Goal: Task Accomplishment & Management: Manage account settings

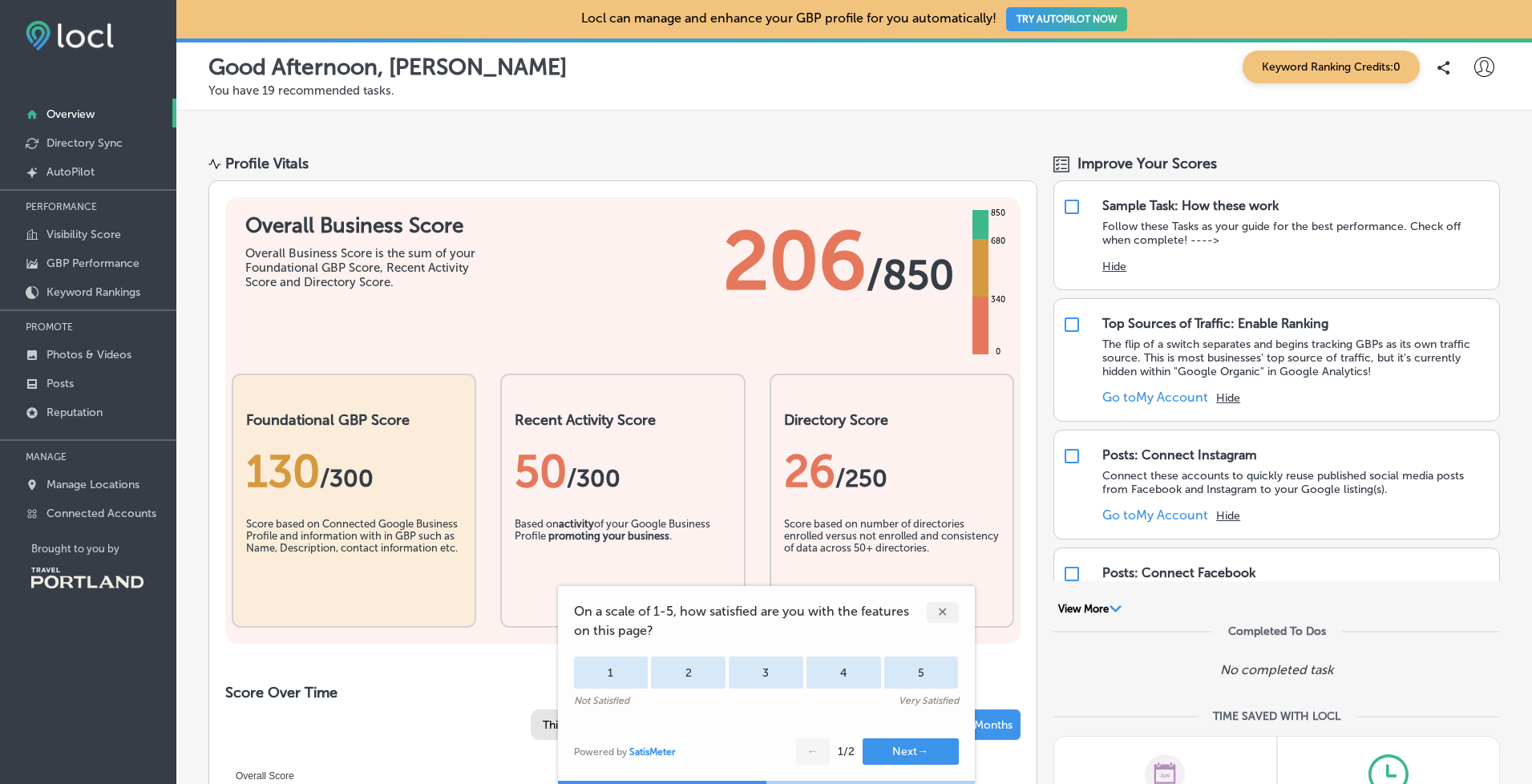
click at [949, 618] on div "✕" at bounding box center [943, 612] width 32 height 21
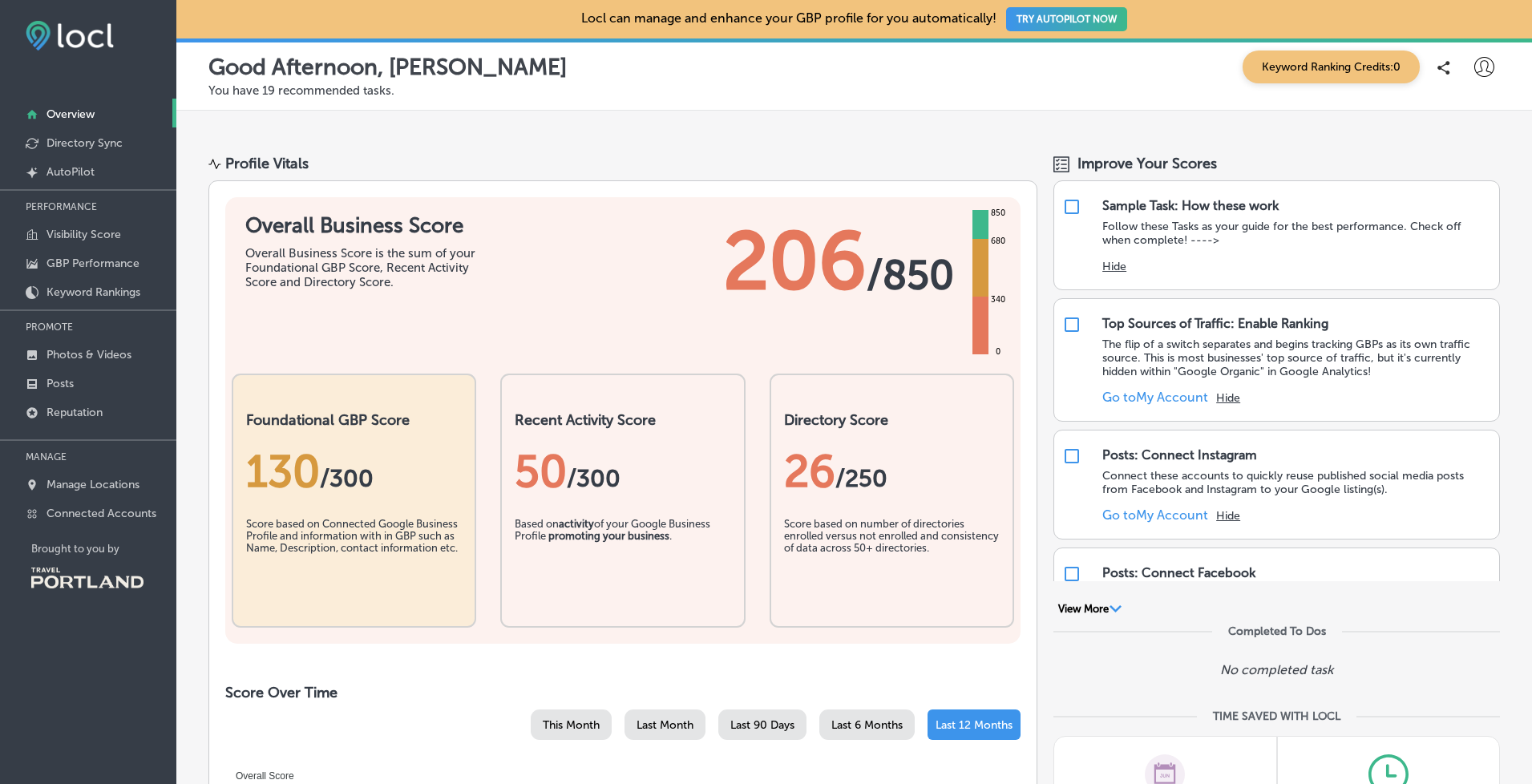
scroll to position [50, 0]
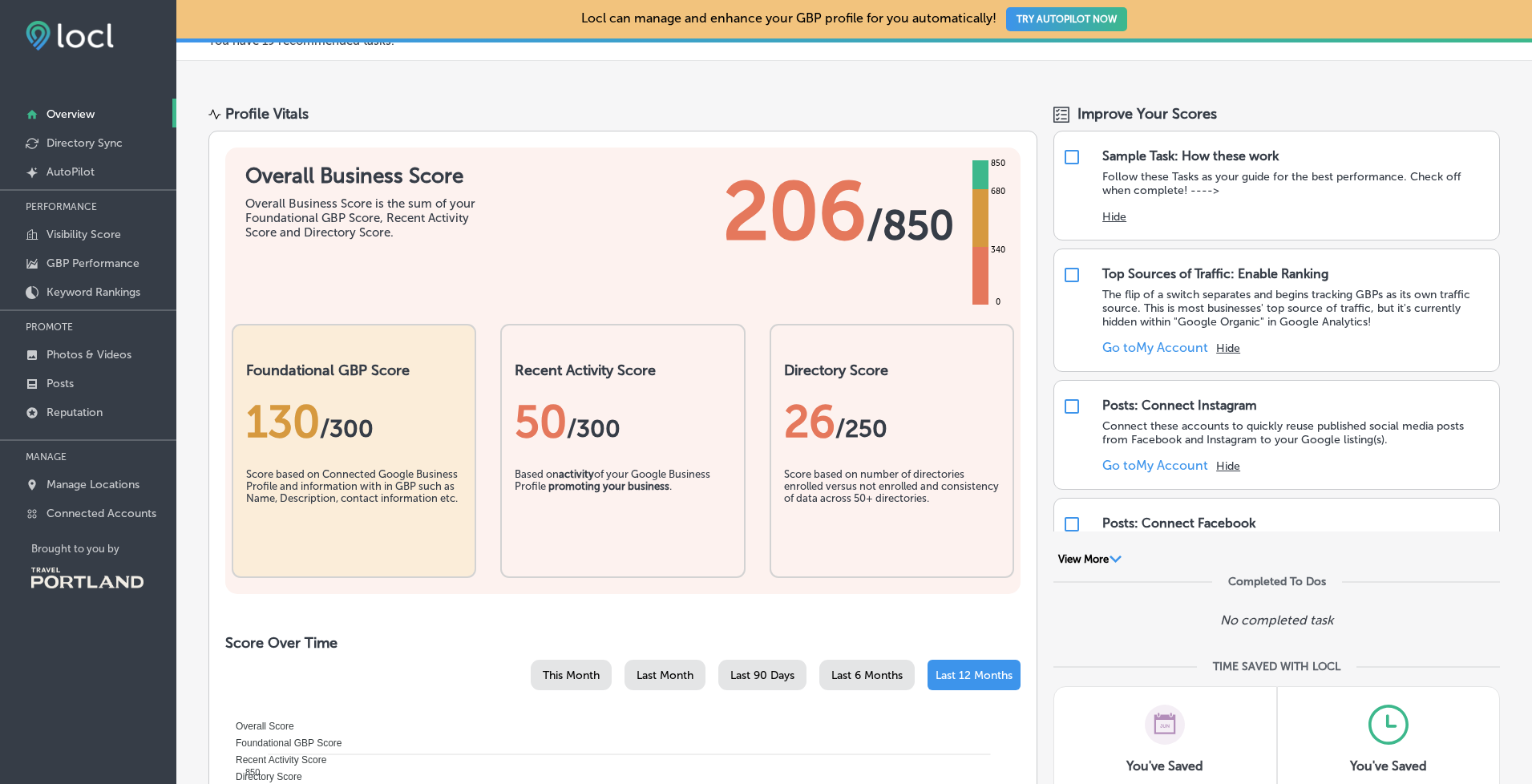
click at [393, 471] on div "Score based on Connected Google Business Profile and information with in GBP su…" at bounding box center [354, 508] width 216 height 80
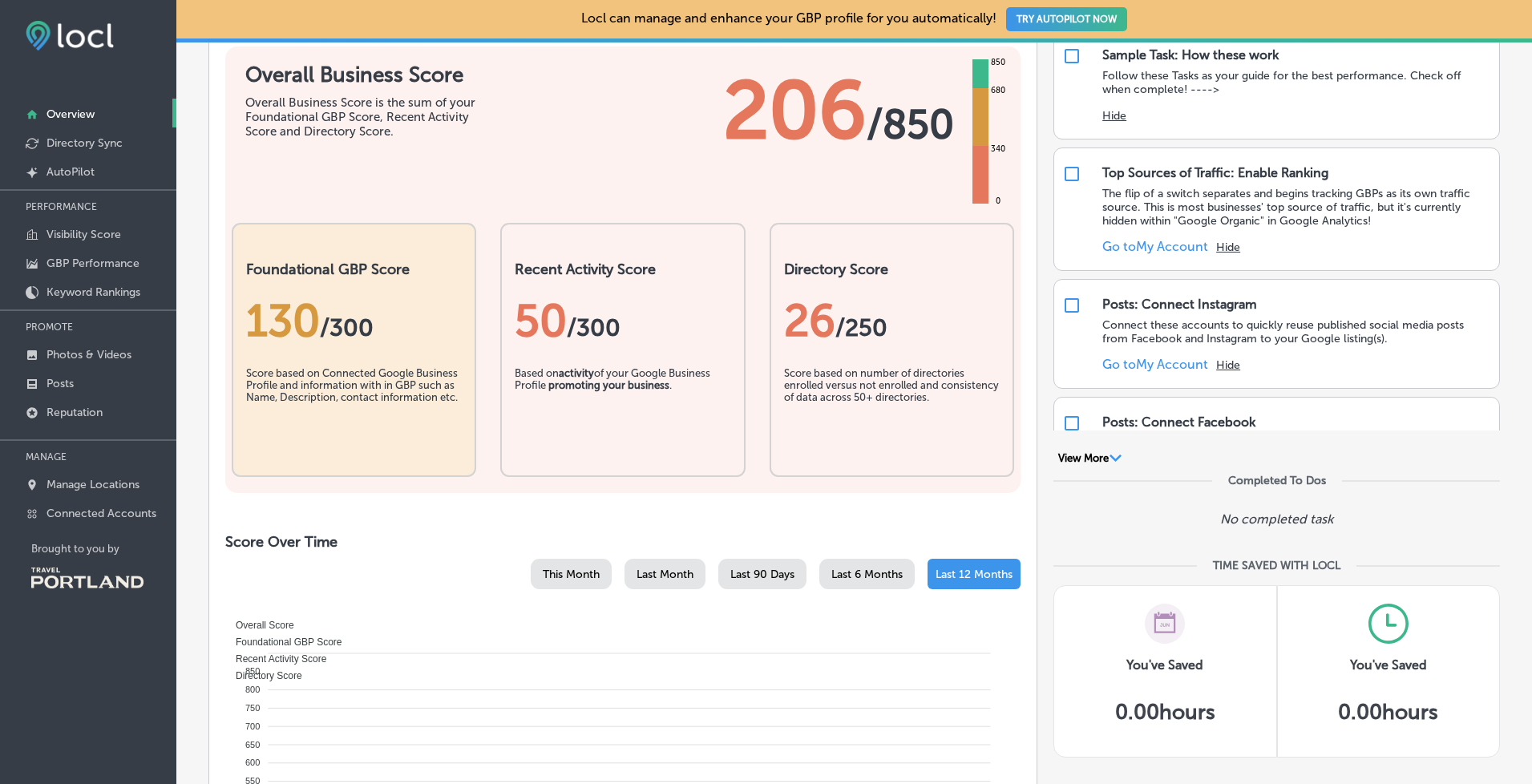
scroll to position [108, 0]
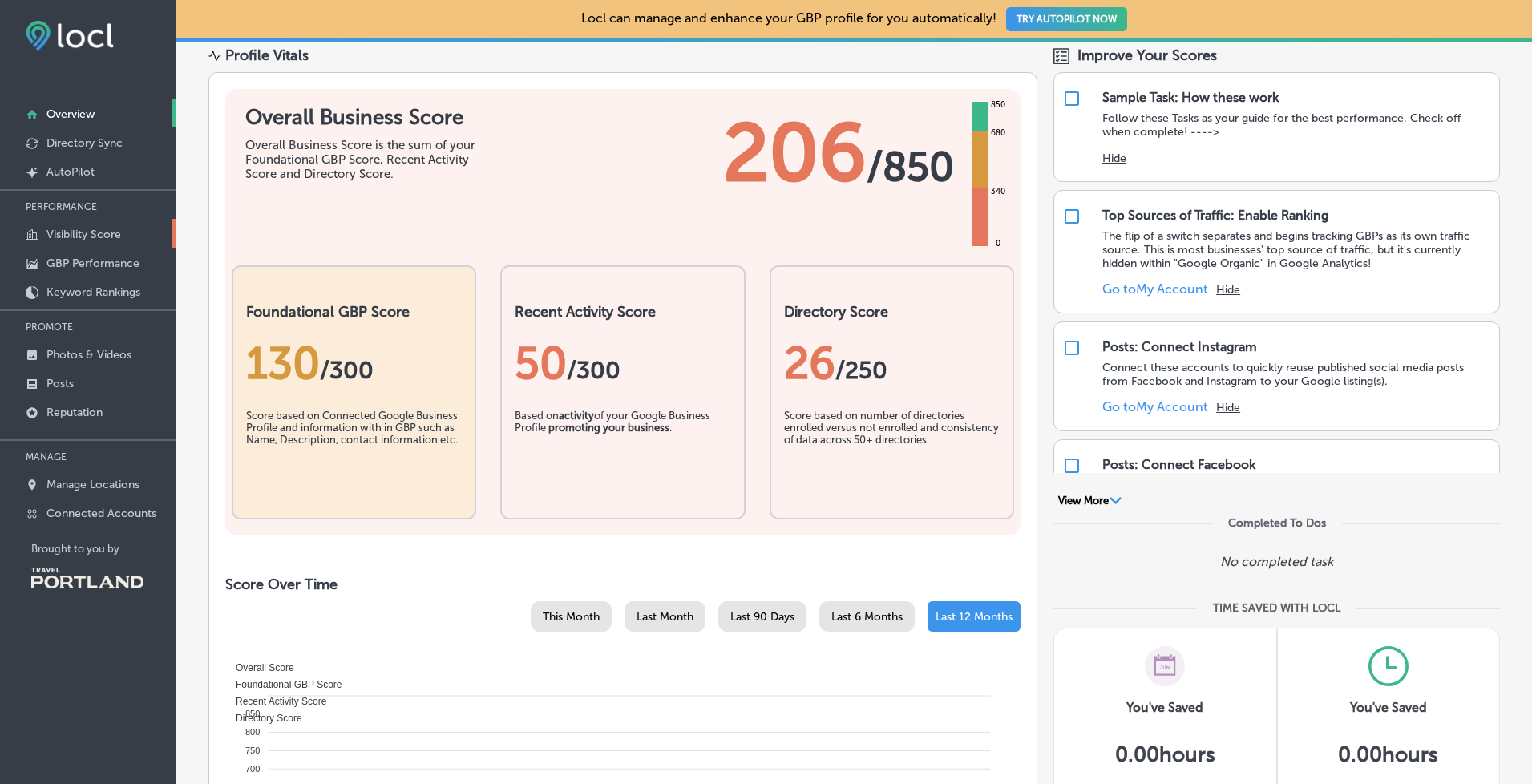
click at [70, 234] on p "Visibility Score" at bounding box center [83, 234] width 74 height 14
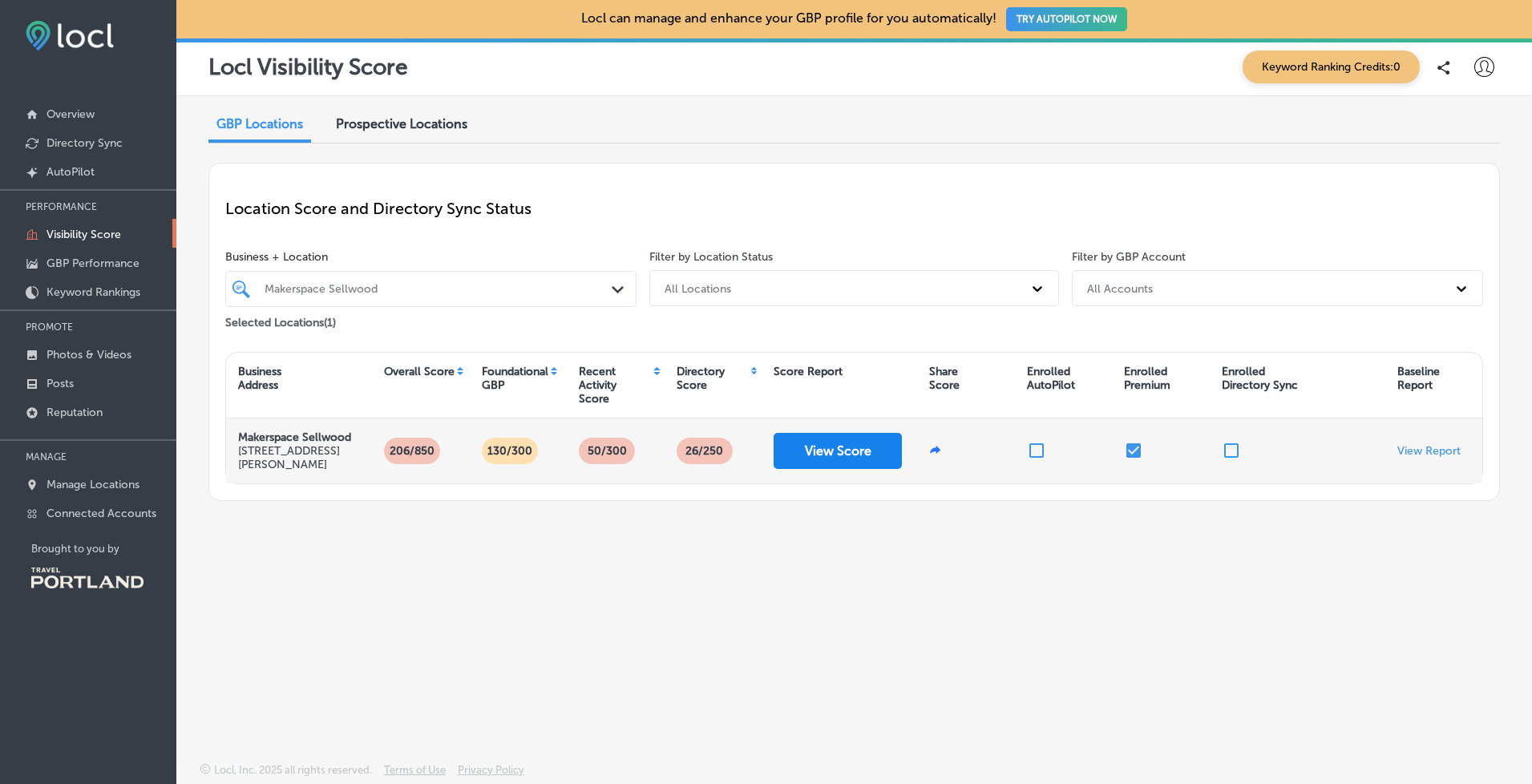
click at [841, 456] on button "View Score" at bounding box center [837, 451] width 128 height 36
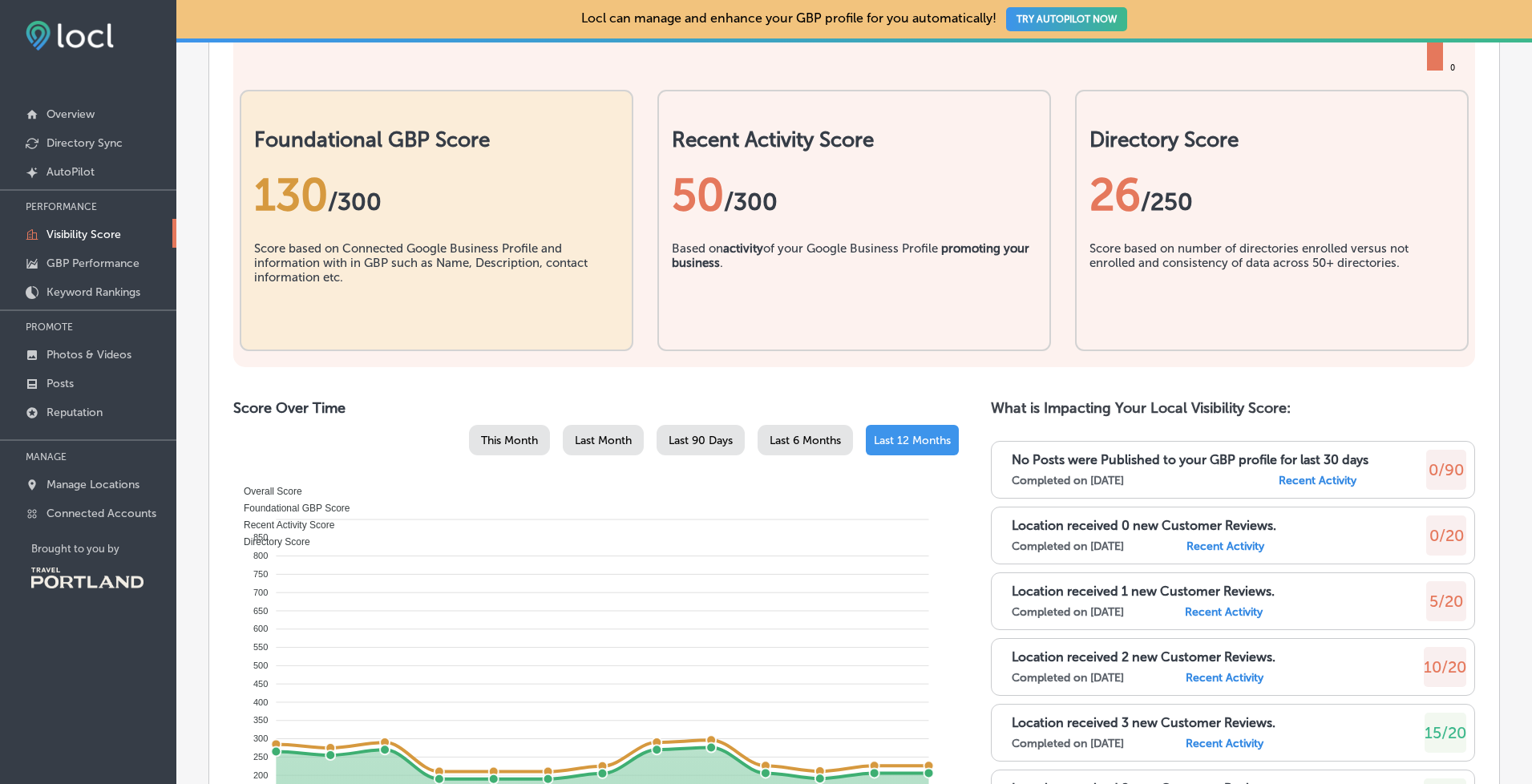
scroll to position [480, 0]
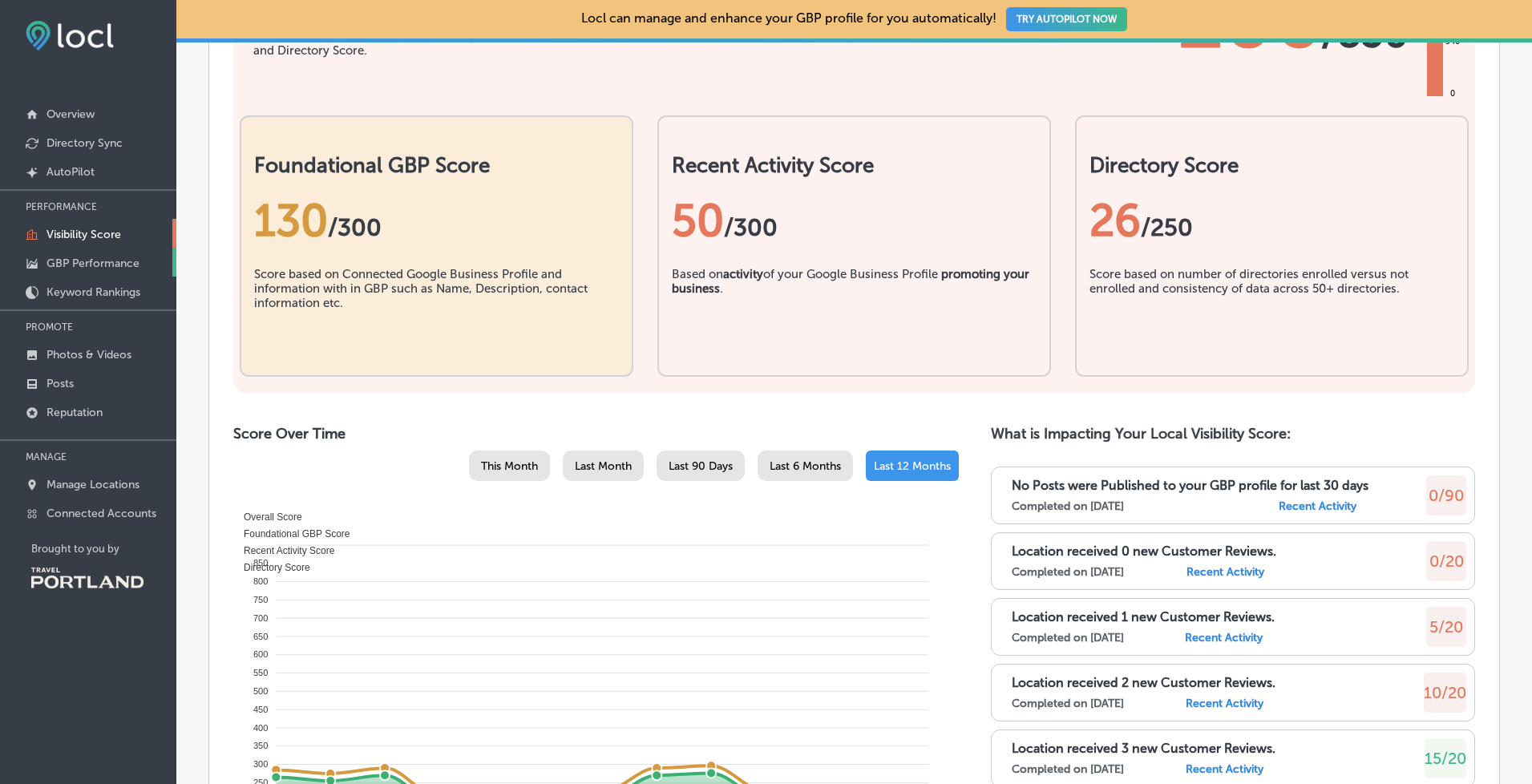
click at [113, 264] on p "GBP Performance" at bounding box center [93, 263] width 93 height 14
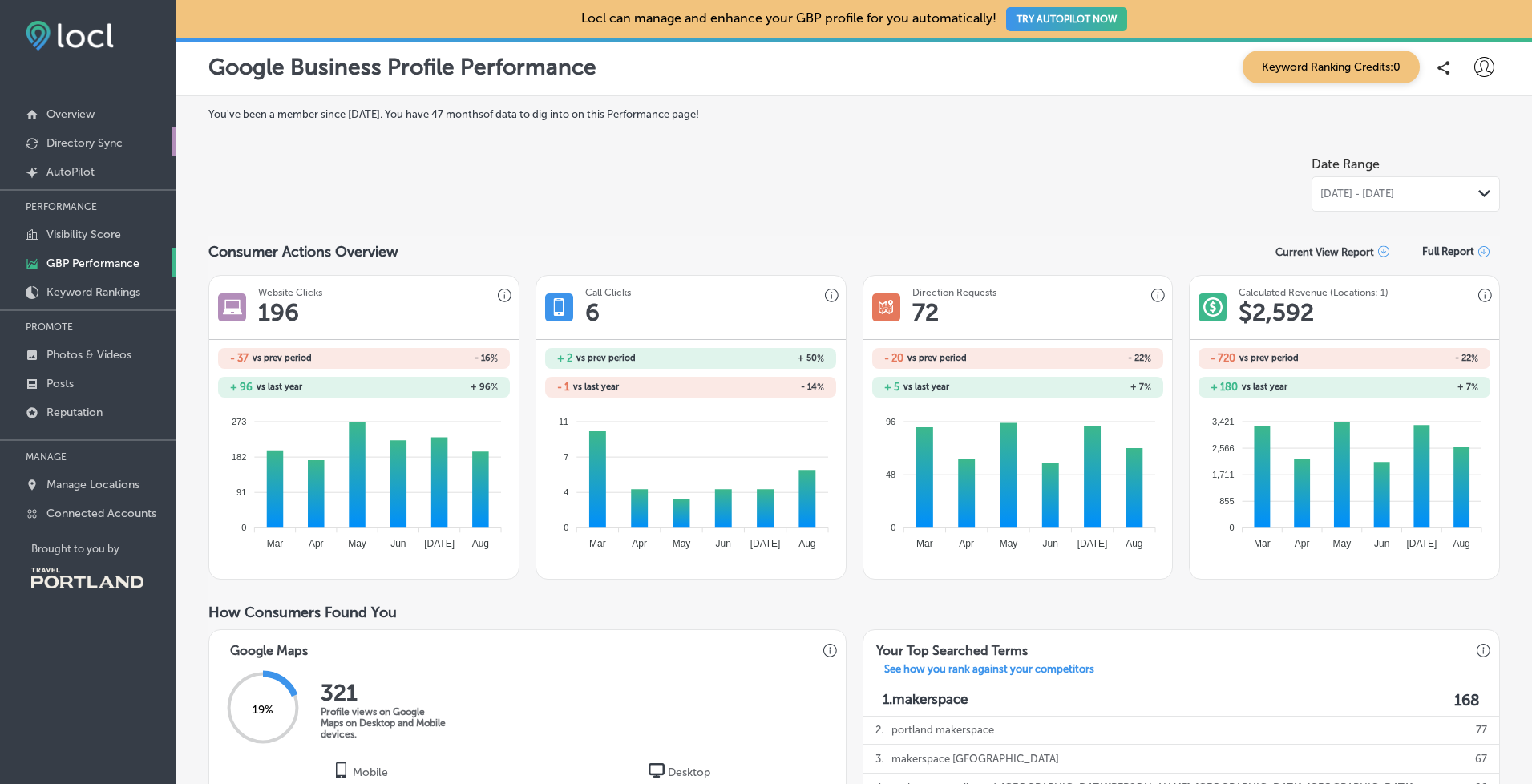
click at [90, 141] on p "Directory Sync" at bounding box center [84, 143] width 76 height 14
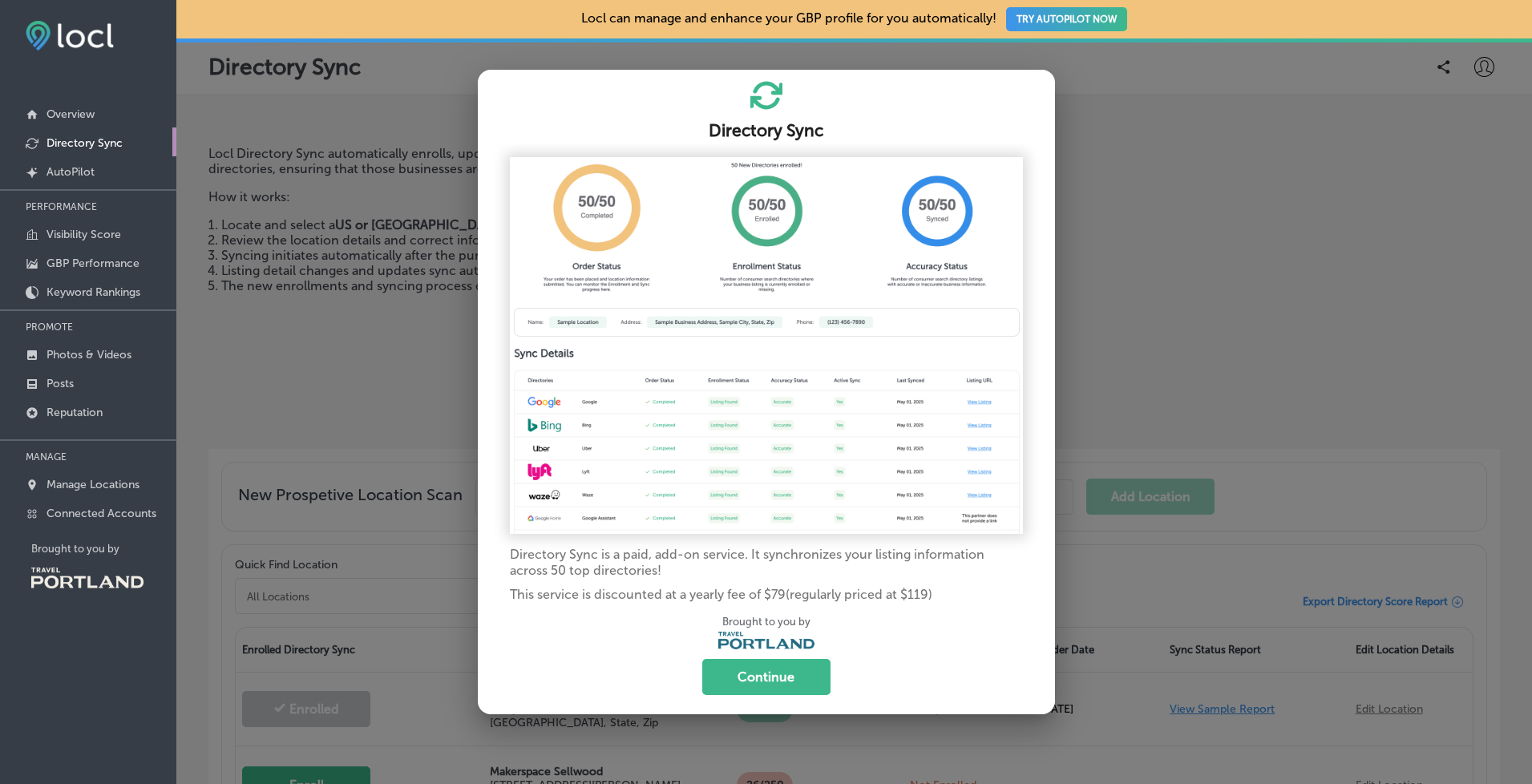
click at [1142, 75] on div at bounding box center [766, 392] width 1532 height 784
click at [787, 319] on img at bounding box center [766, 346] width 513 height 377
click at [420, 149] on div at bounding box center [766, 392] width 1532 height 784
click at [312, 263] on div at bounding box center [766, 392] width 1532 height 784
click at [519, 645] on div "Brought to you by" at bounding box center [766, 633] width 552 height 37
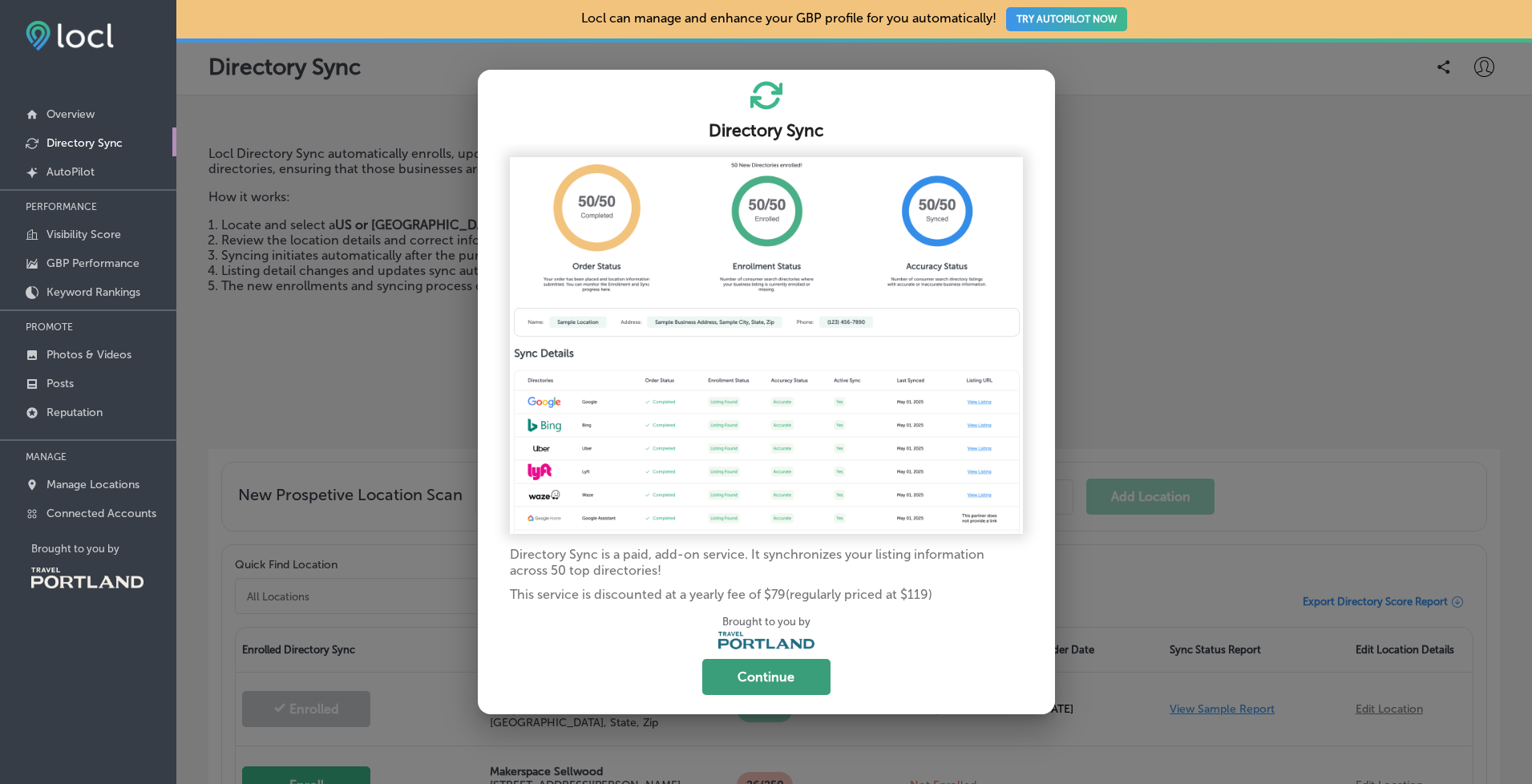
click at [807, 673] on button "Continue" at bounding box center [766, 676] width 128 height 36
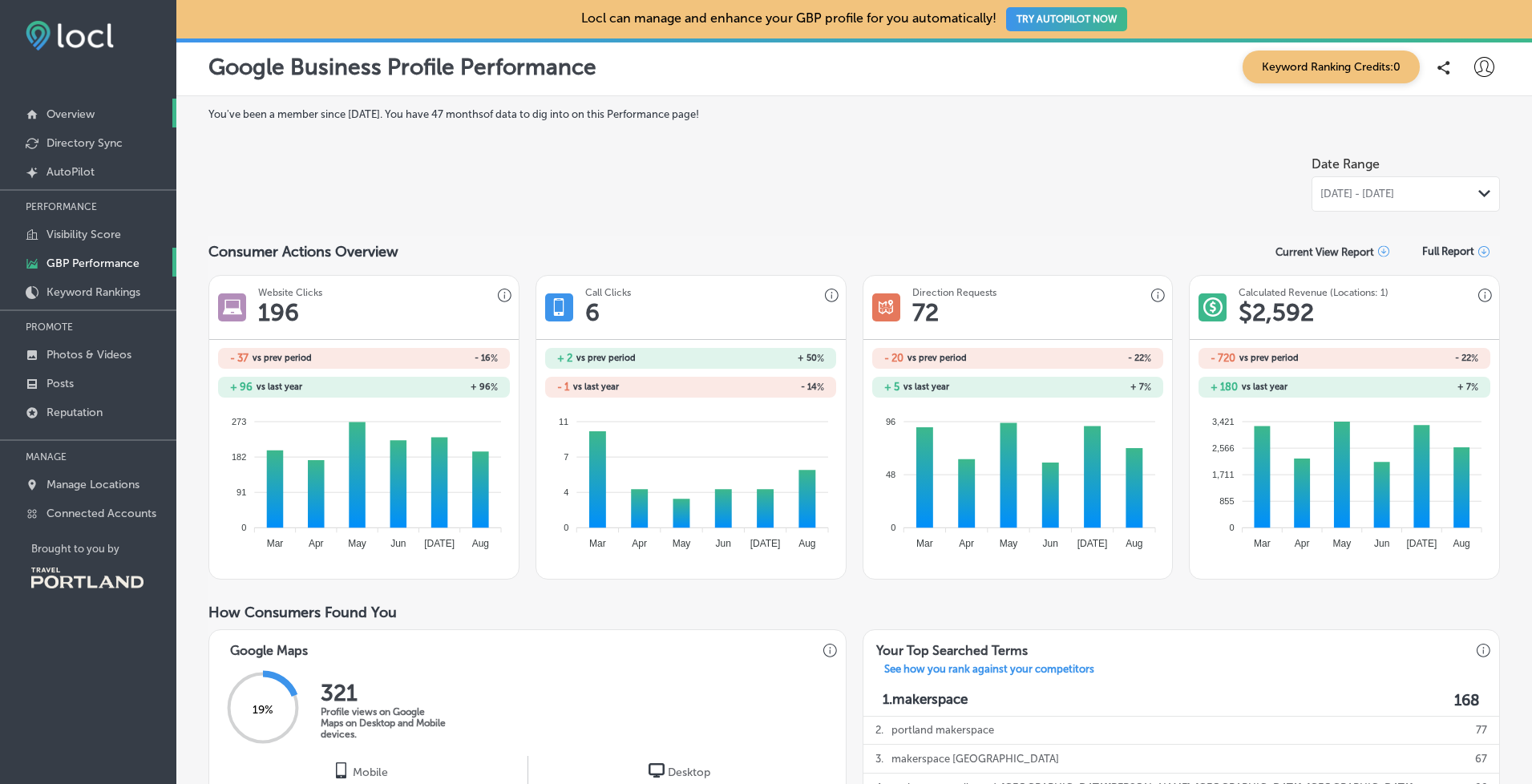
click at [60, 122] on link "Overview" at bounding box center [88, 112] width 176 height 29
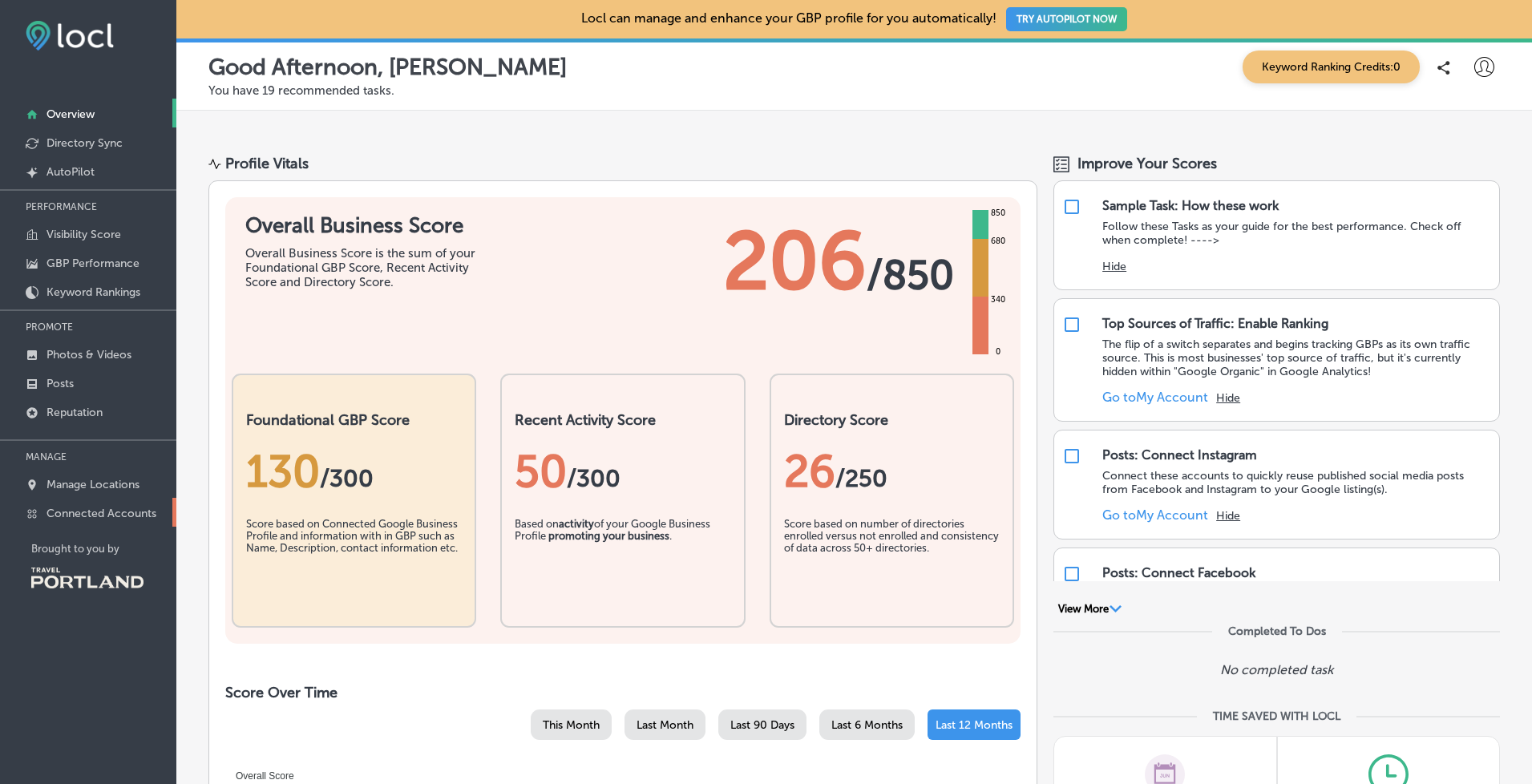
click at [117, 520] on p "Connected Accounts" at bounding box center [101, 513] width 110 height 14
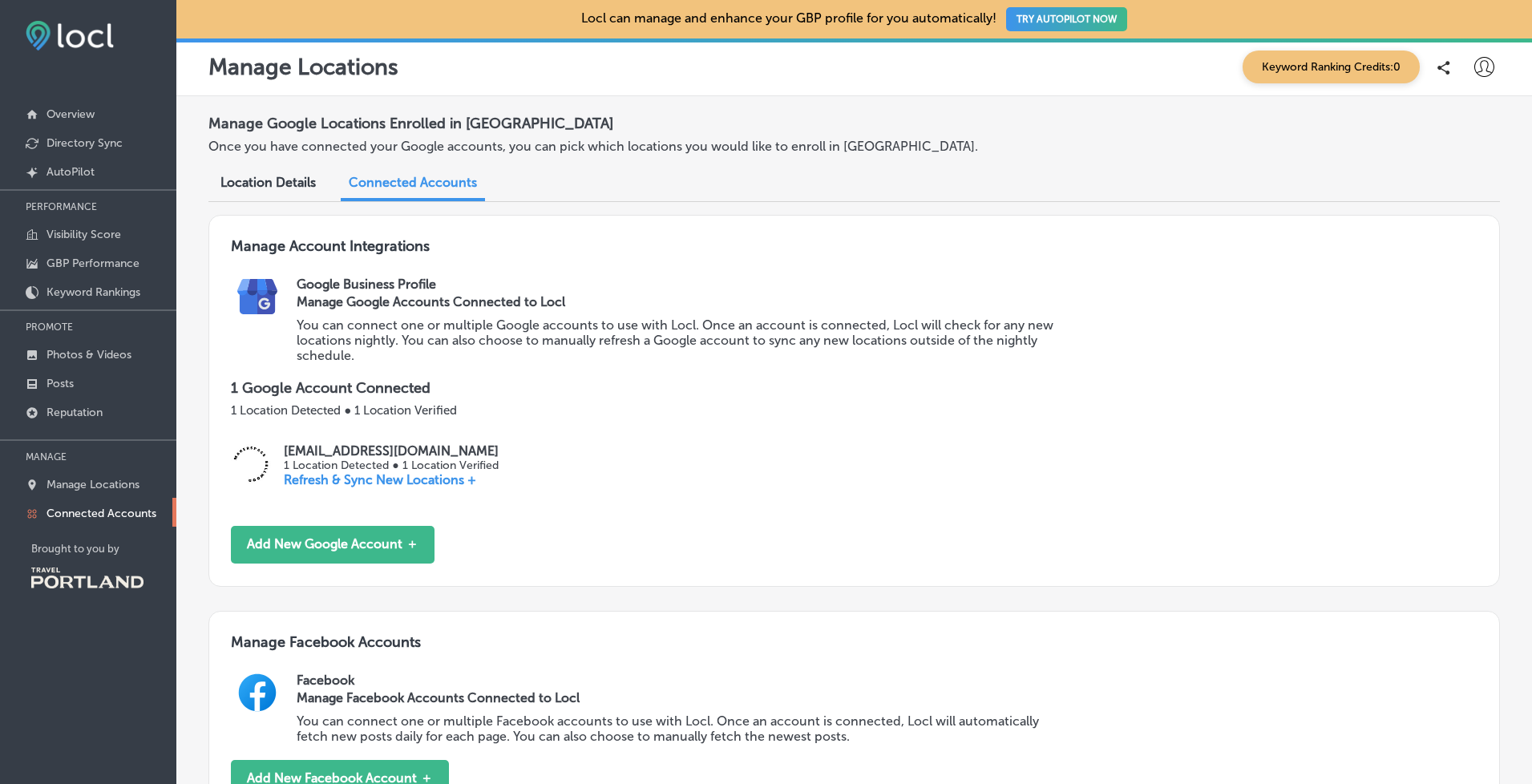
click at [342, 472] on p "Refresh & Sync New Locations +" at bounding box center [391, 479] width 215 height 15
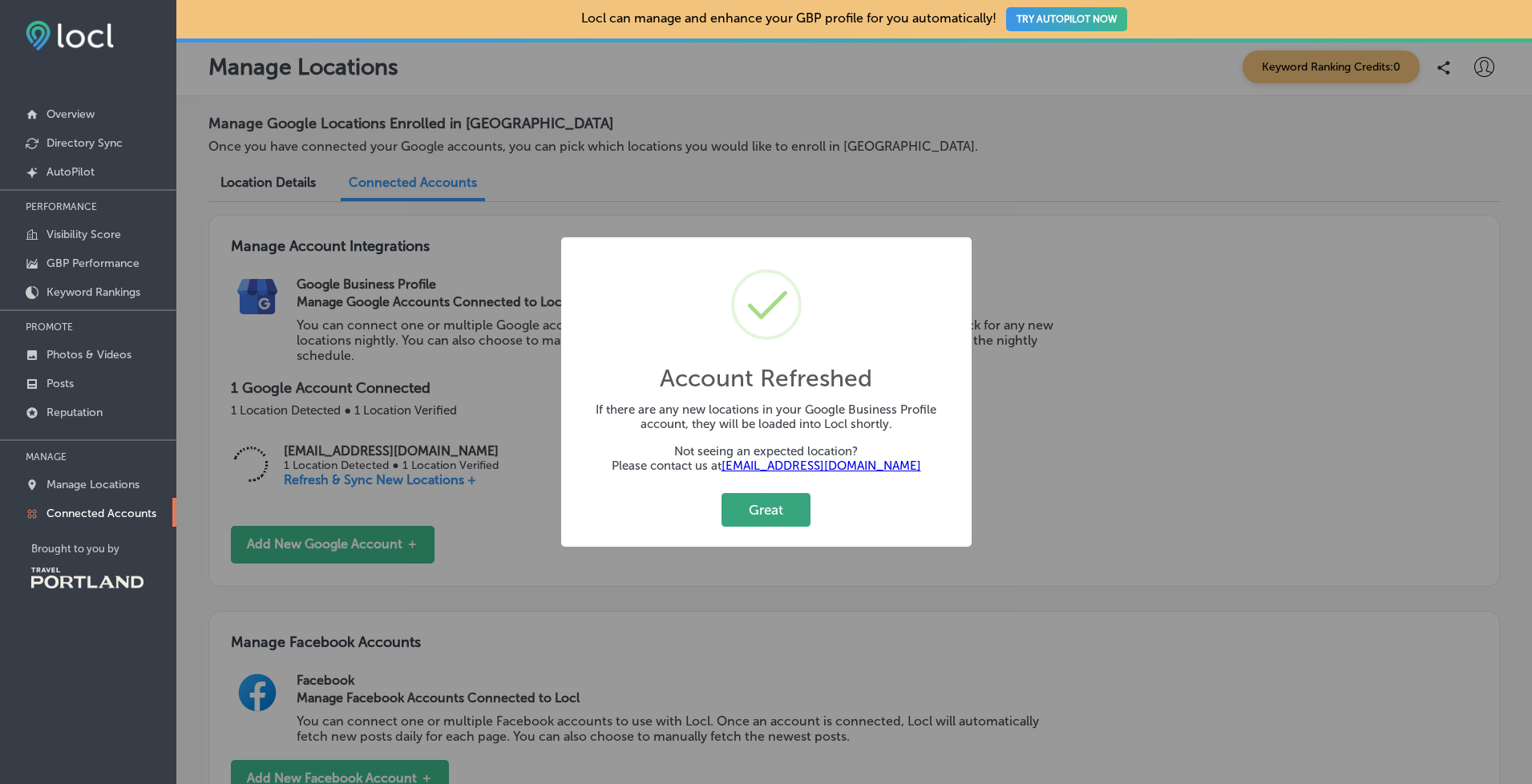
click at [792, 515] on button "Great" at bounding box center [766, 509] width 89 height 33
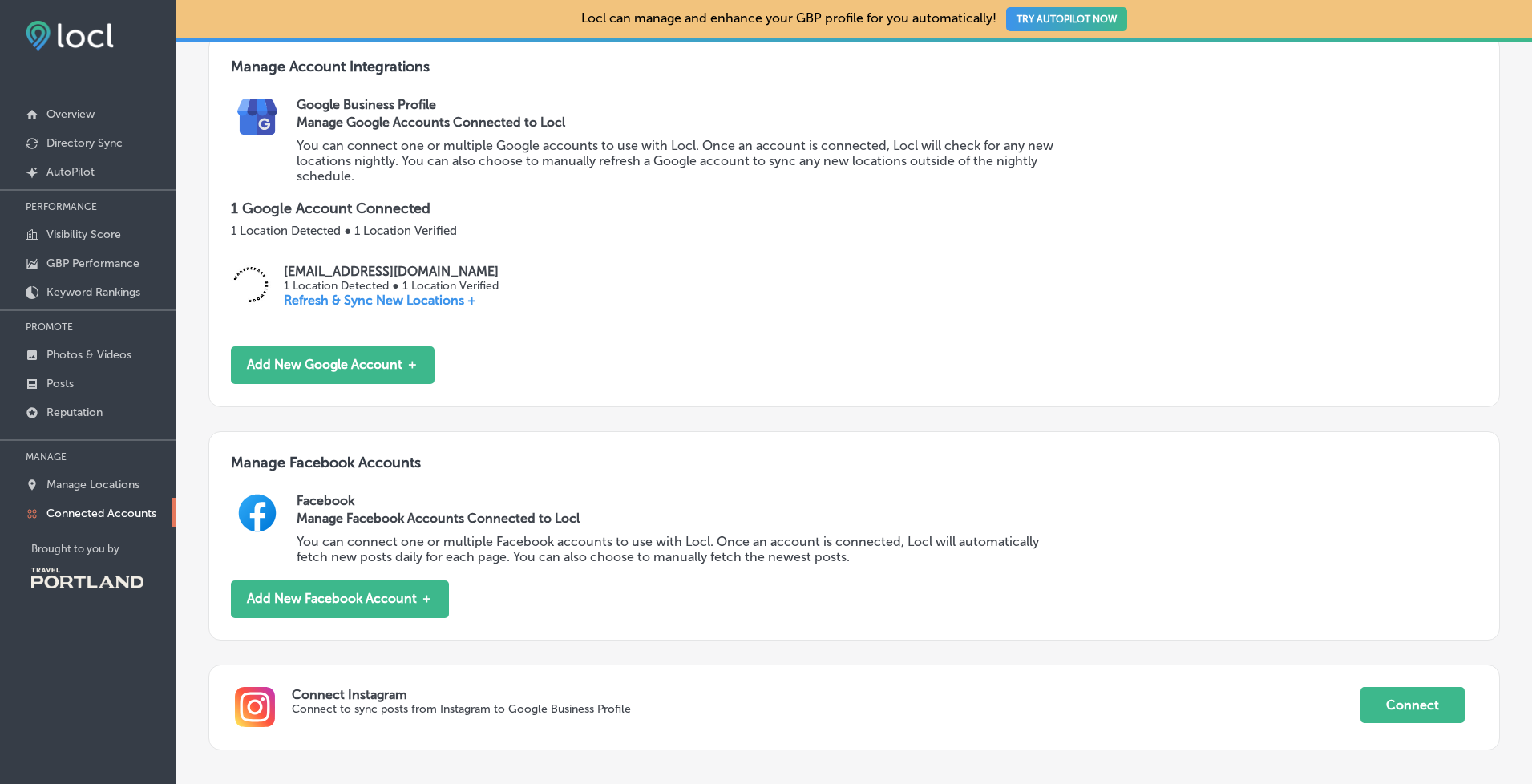
scroll to position [211, 0]
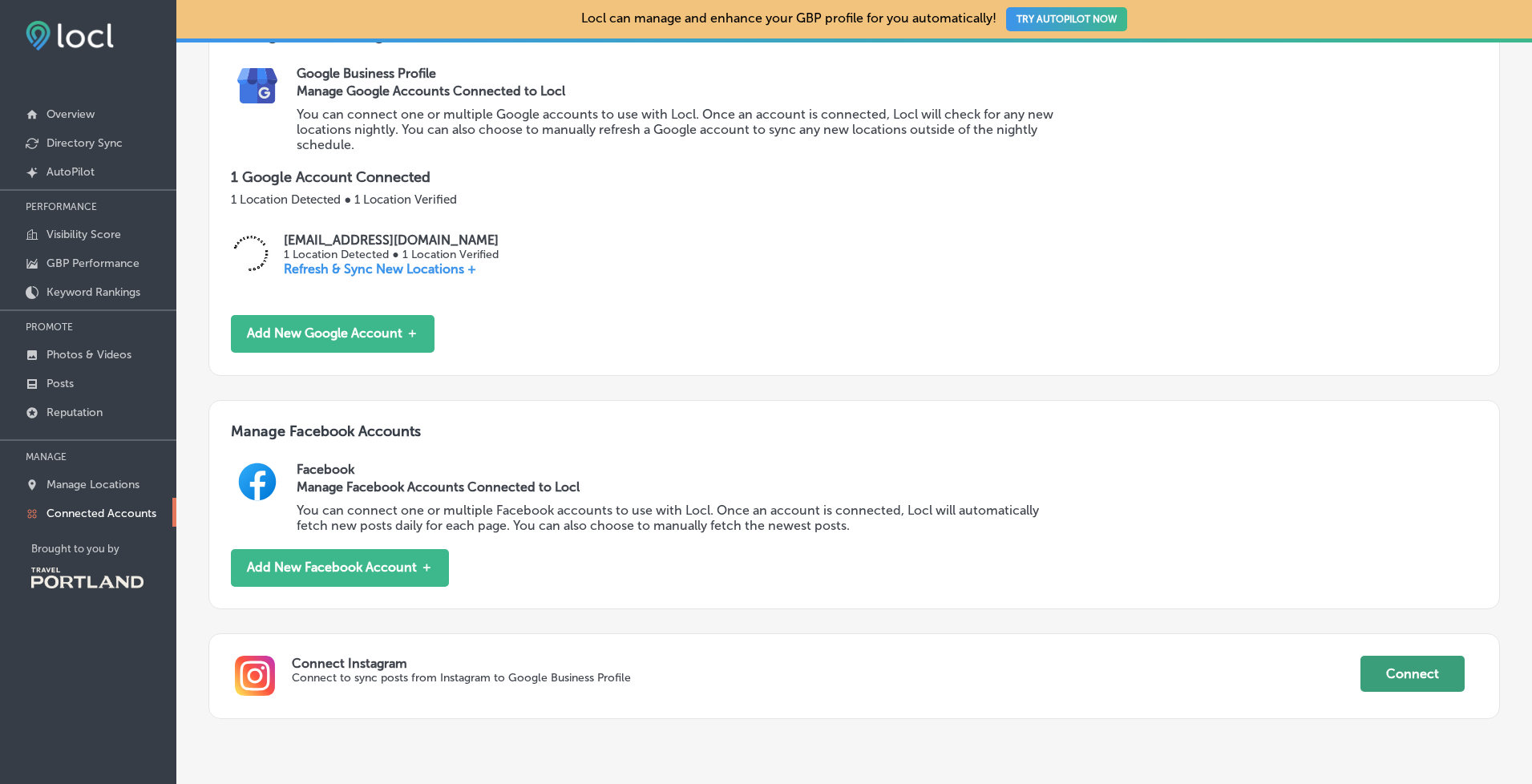
click at [1410, 655] on button "Connect" at bounding box center [1413, 673] width 104 height 36
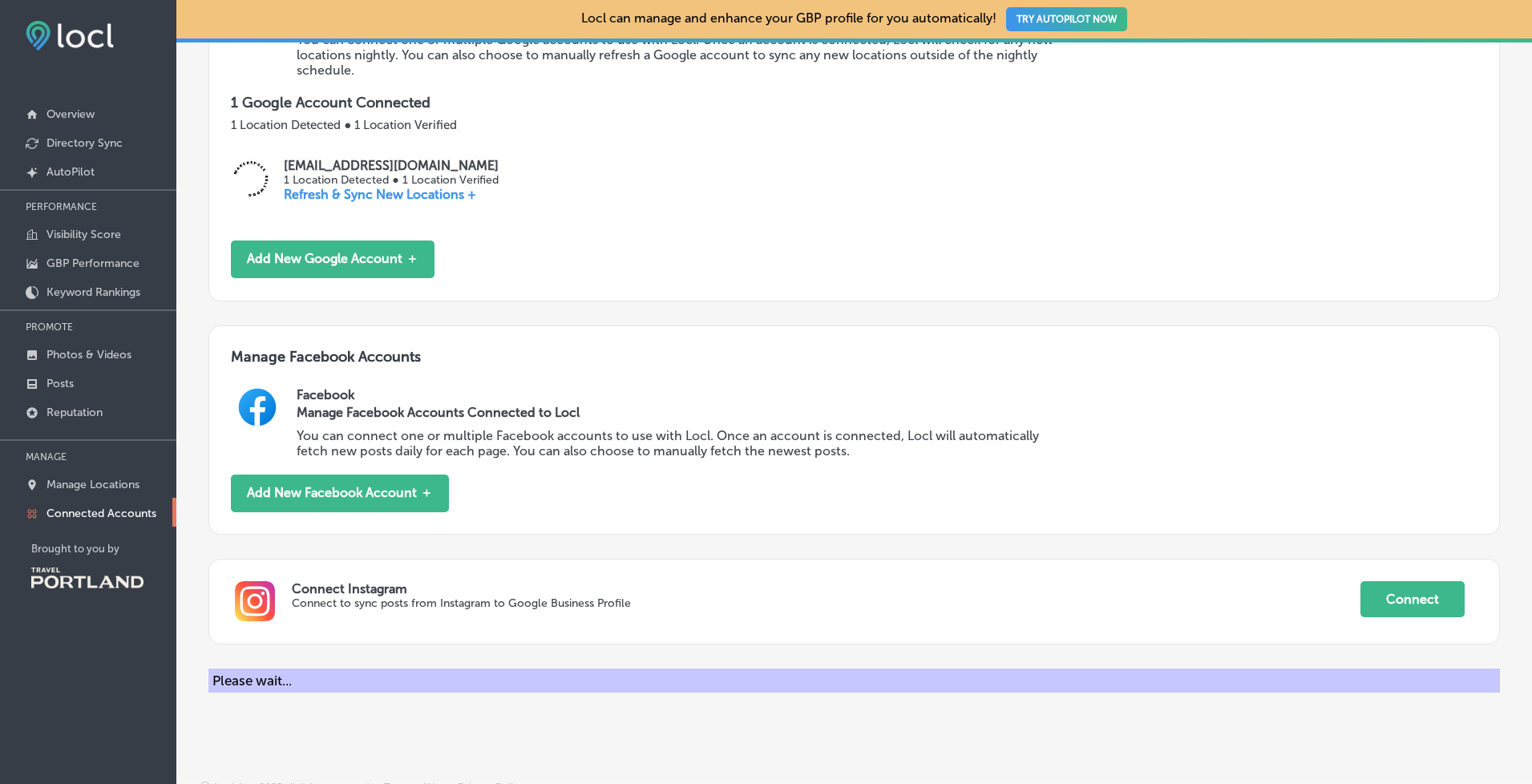
scroll to position [0, 0]
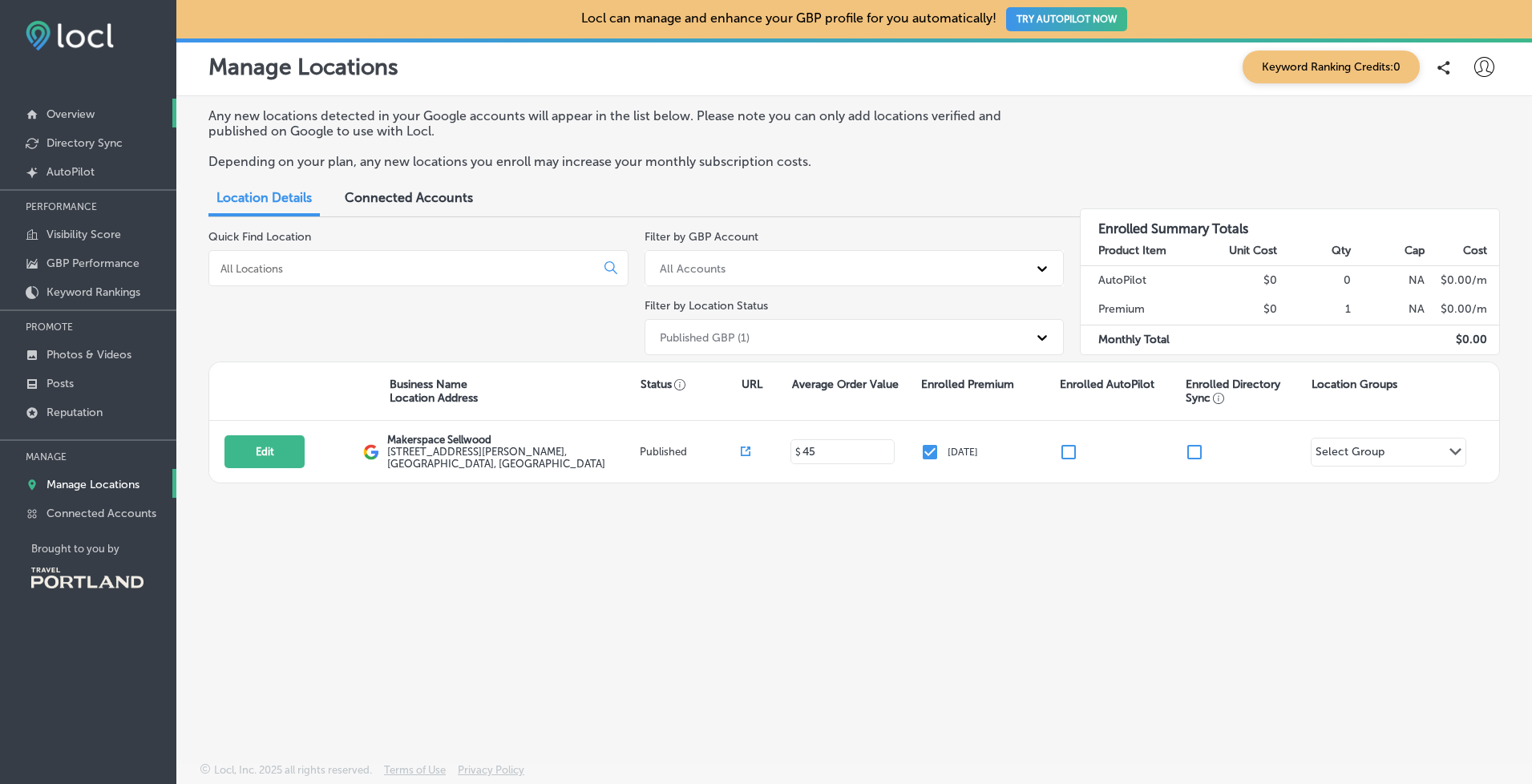
click at [82, 108] on p "Overview" at bounding box center [70, 114] width 48 height 14
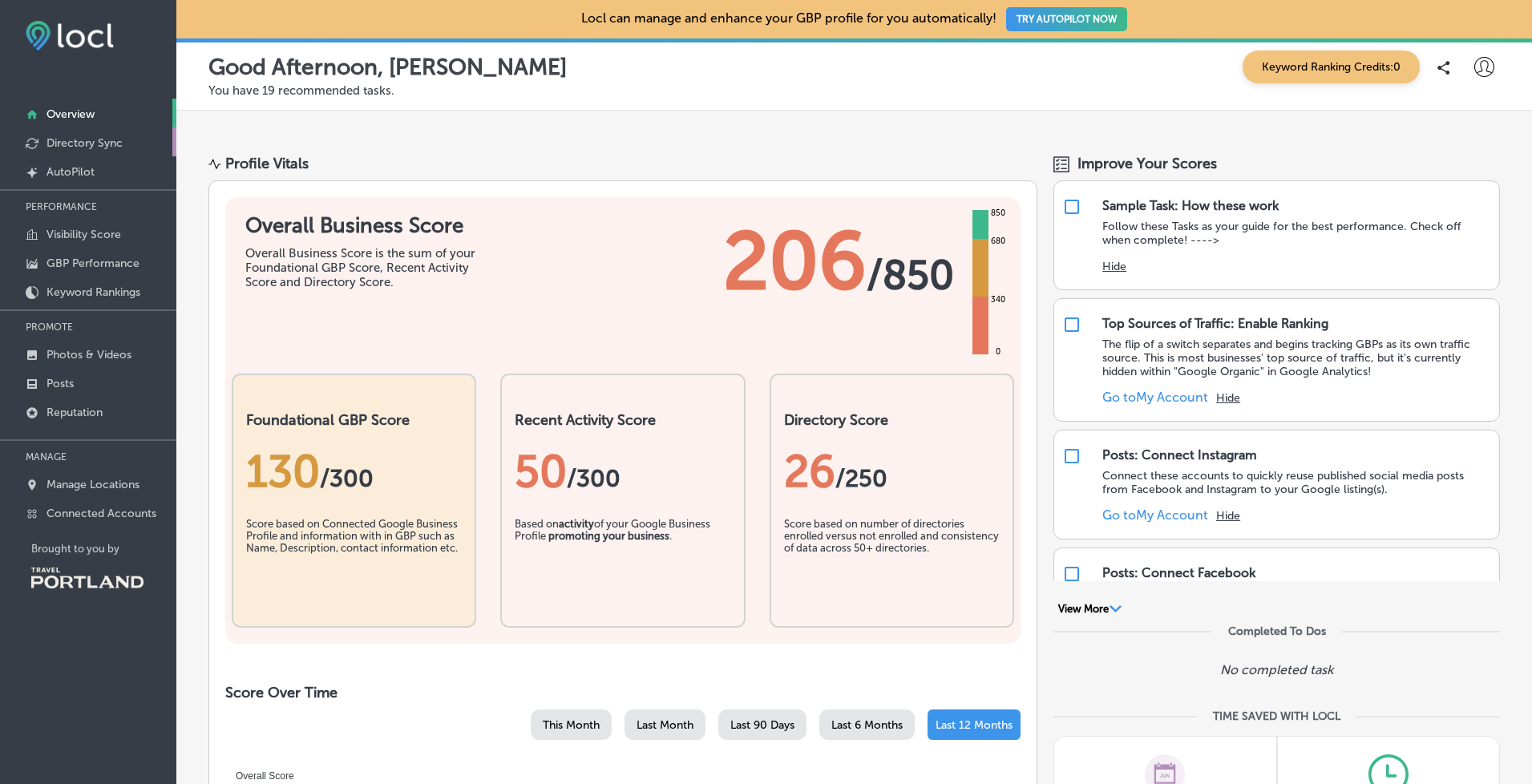
click at [80, 139] on p "Directory Sync" at bounding box center [84, 143] width 76 height 14
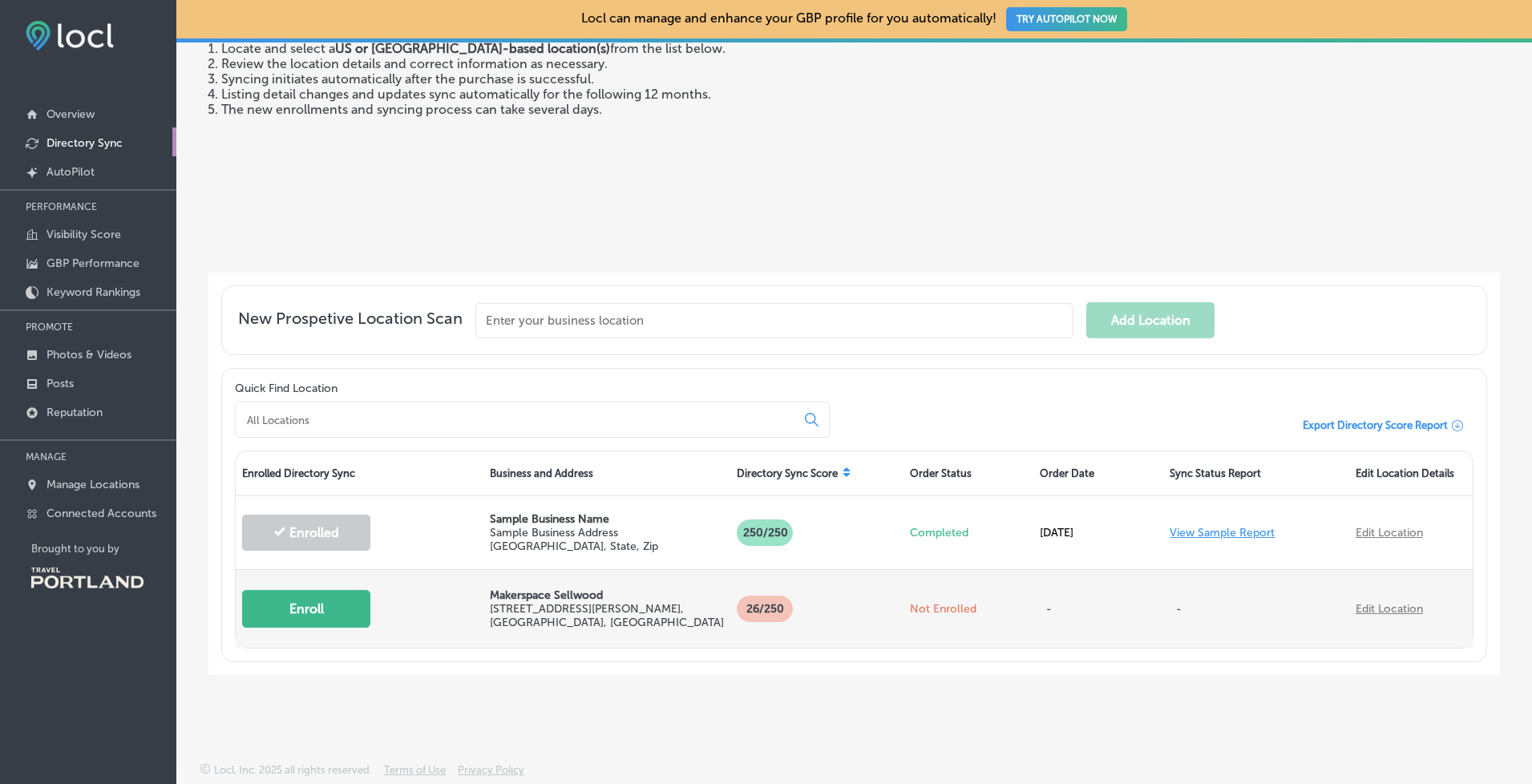
scroll to position [176, 0]
click at [329, 610] on button "Enroll" at bounding box center [306, 609] width 128 height 37
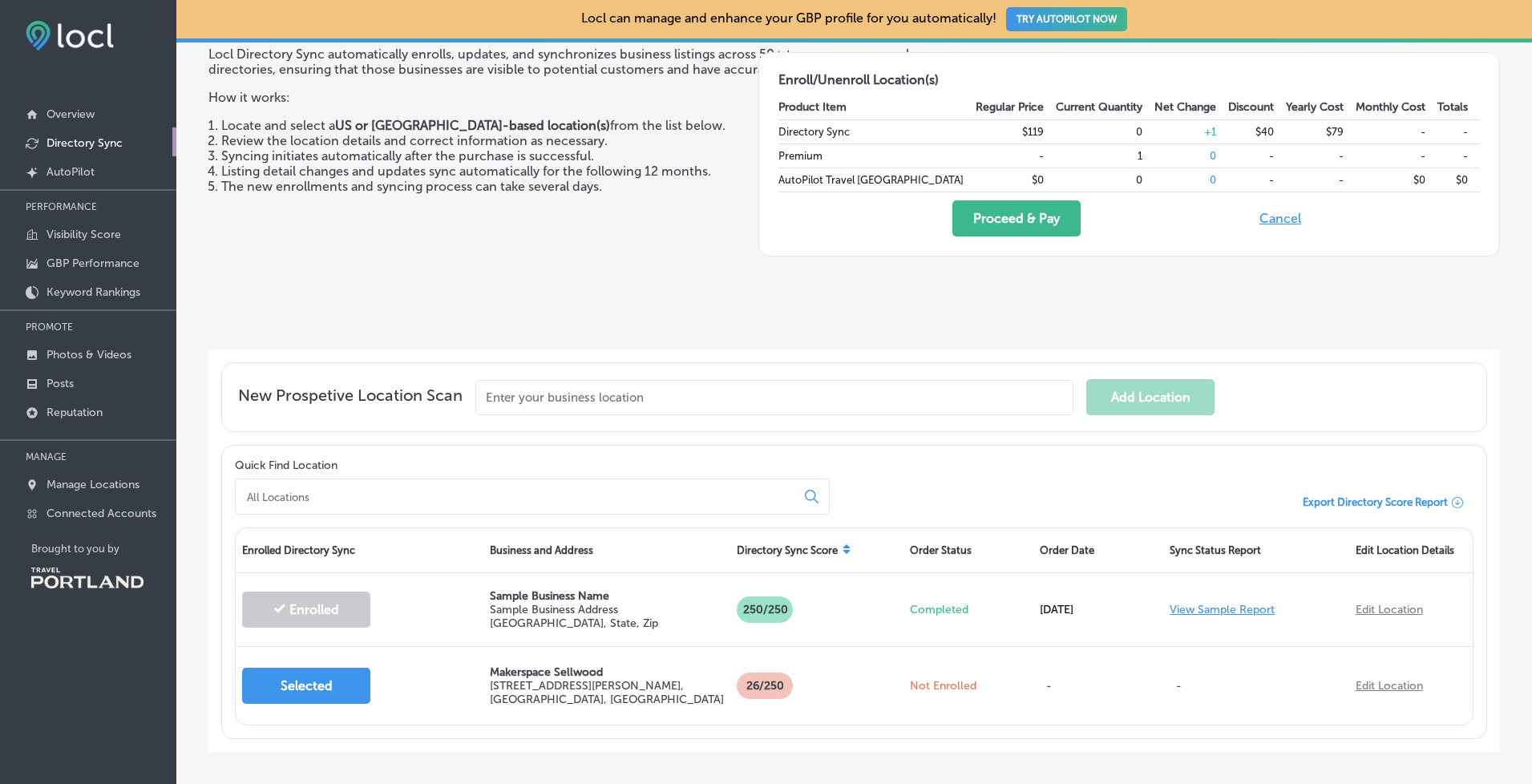
scroll to position [101, 0]
click at [1301, 217] on button "Cancel" at bounding box center [1280, 218] width 51 height 36
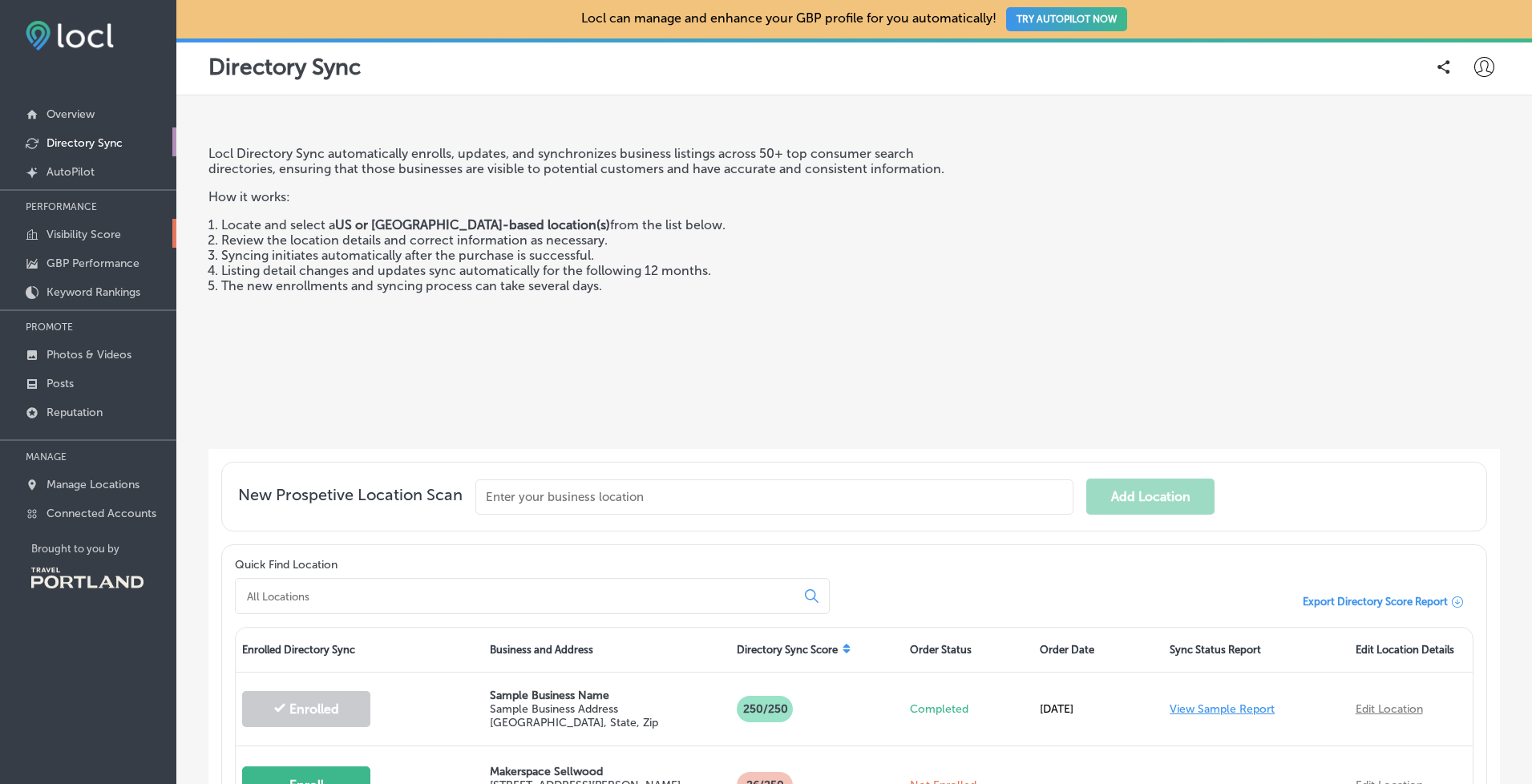
scroll to position [0, 0]
click at [97, 489] on p "Manage Locations" at bounding box center [93, 484] width 93 height 14
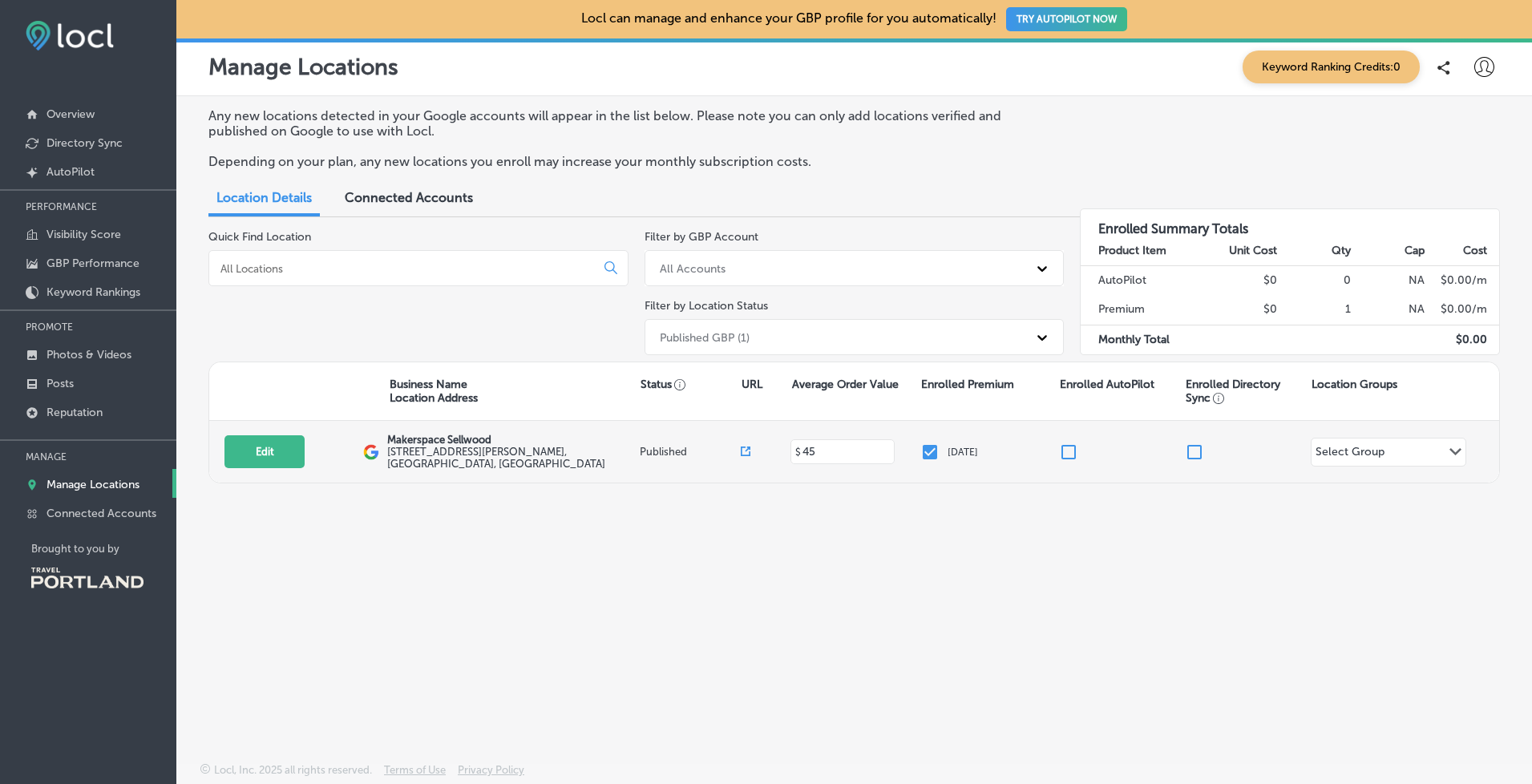
click at [542, 453] on label "1520 SE Bybee Blvd , Portland, OR 97202, US" at bounding box center [511, 457] width 249 height 24
click at [293, 456] on button "Edit" at bounding box center [264, 451] width 80 height 33
select select "US"
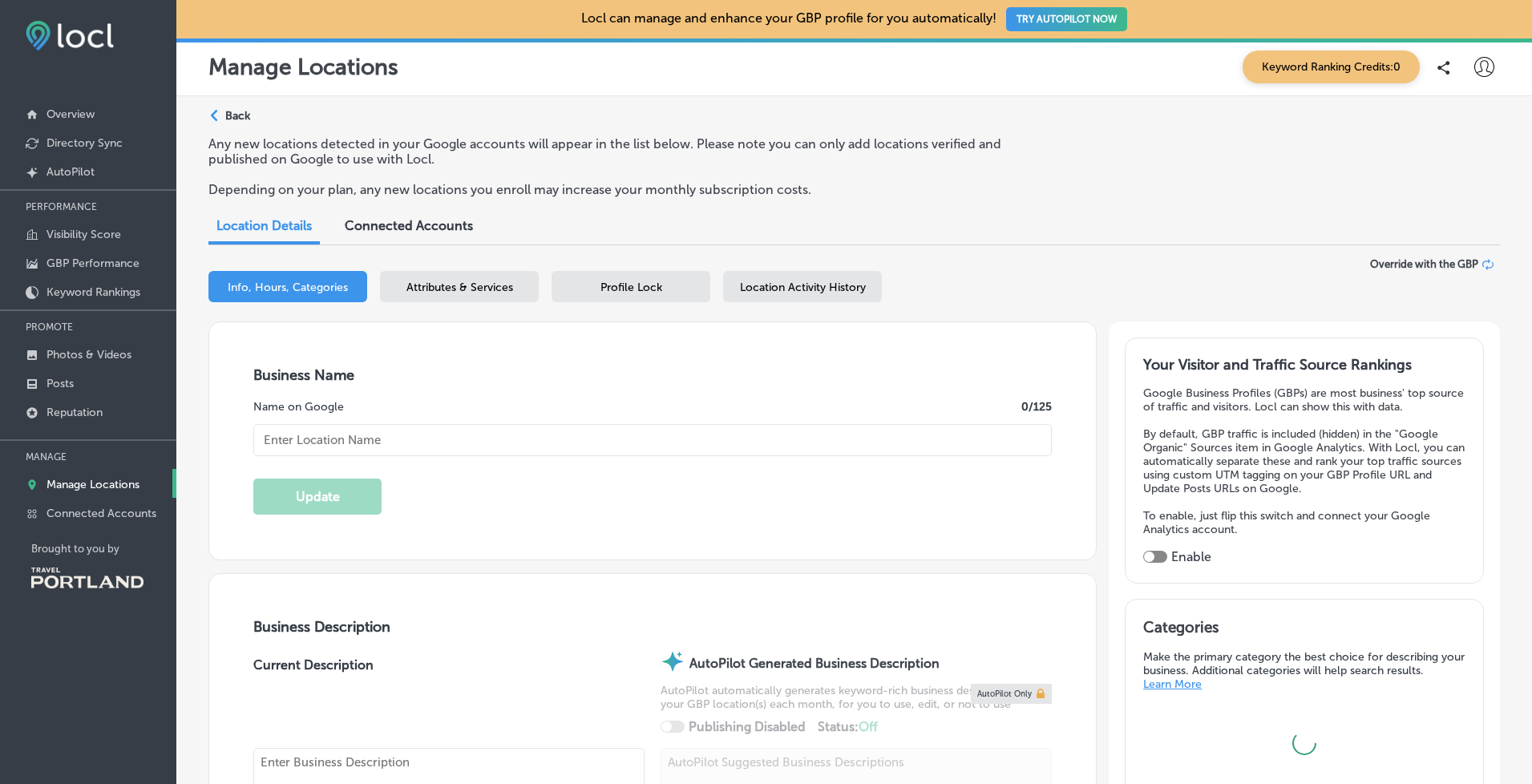
type input "Makerspace Sellwood"
type textarea "A space to learn, shop, commune, and share in the Sellwood neighborhood of Port…"
type input "1520 SE Bybee Blvd"
type input "Portland"
type input "97202"
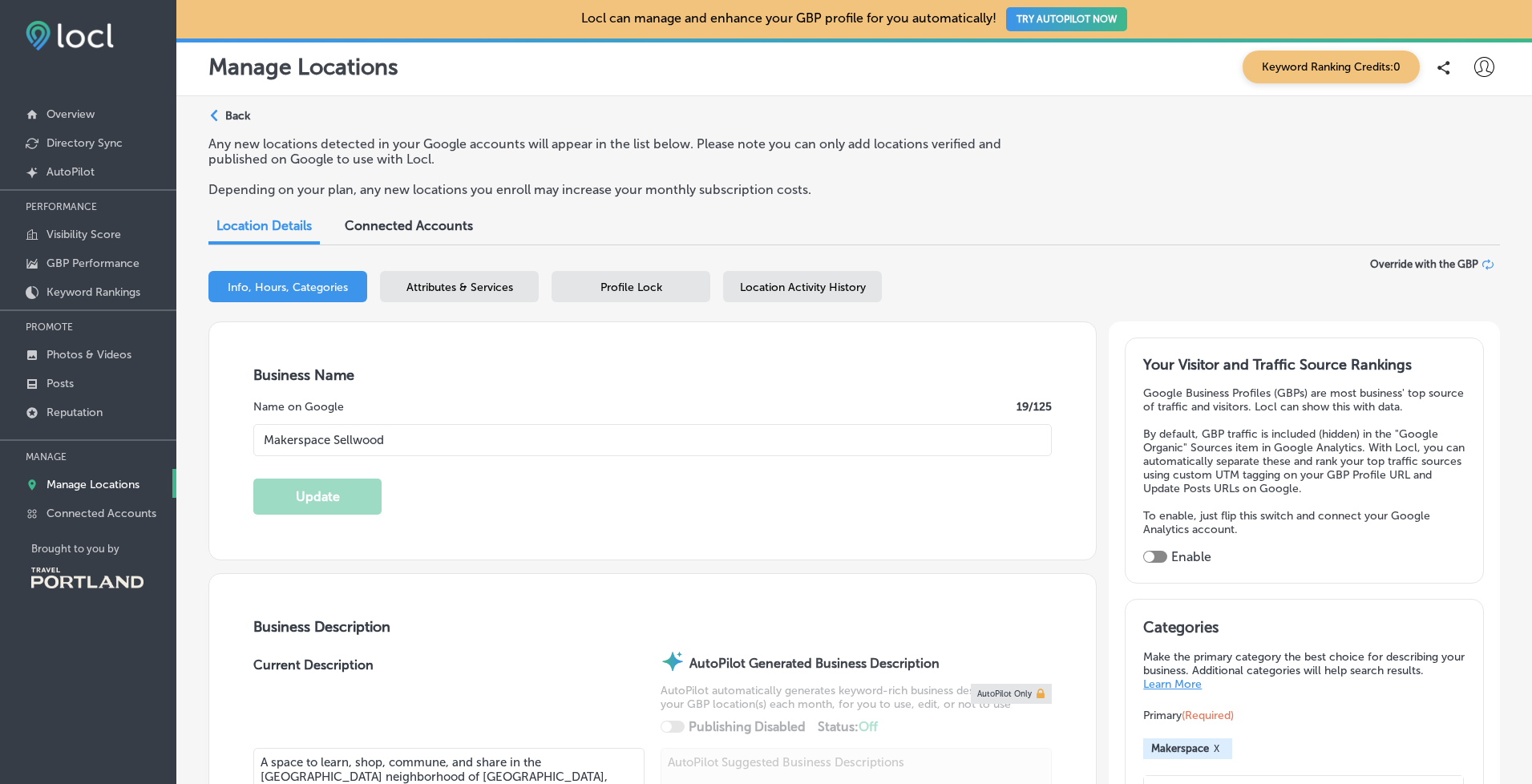
type input "US"
type input "http://www.makerspacesellwood.com/"
type input "+1 503 719 7783"
type input "45"
checkbox input "true"
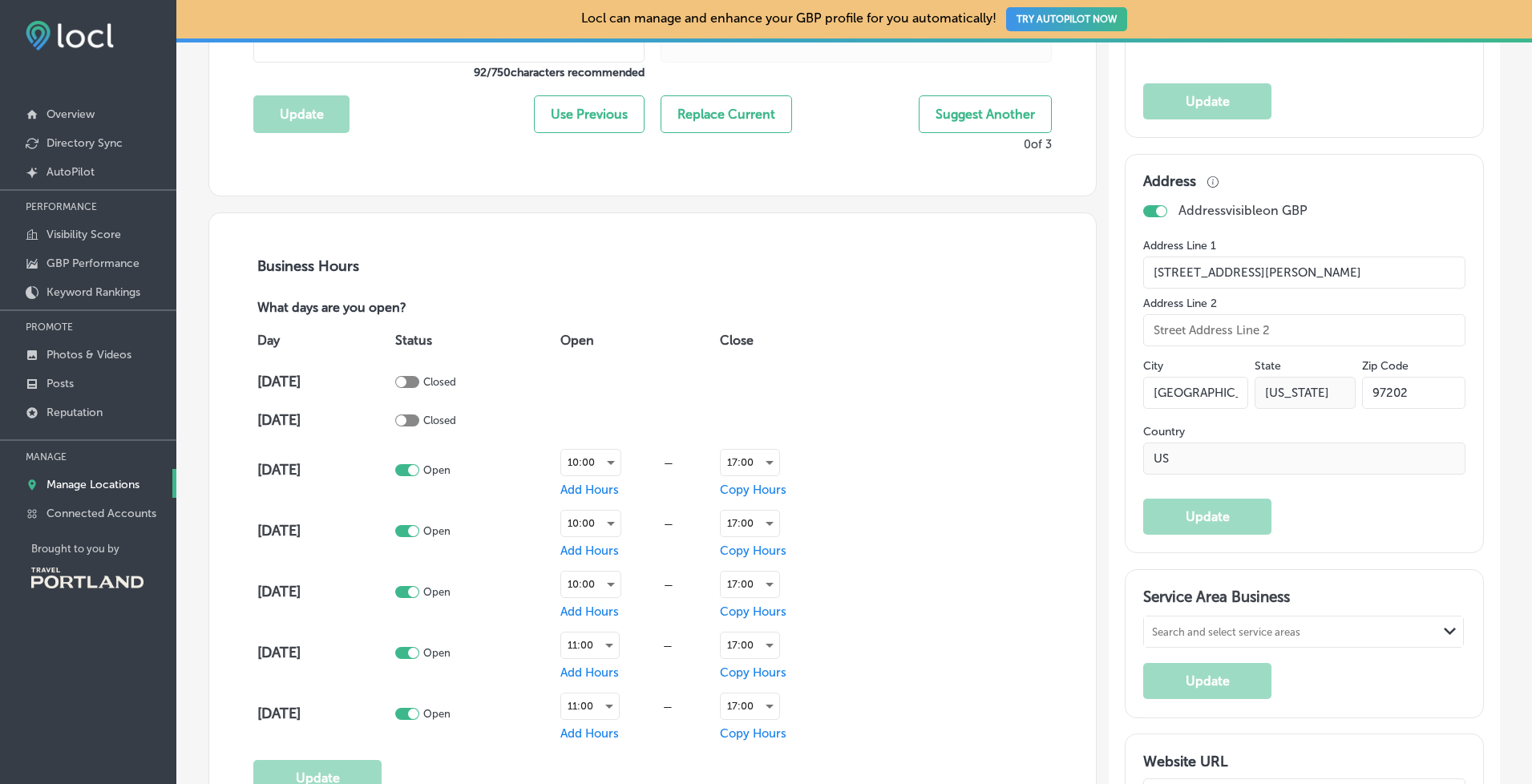
scroll to position [927, 0]
click at [419, 375] on div at bounding box center [407, 381] width 24 height 12
checkbox input "true"
click at [417, 463] on div at bounding box center [407, 469] width 24 height 12
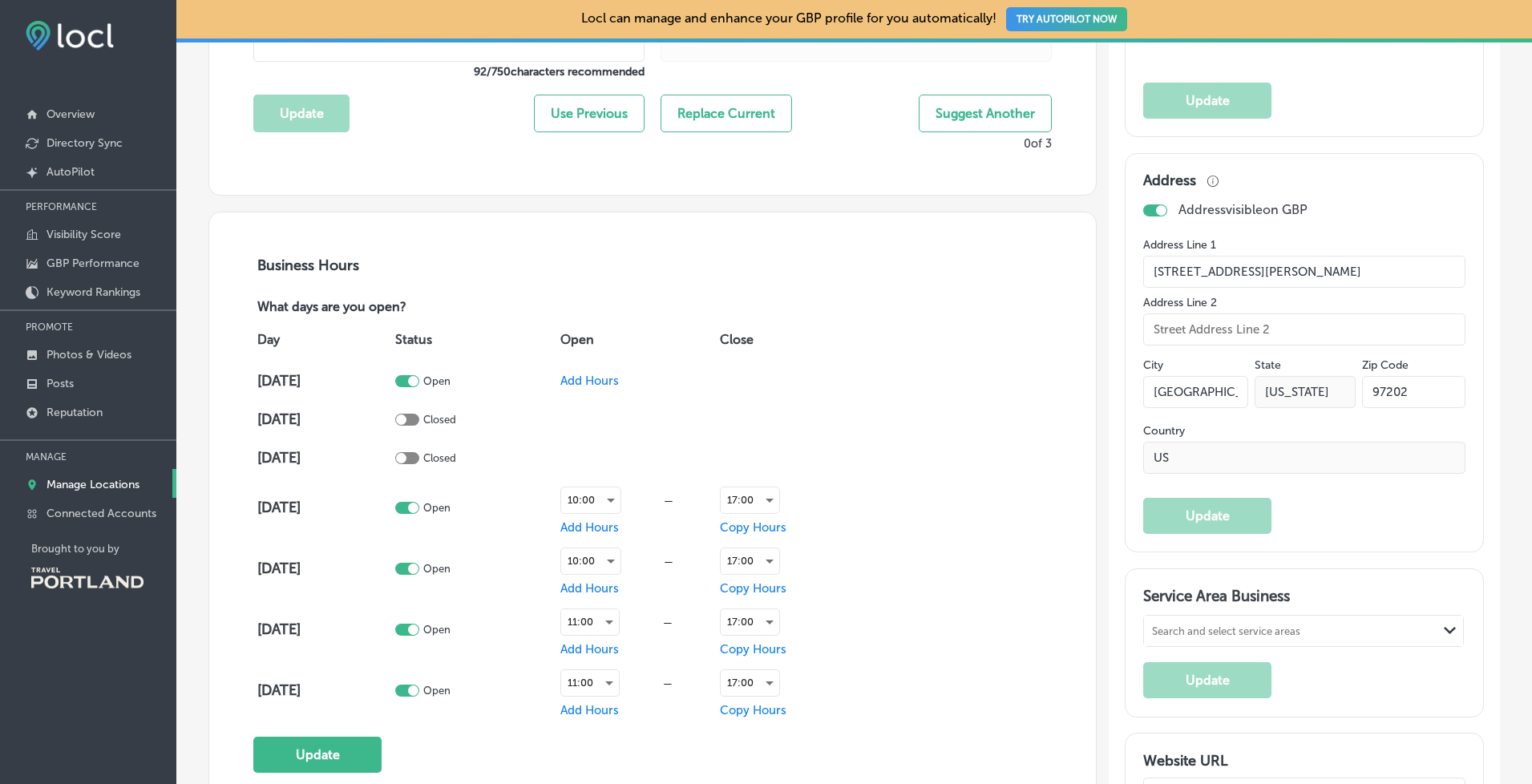
checkbox input "false"
click at [617, 373] on span "Add Hours" at bounding box center [589, 381] width 59 height 15
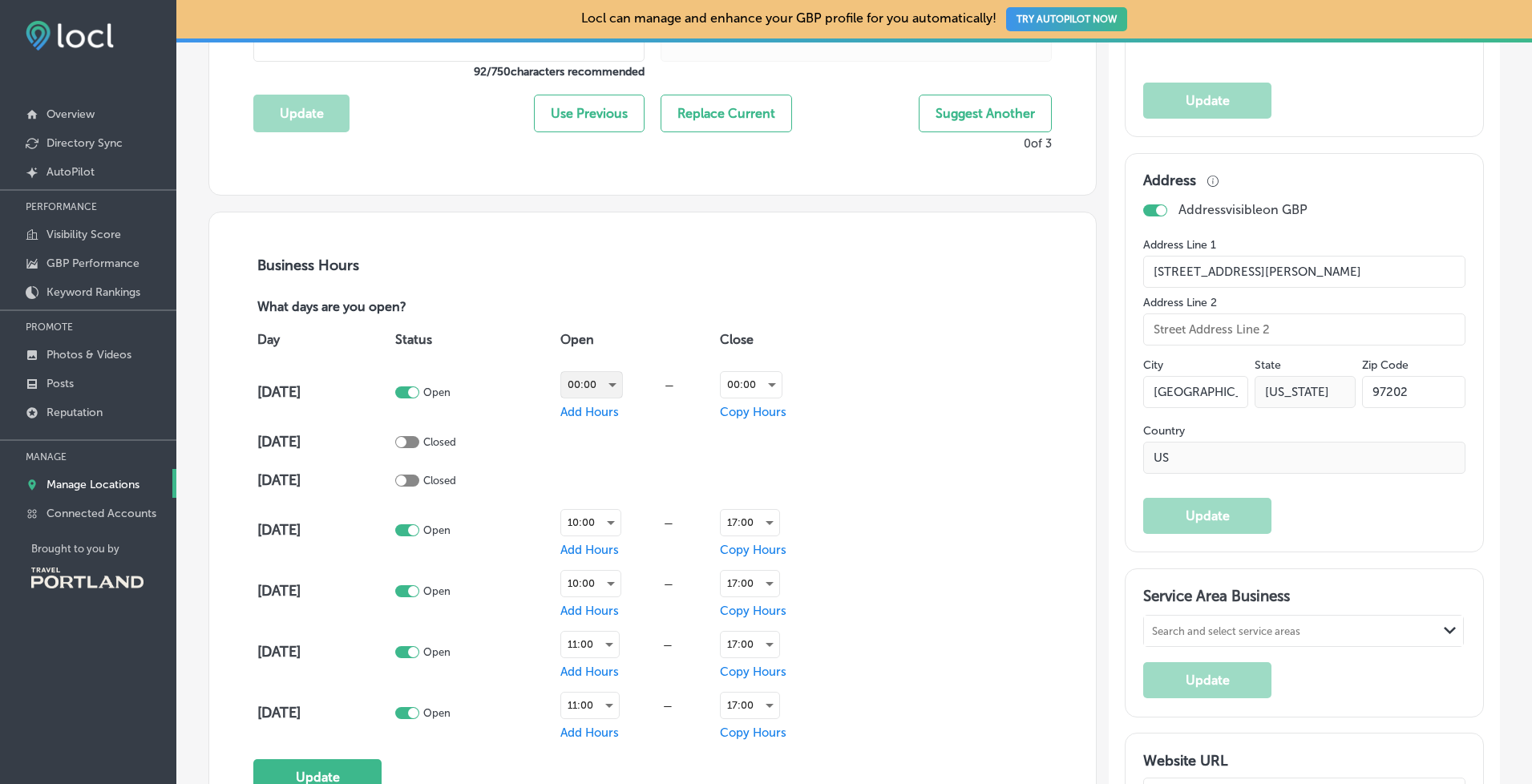
click at [622, 378] on div "00:00" at bounding box center [591, 384] width 61 height 25
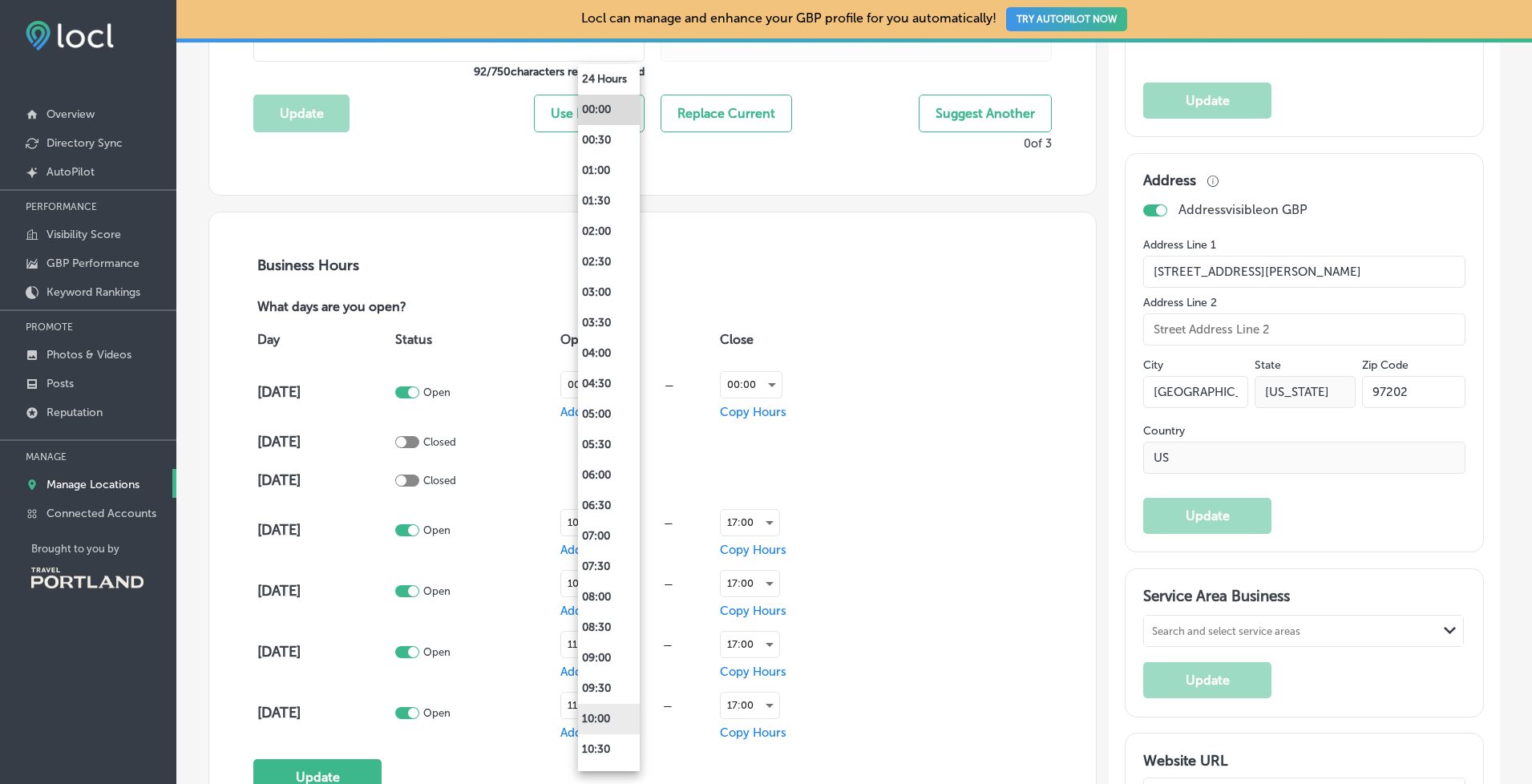
click at [600, 718] on li "10:00" at bounding box center [609, 718] width 62 height 30
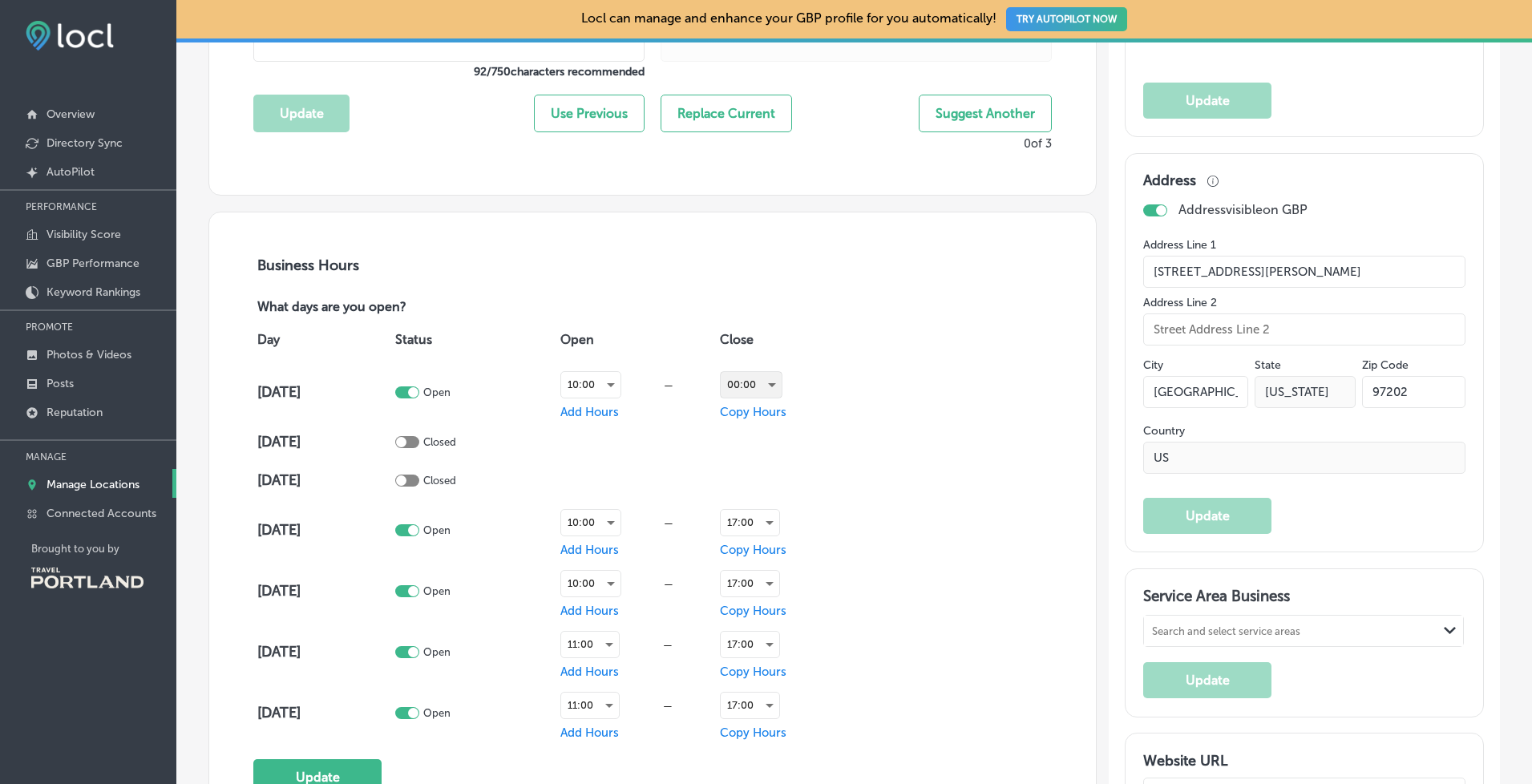
click at [779, 372] on div "00:00" at bounding box center [751, 384] width 61 height 25
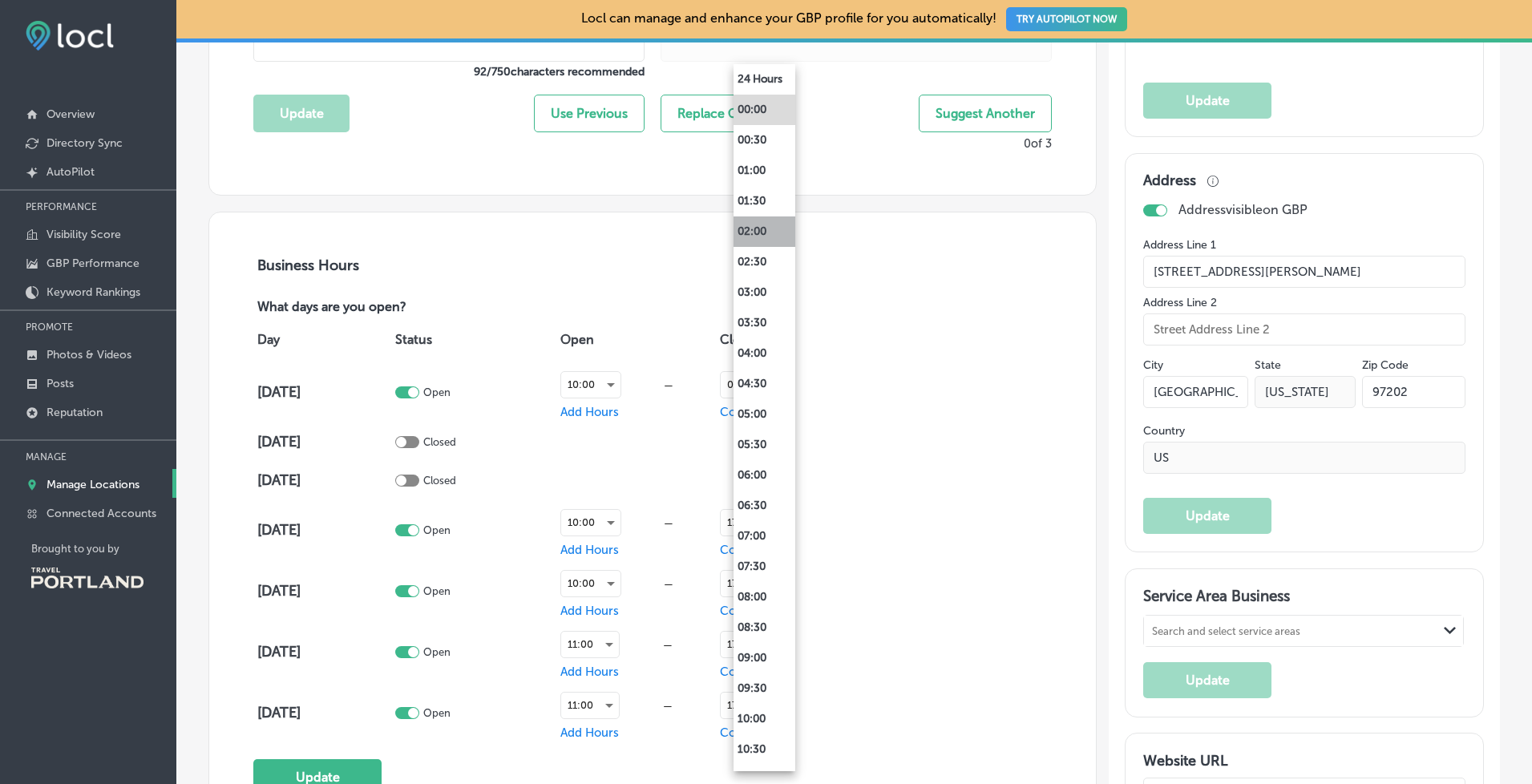
click at [769, 237] on li "02:00" at bounding box center [765, 231] width 62 height 30
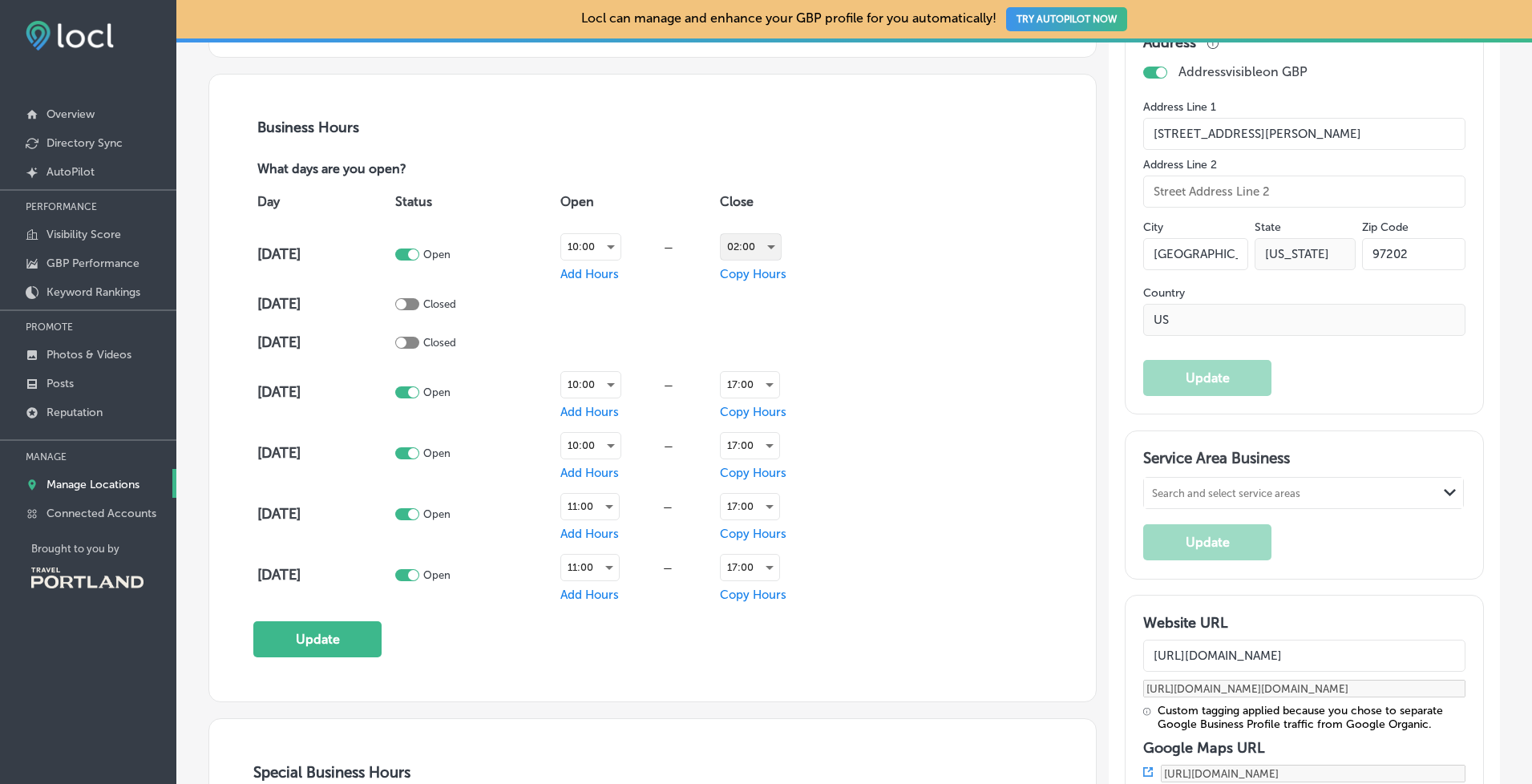
scroll to position [1067, 0]
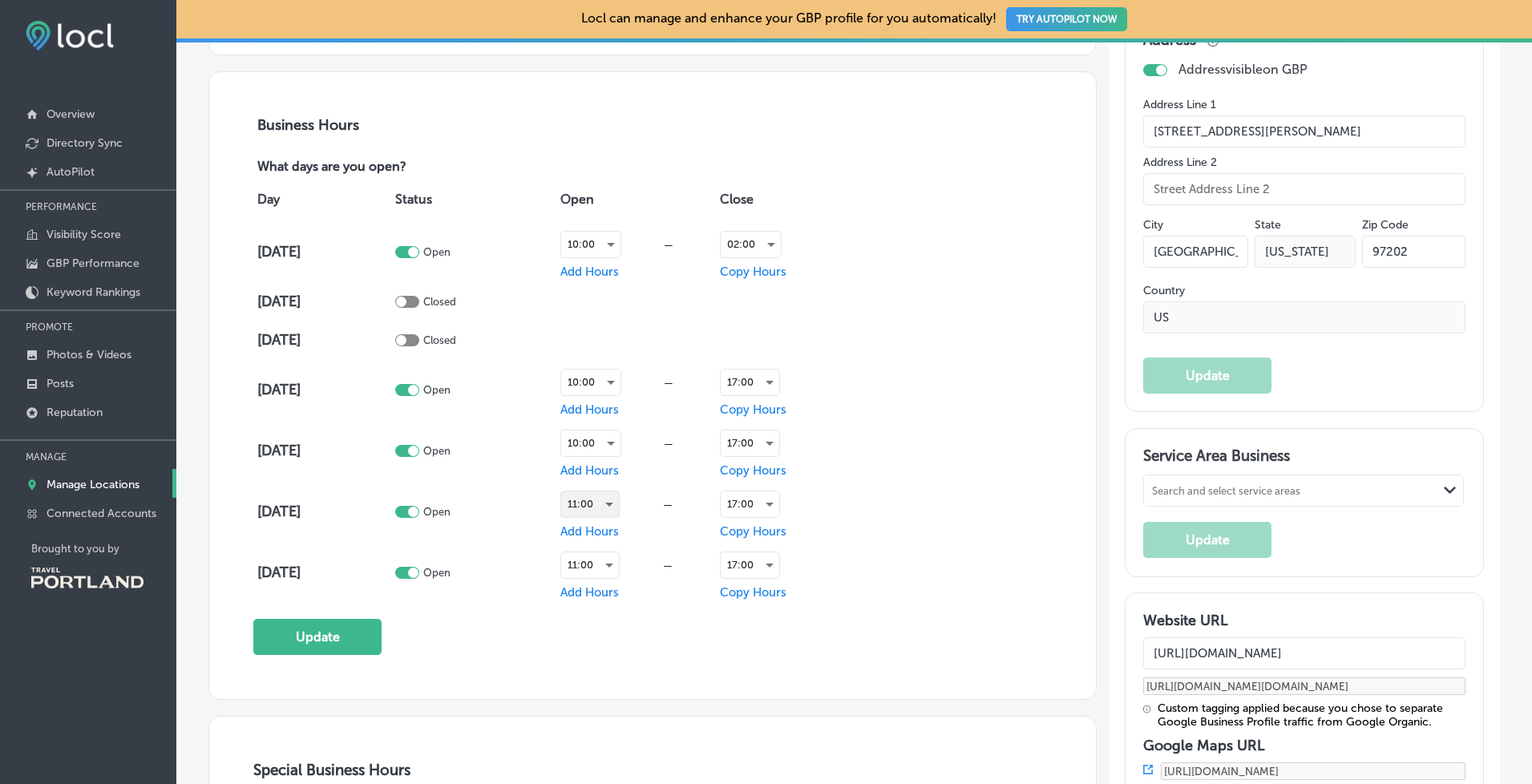
click at [616, 491] on div "11:00" at bounding box center [589, 504] width 58 height 25
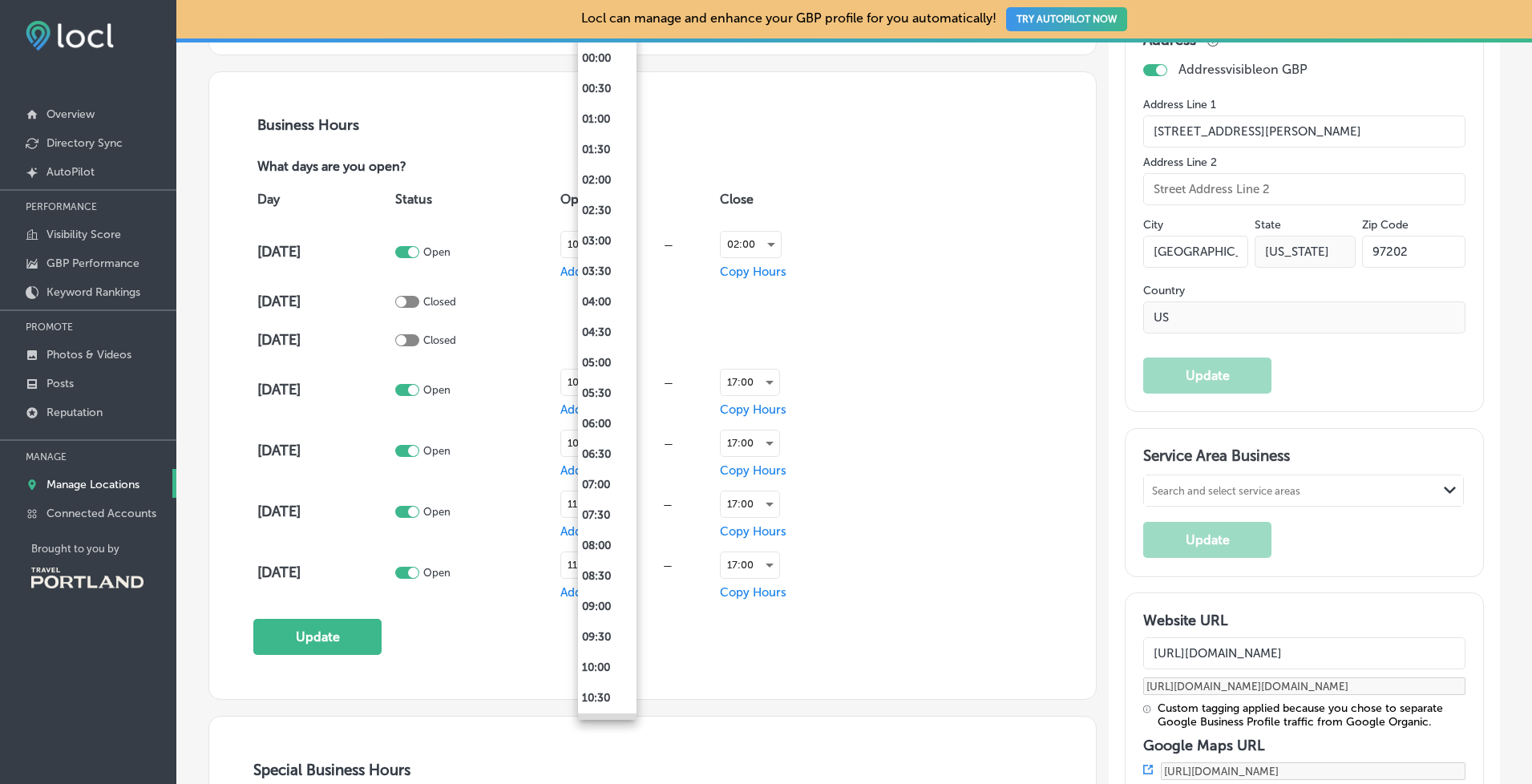
scroll to position [24, 0]
click at [601, 645] on li "10:00" at bounding box center [607, 643] width 59 height 30
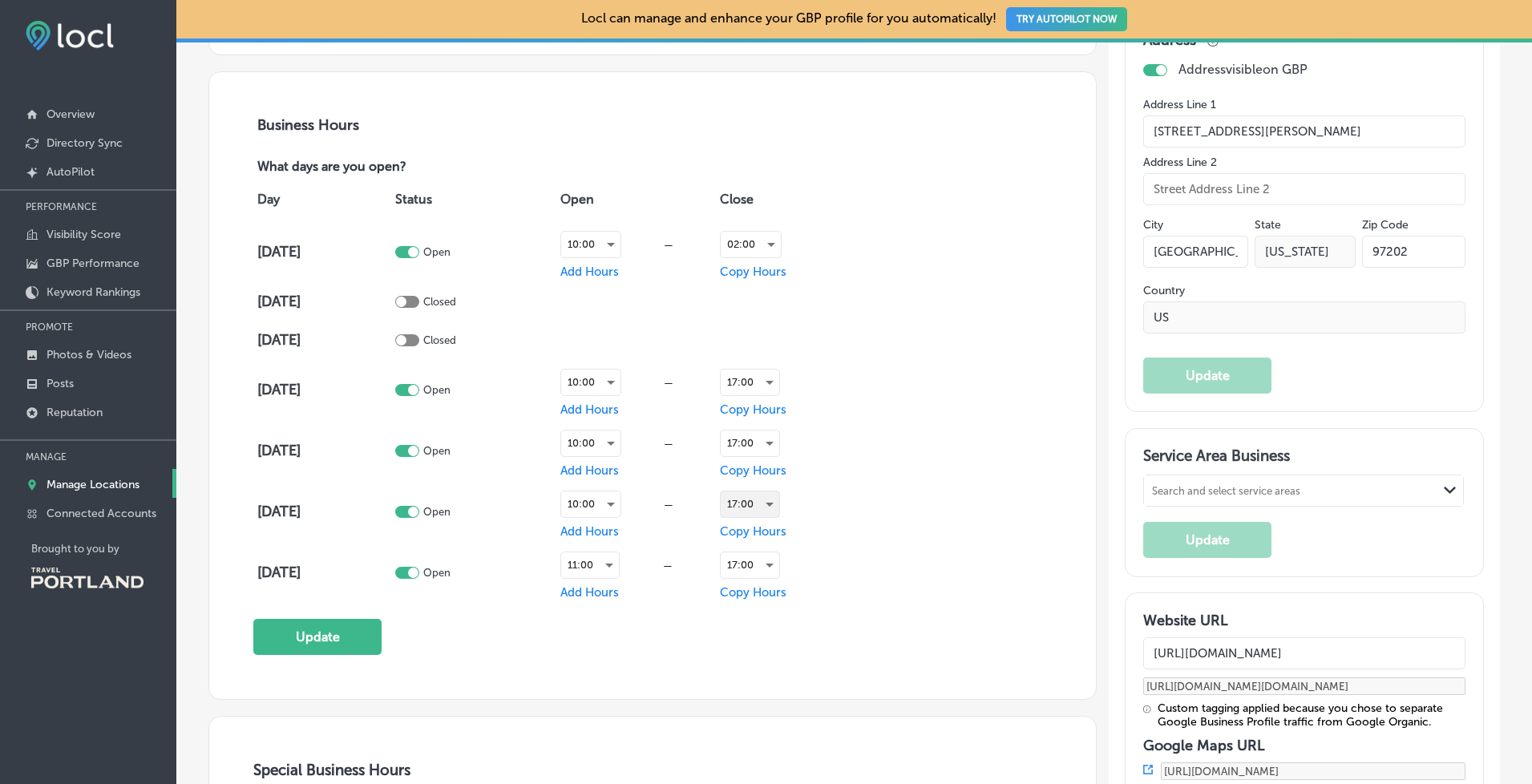
click at [772, 495] on div "17:00" at bounding box center [750, 504] width 59 height 25
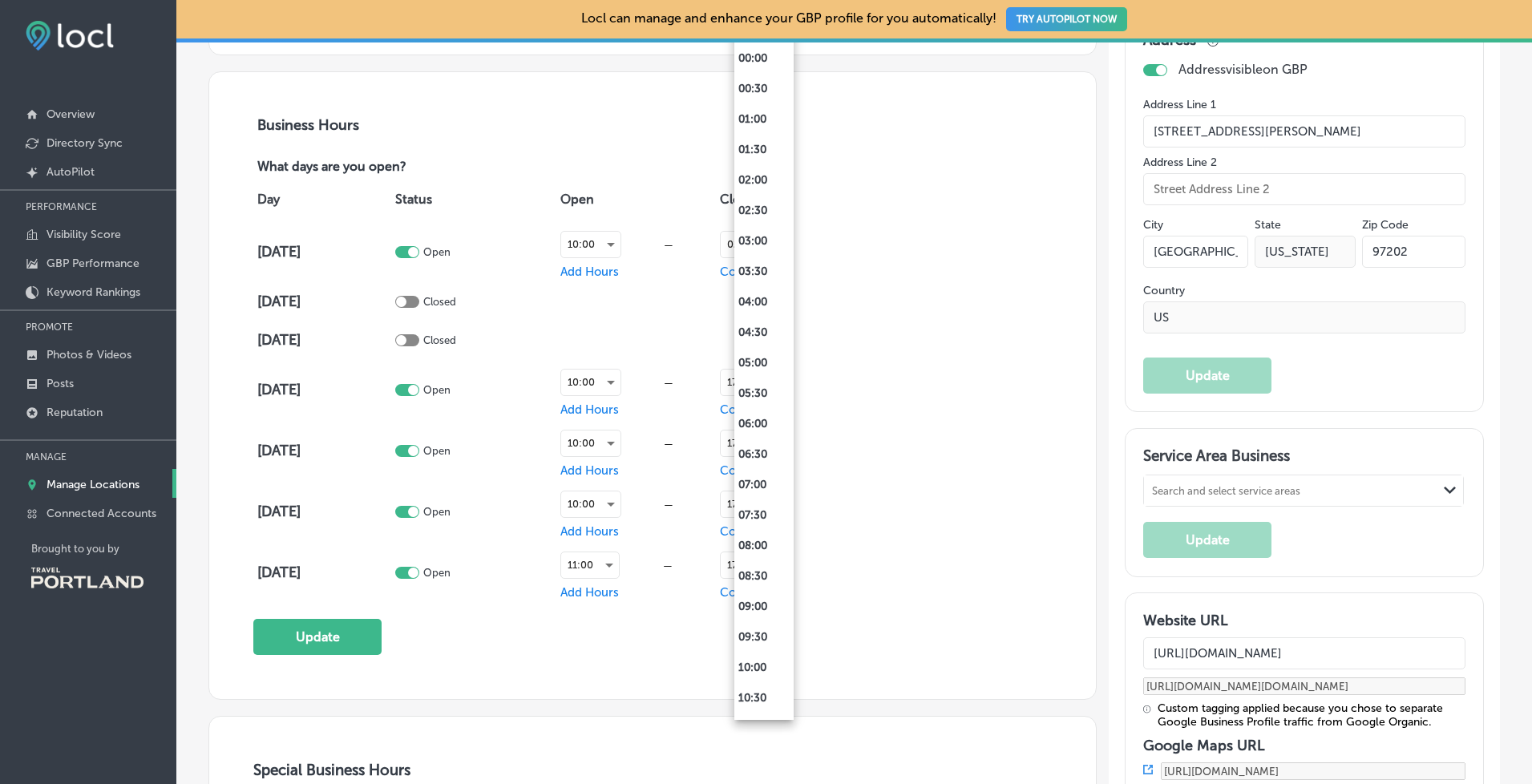
scroll to position [728, 0]
click at [757, 359] on li "17:00" at bounding box center [764, 366] width 60 height 30
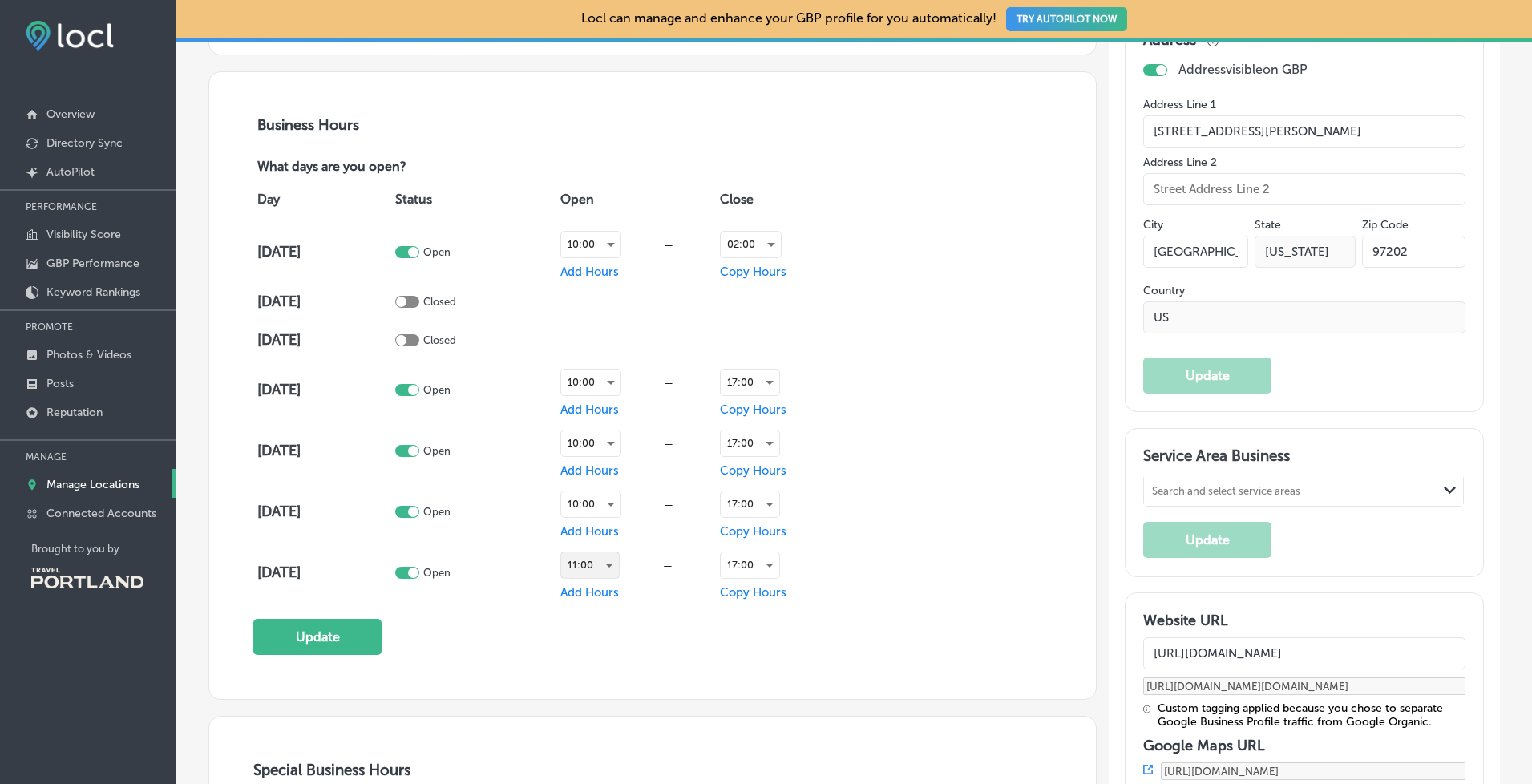
click at [606, 555] on div "11:00" at bounding box center [589, 565] width 58 height 25
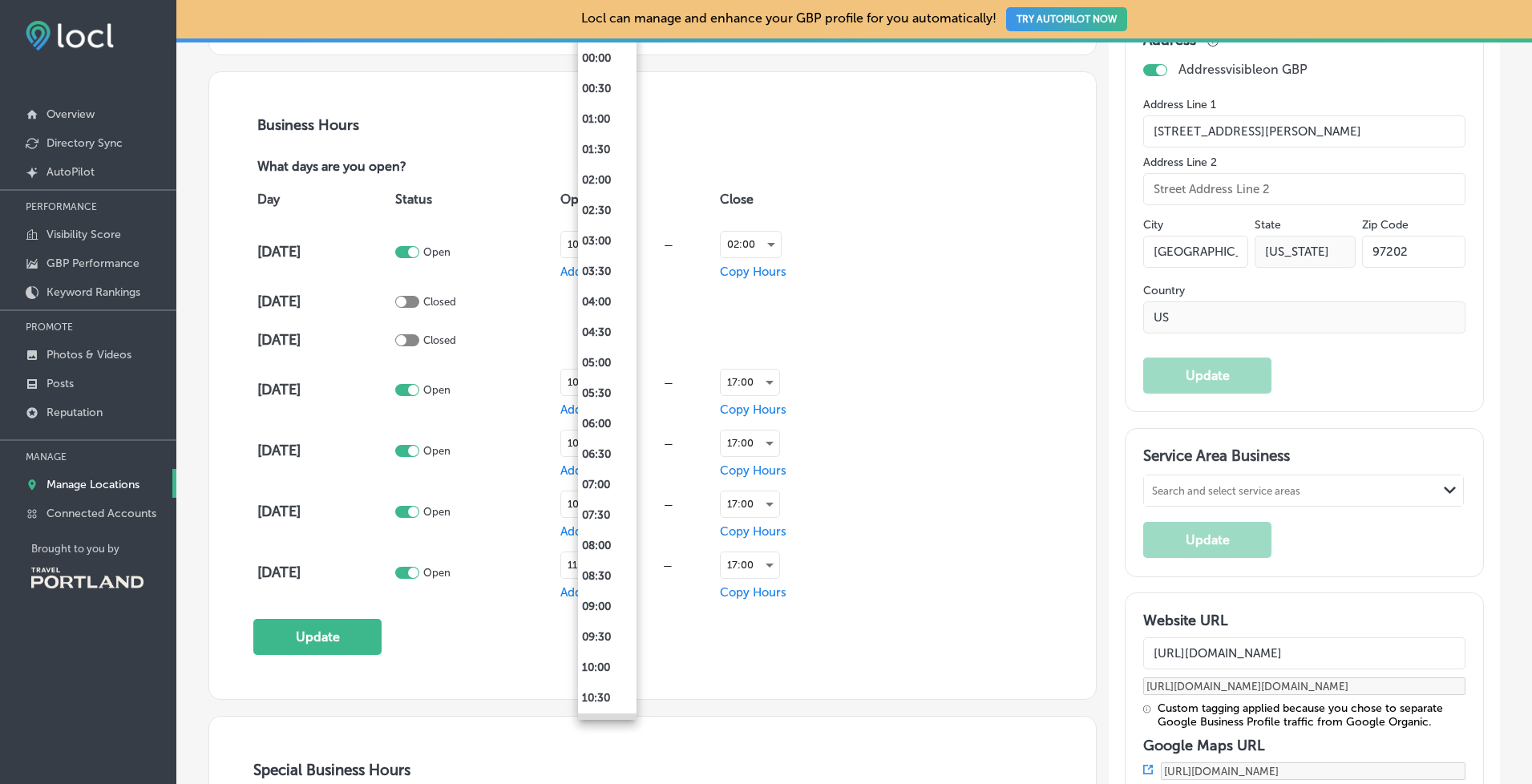
scroll to position [24, 0]
click at [594, 645] on li "10:00" at bounding box center [607, 643] width 59 height 30
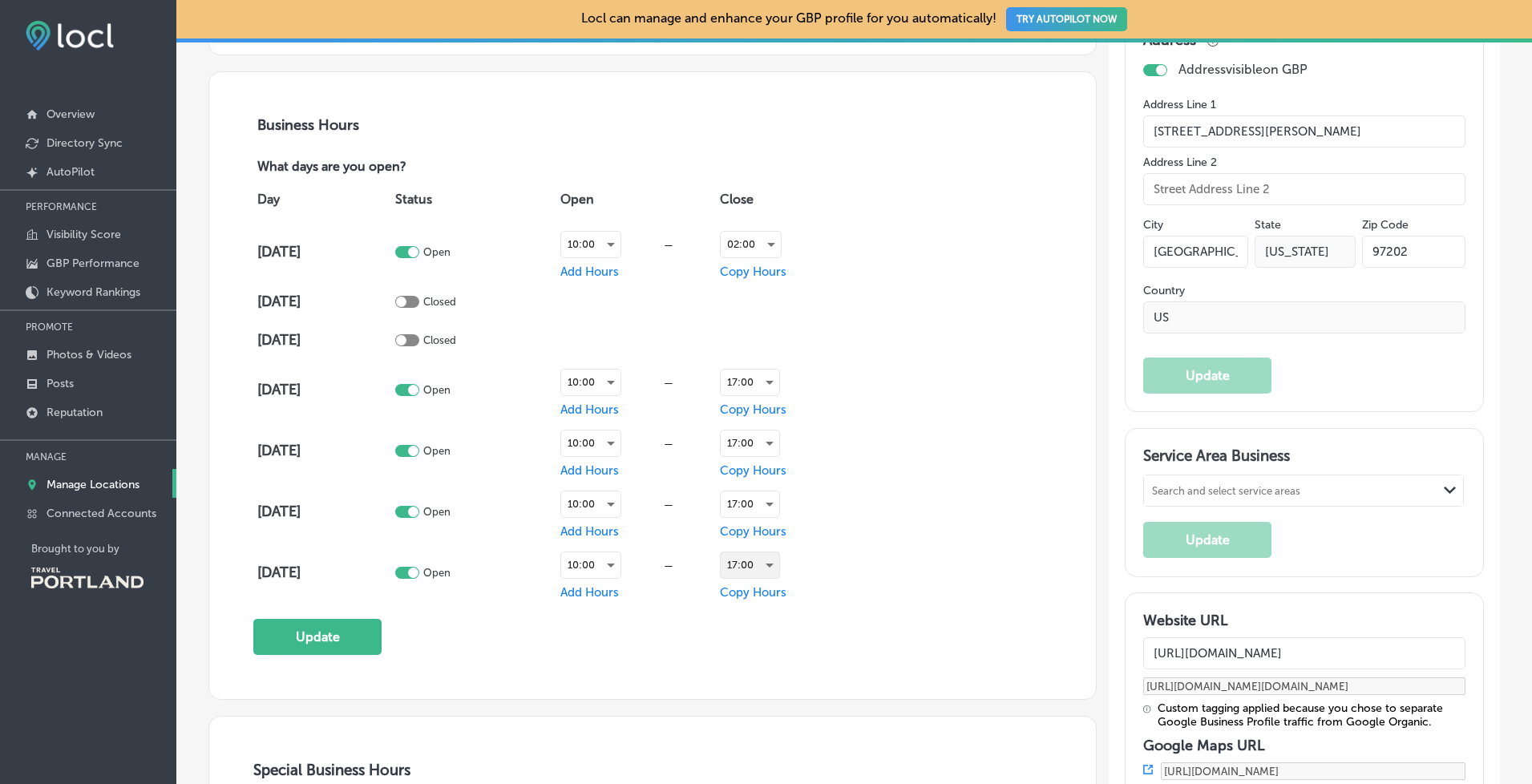
click at [769, 556] on div "17:00" at bounding box center [750, 565] width 59 height 25
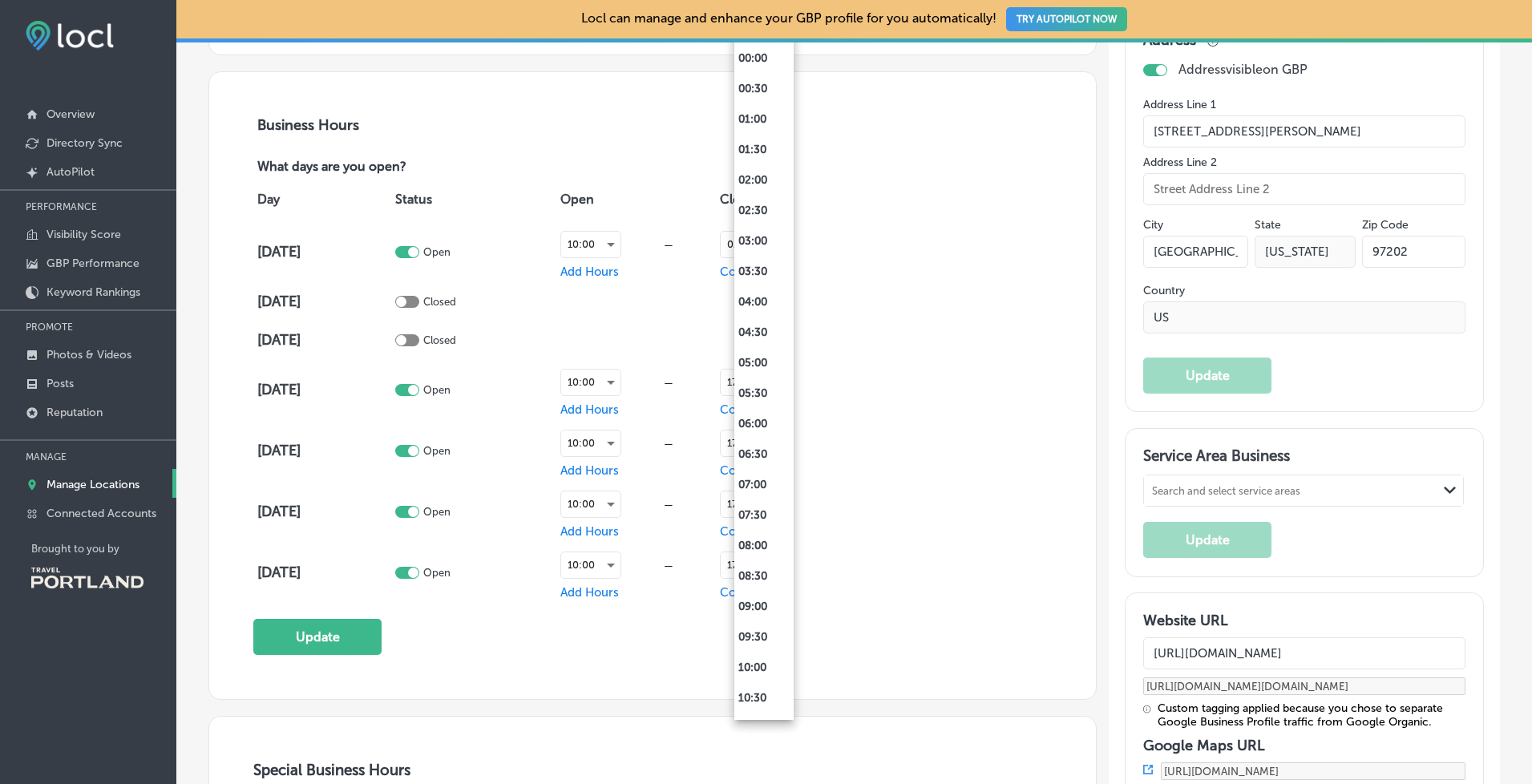
scroll to position [728, 0]
click at [748, 302] on li "16:00" at bounding box center [764, 305] width 60 height 30
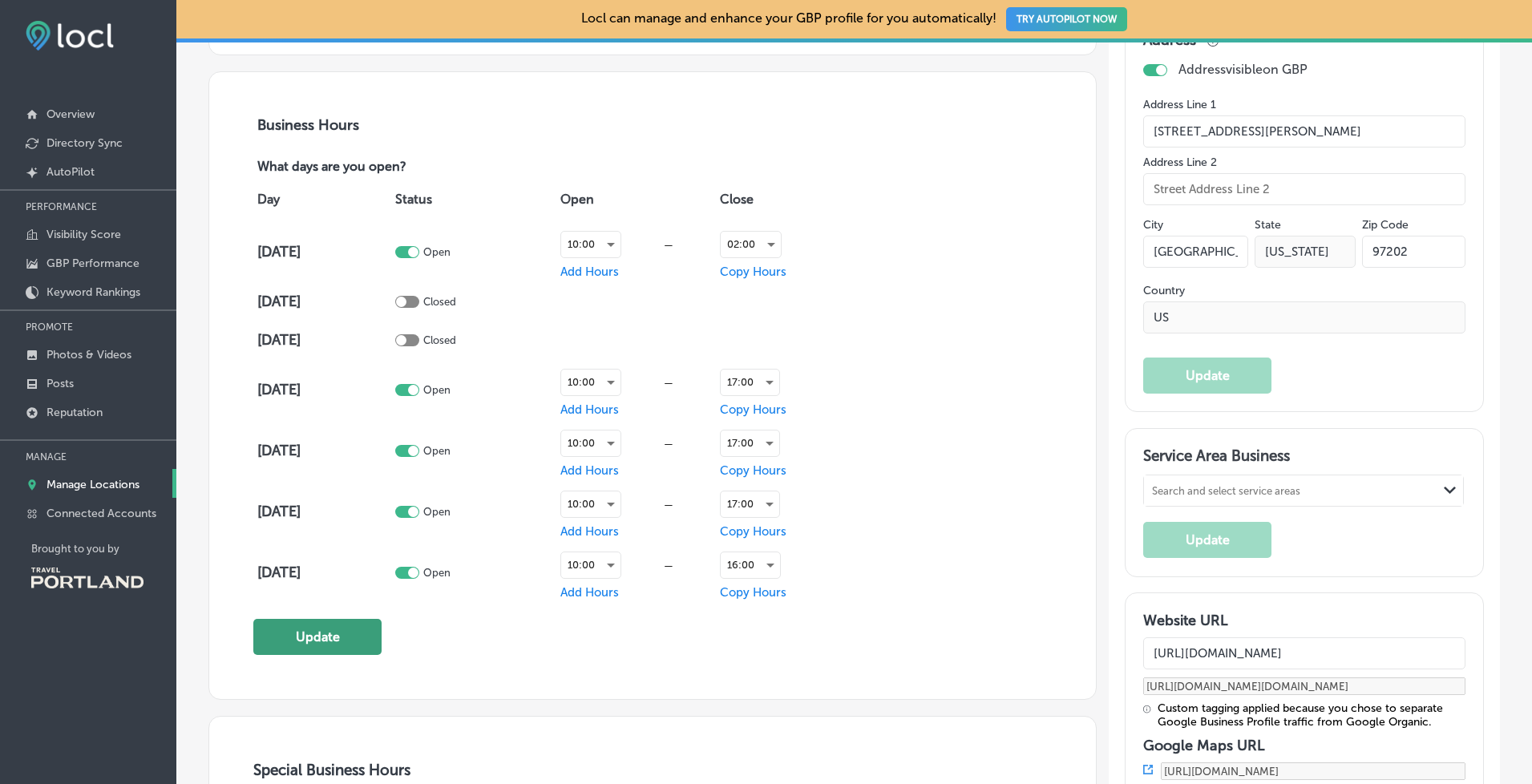
click at [331, 632] on button "Update" at bounding box center [317, 636] width 128 height 36
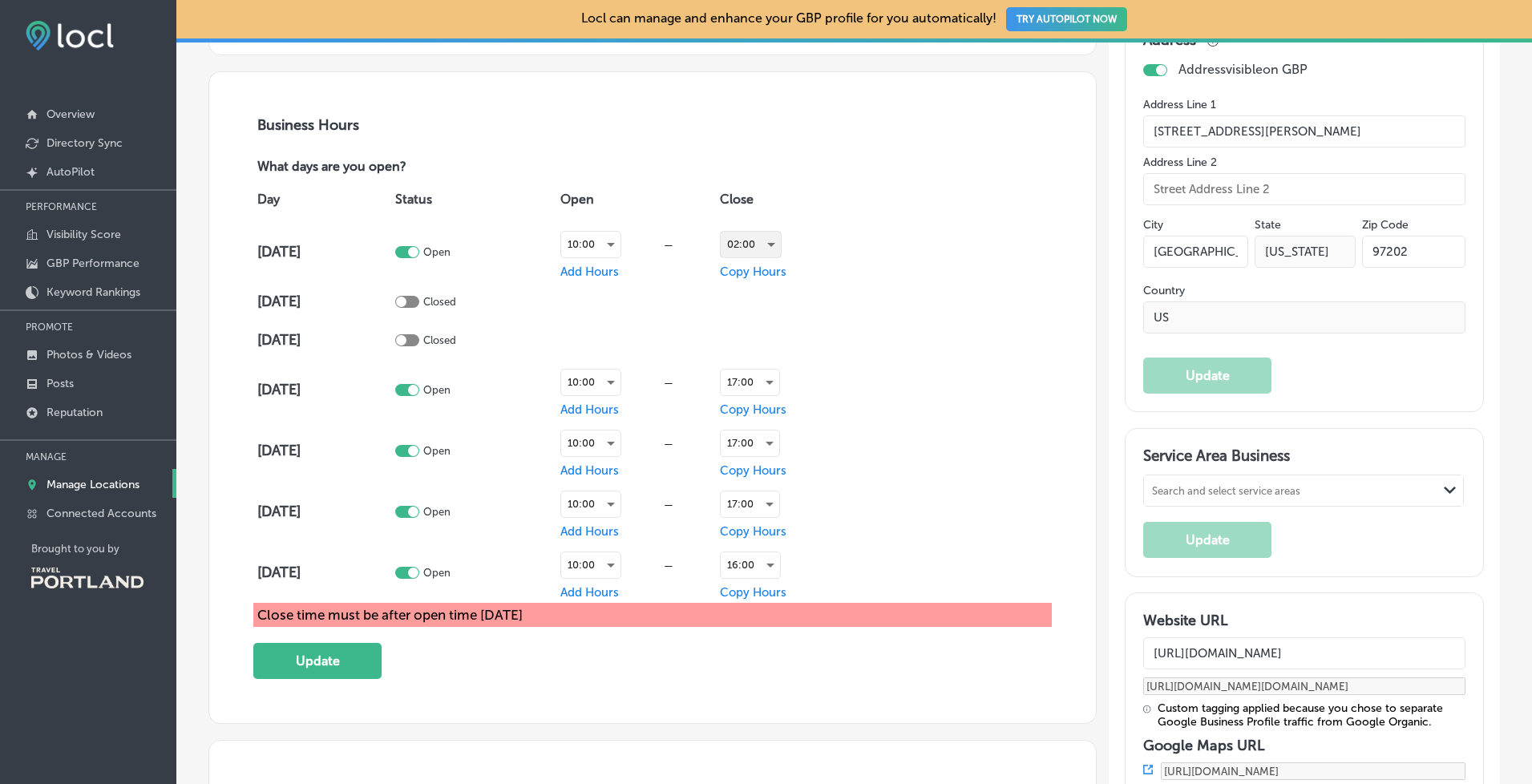
click at [781, 236] on div "02:00" at bounding box center [751, 244] width 60 height 25
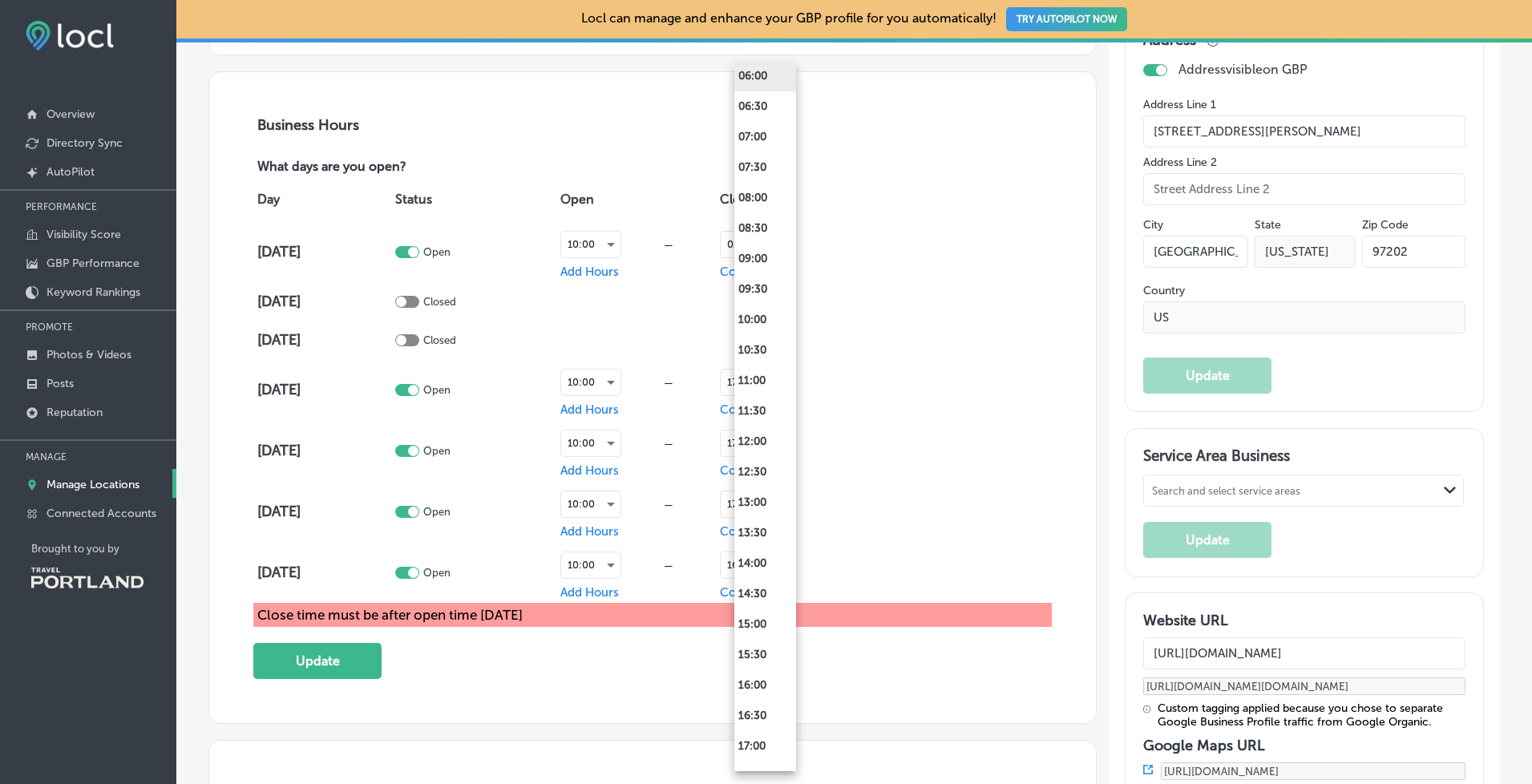
scroll to position [402, 0]
click at [770, 565] on li "14:00" at bounding box center [766, 561] width 62 height 30
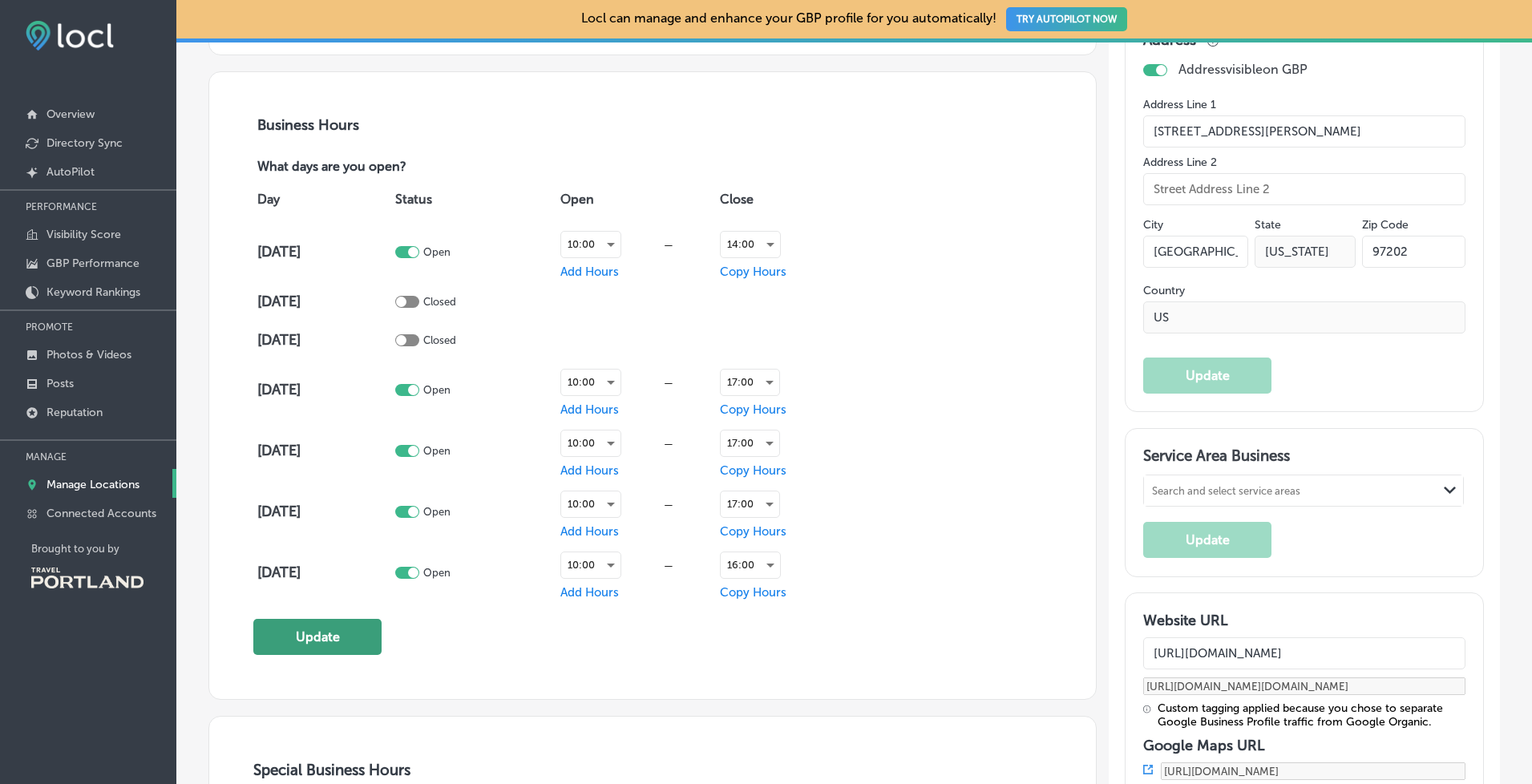
click at [329, 630] on button "Update" at bounding box center [317, 636] width 128 height 36
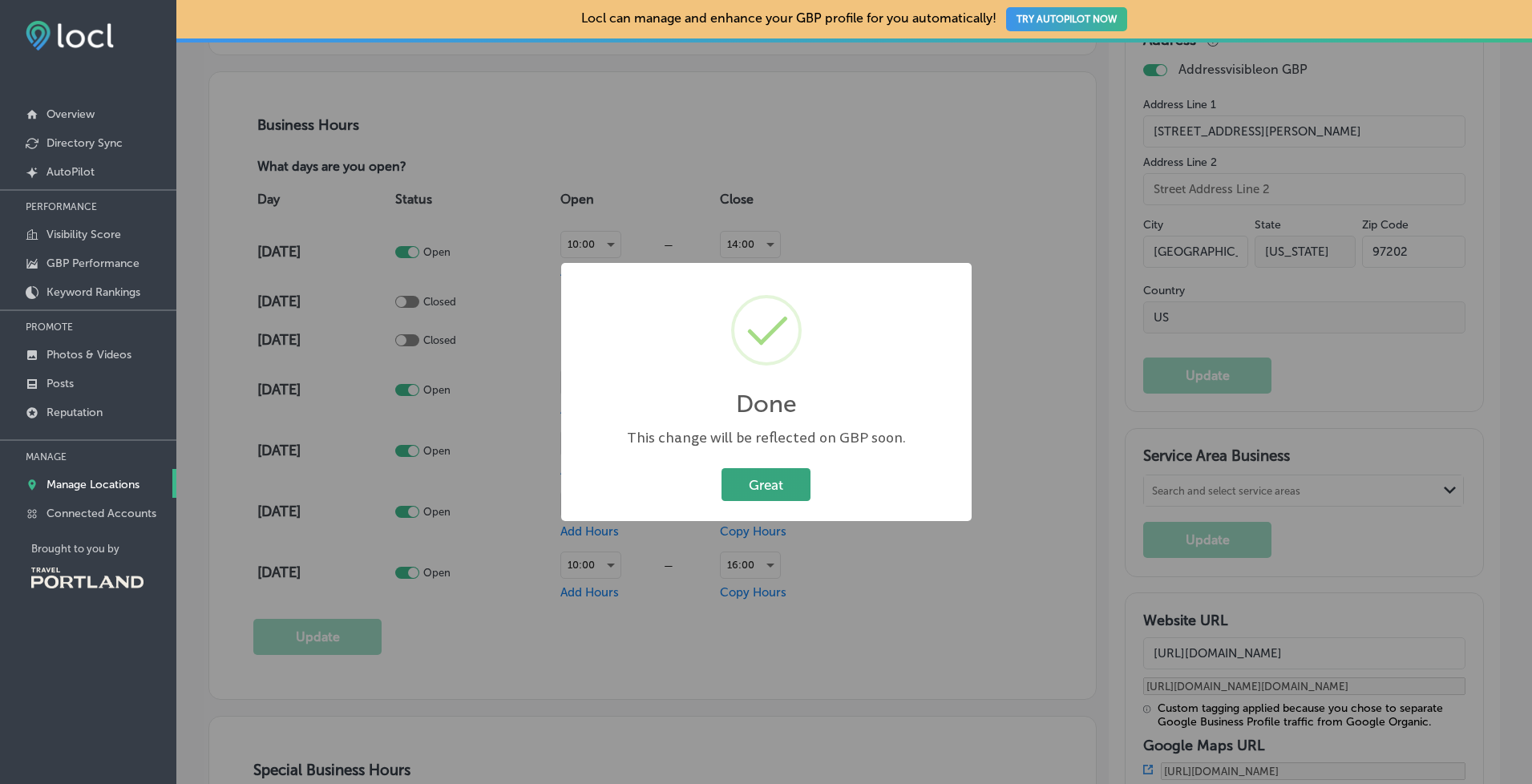
click at [766, 478] on button "Great" at bounding box center [766, 484] width 89 height 33
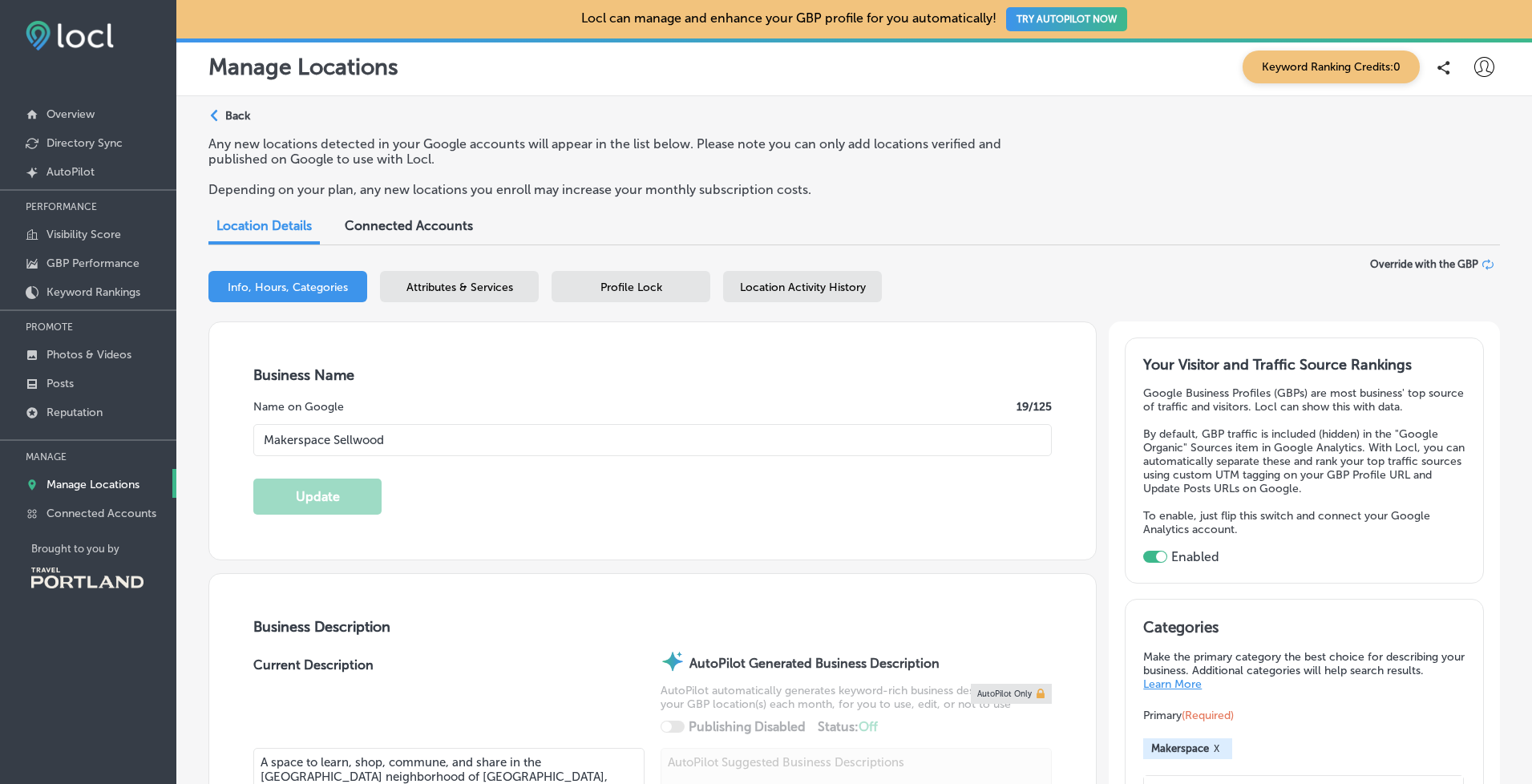
scroll to position [0, 0]
click at [466, 297] on div "Info, Hours, Categories Attributes & Services Profile Lock Location Activity Hi…" at bounding box center [854, 289] width 1291 height 37
click at [461, 283] on span "Attributes & Services" at bounding box center [460, 287] width 107 height 14
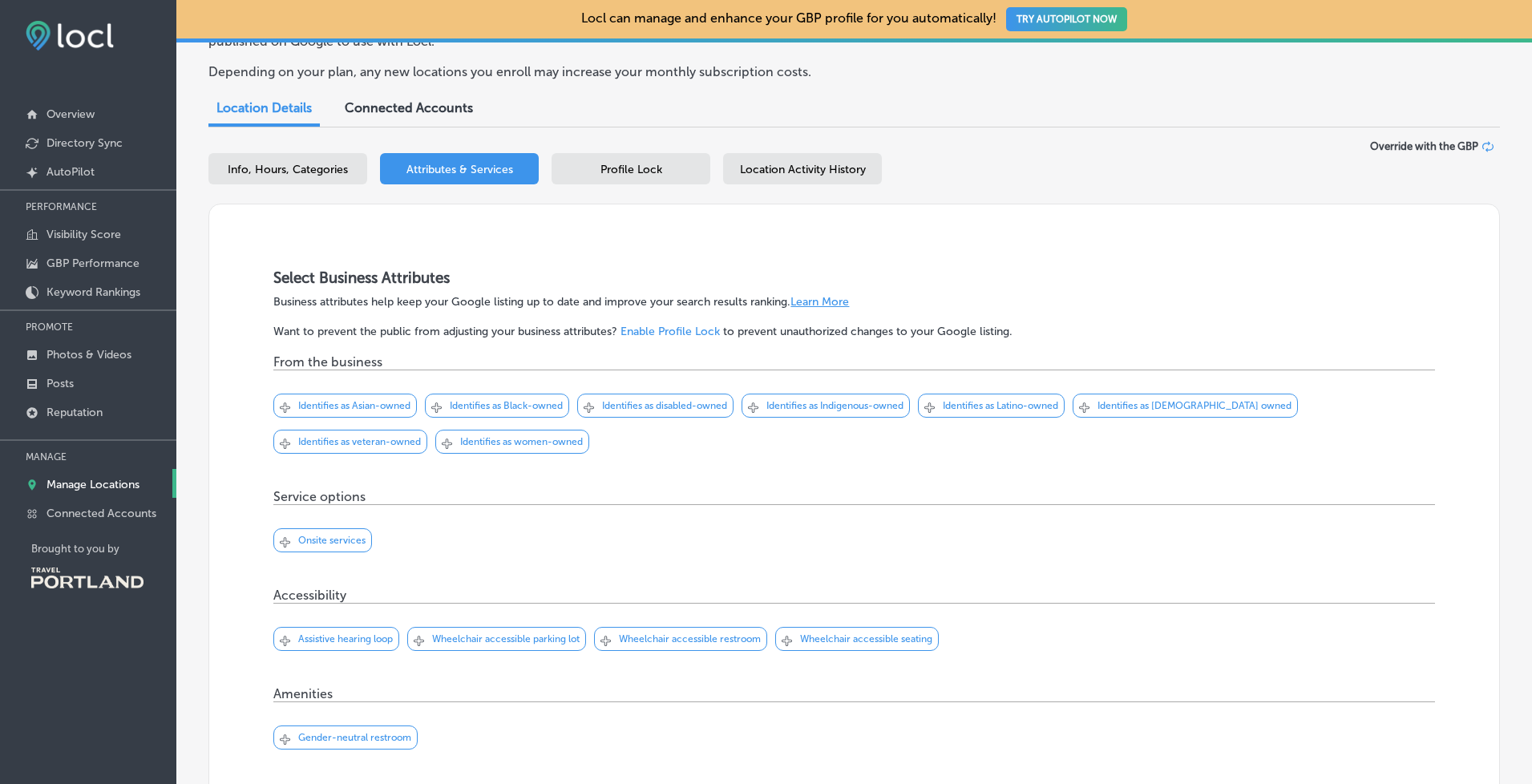
scroll to position [115, 0]
click at [534, 446] on p "Identifies as women-owned" at bounding box center [521, 445] width 122 height 11
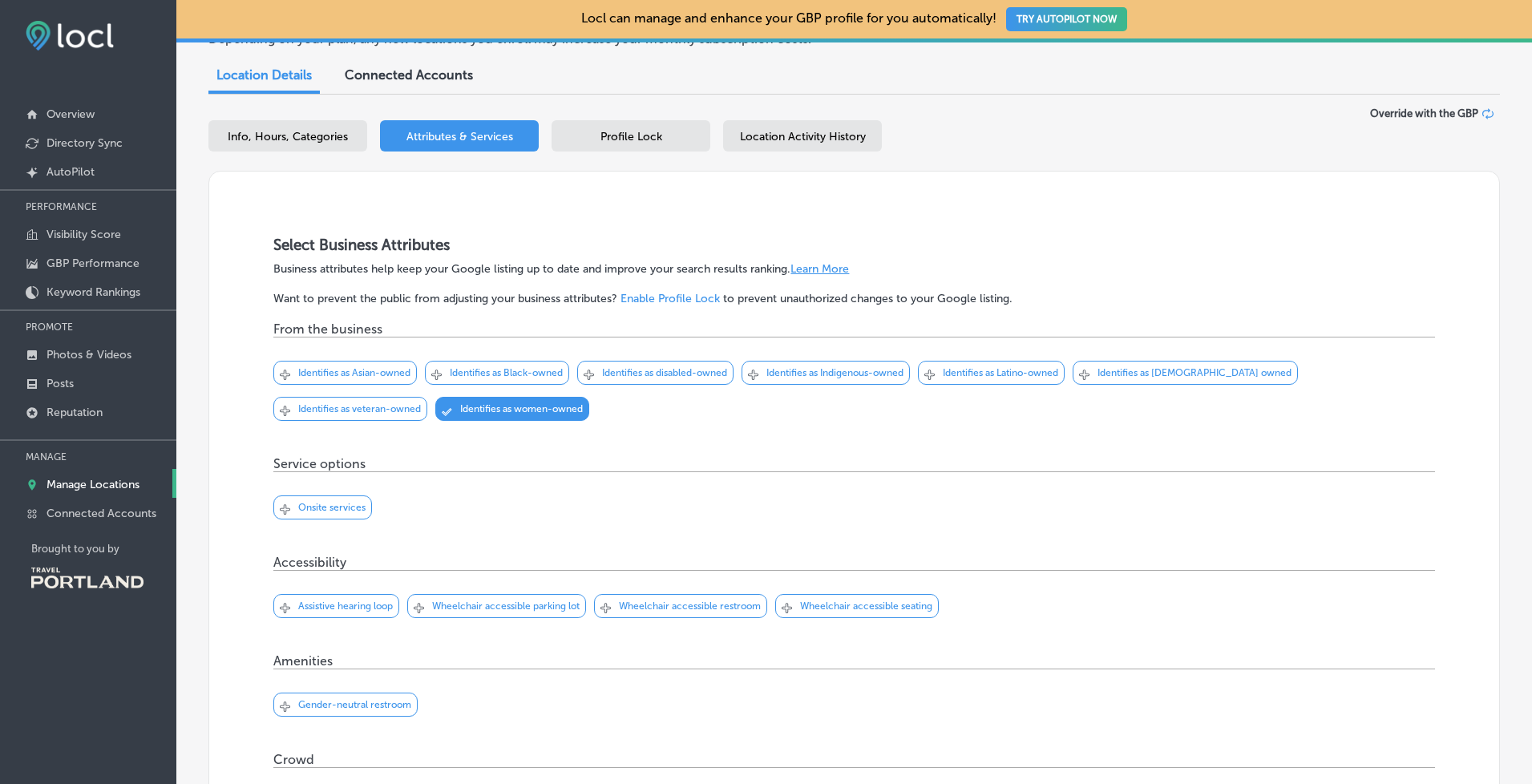
scroll to position [208, 0]
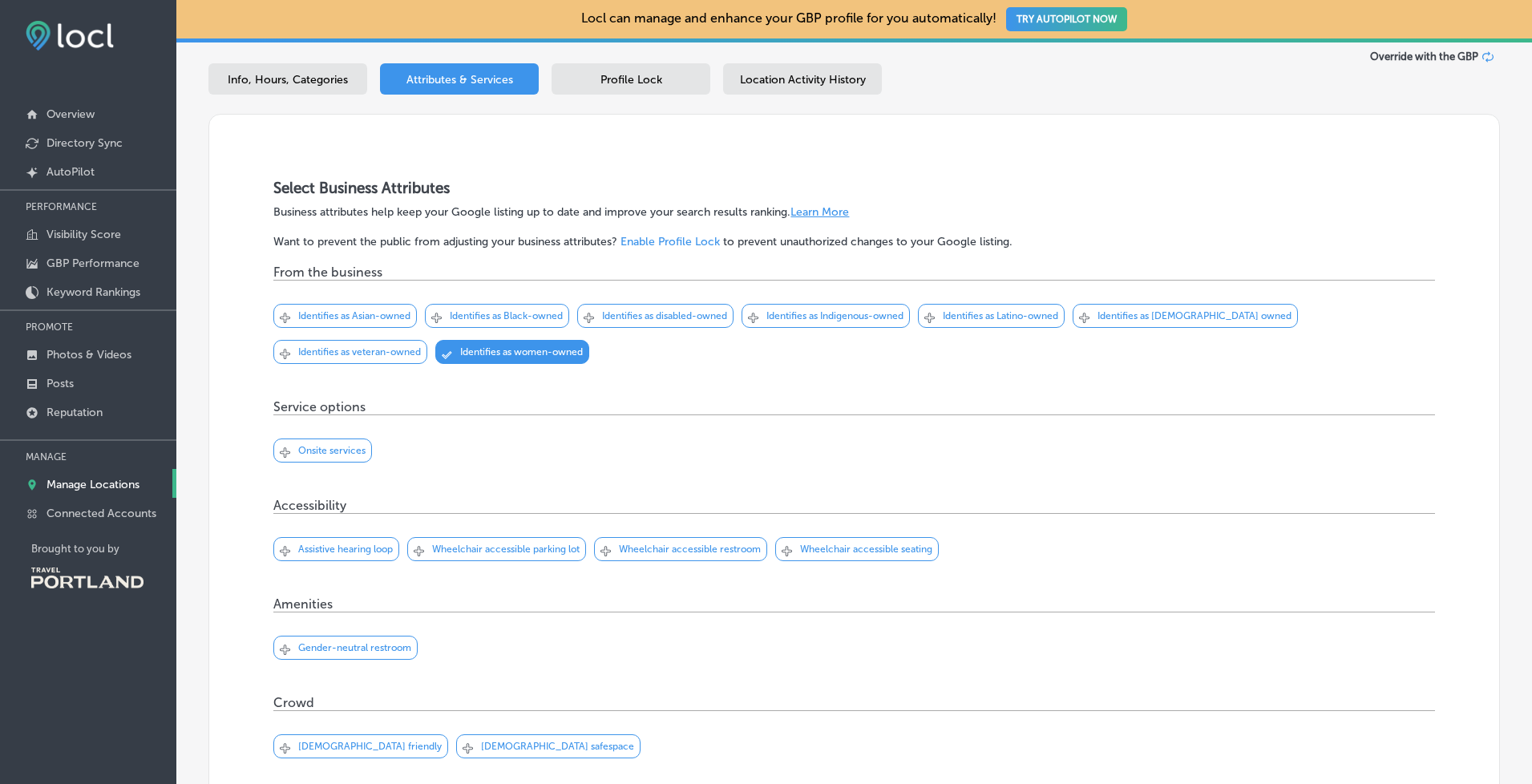
click at [705, 546] on p "Wheelchair accessible restroom" at bounding box center [690, 549] width 142 height 11
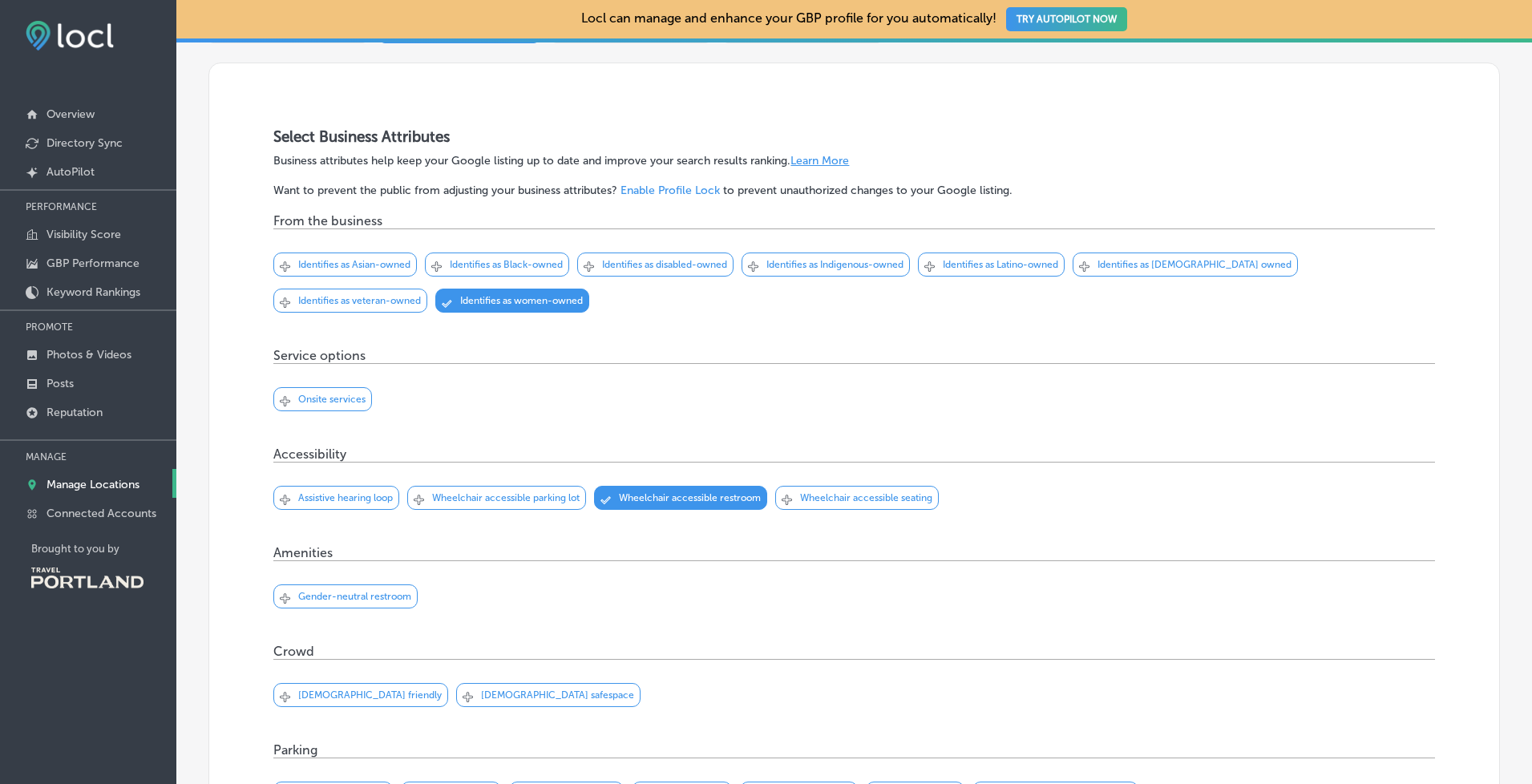
scroll to position [270, 0]
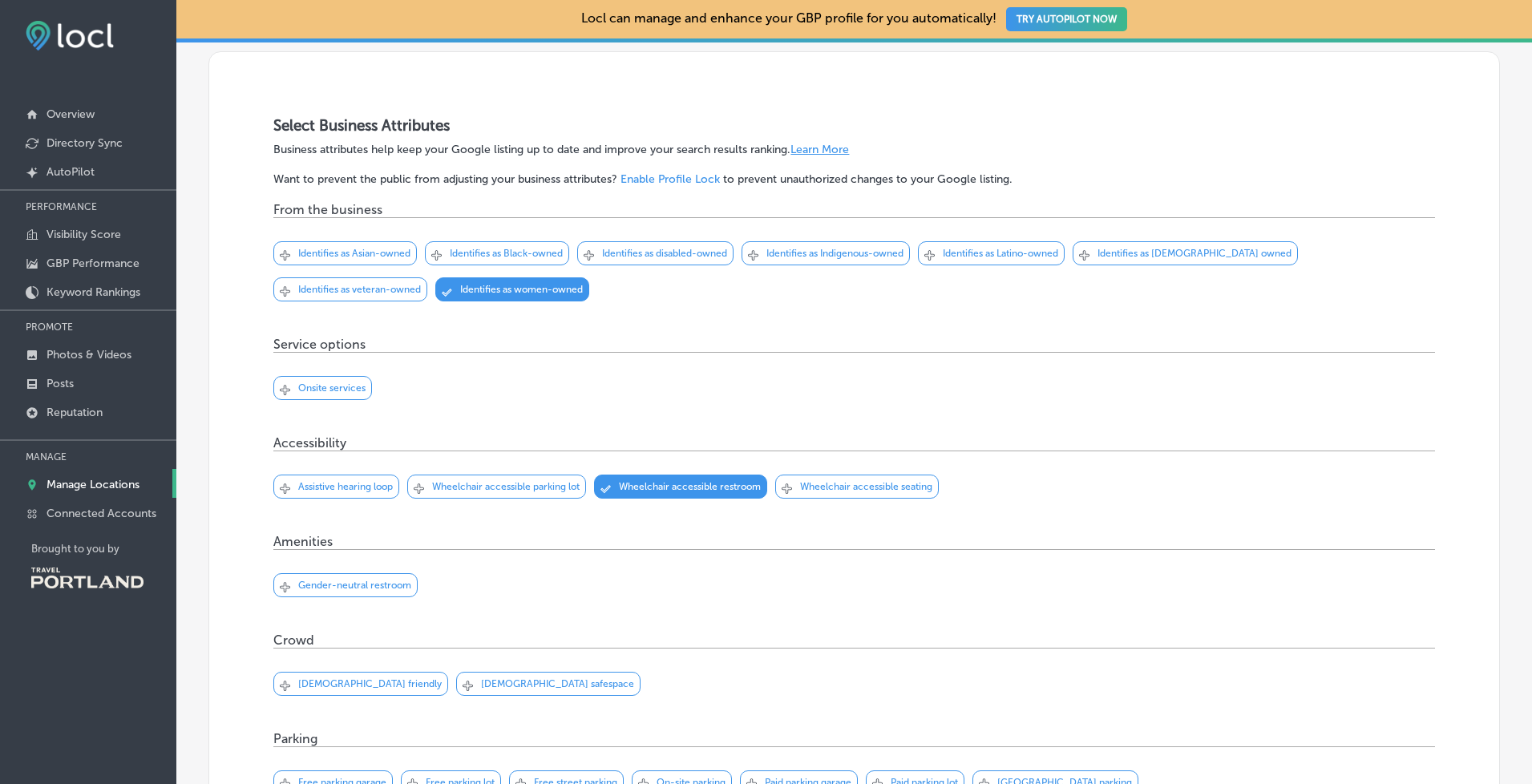
click at [333, 579] on p "Gender-neutral restroom" at bounding box center [355, 585] width 113 height 11
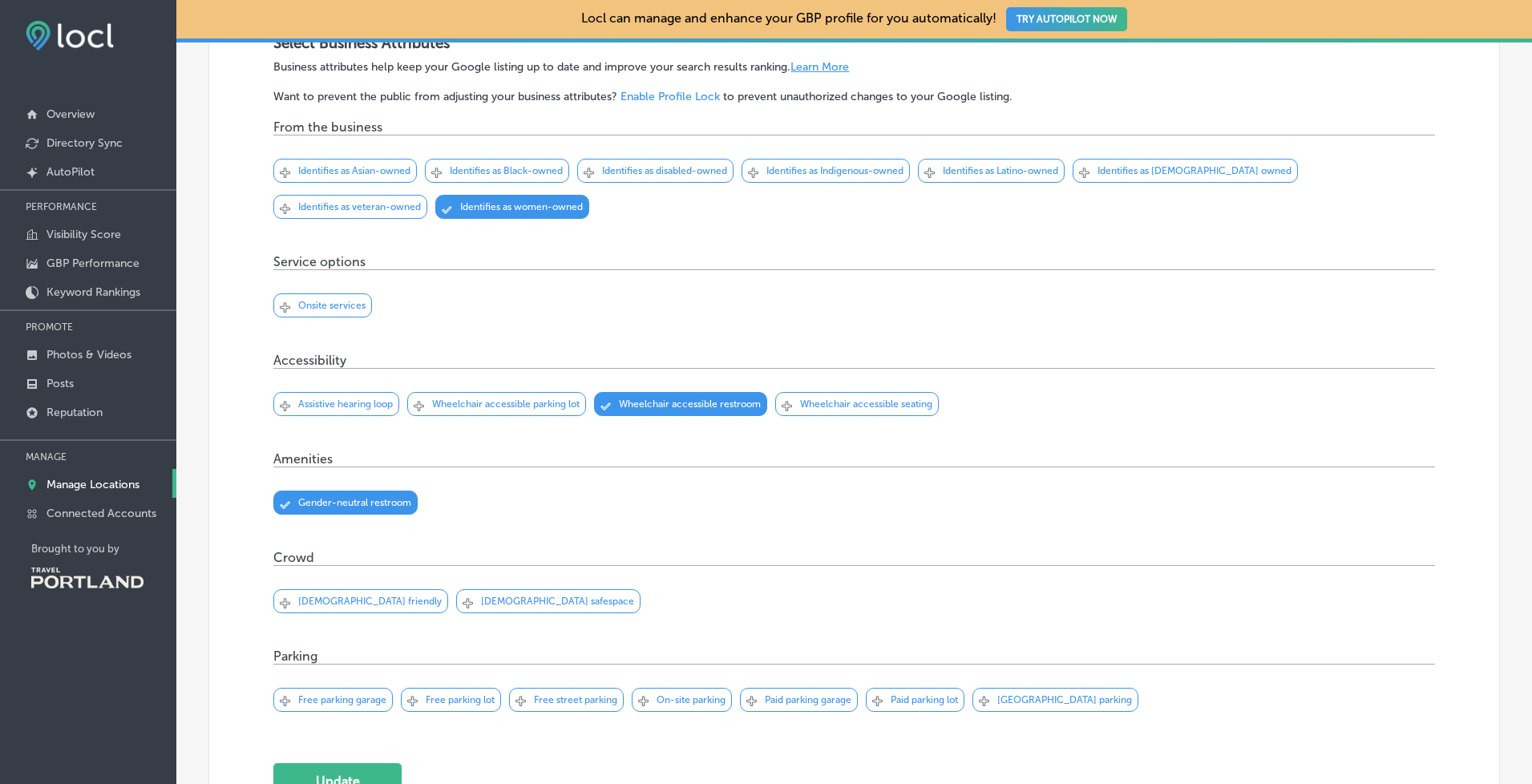
scroll to position [355, 0]
click at [336, 601] on div "Svg Vector Icons : http://www.onlinewebfonts.com/icon Checked Created with Sket…" at bounding box center [360, 599] width 174 height 24
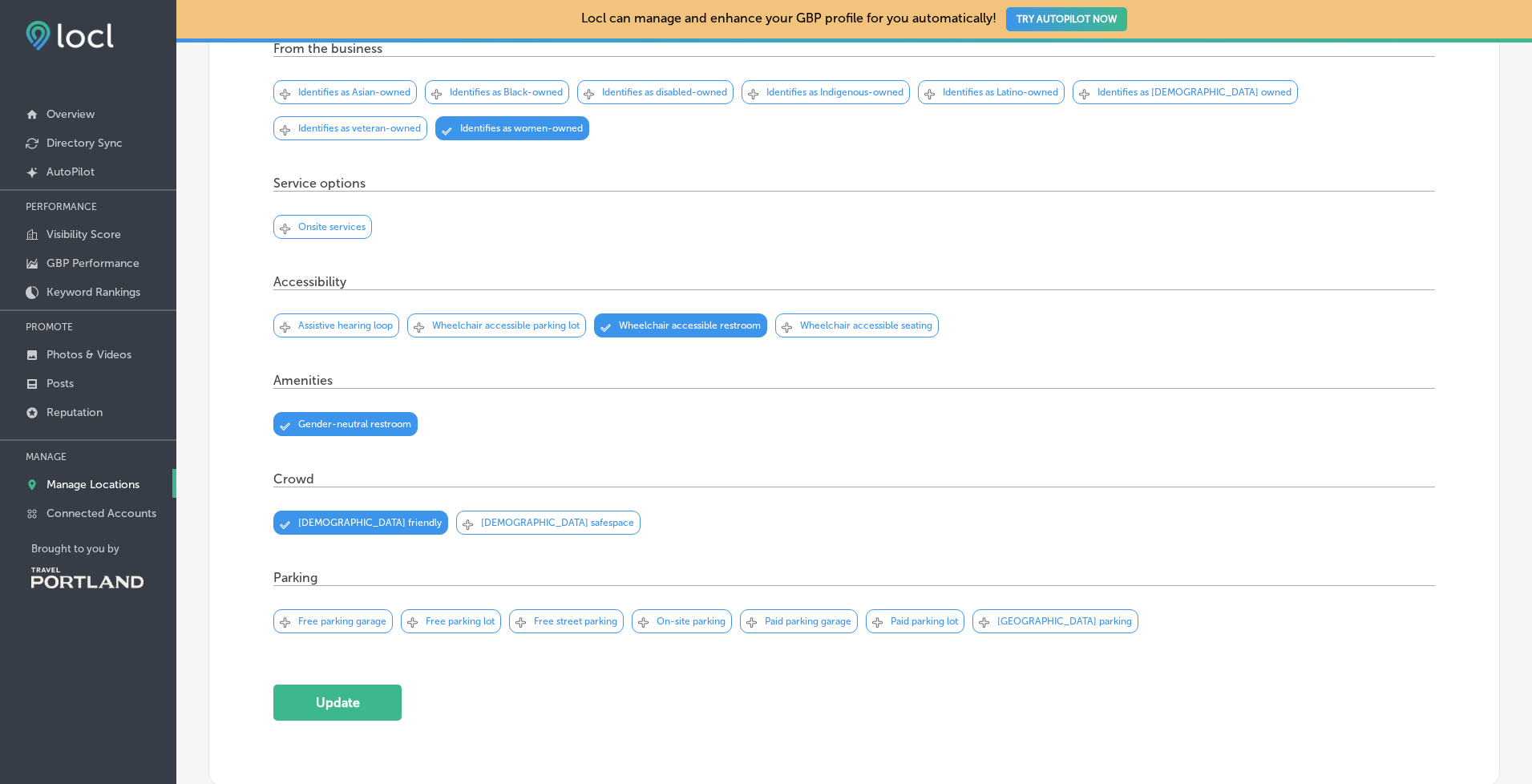
scroll to position [432, 0]
click at [490, 509] on div "Svg Vector Icons : http://www.onlinewebfonts.com/icon Checked Created with Sket…" at bounding box center [549, 521] width 184 height 24
click at [581, 619] on p "Free street parking" at bounding box center [576, 620] width 83 height 11
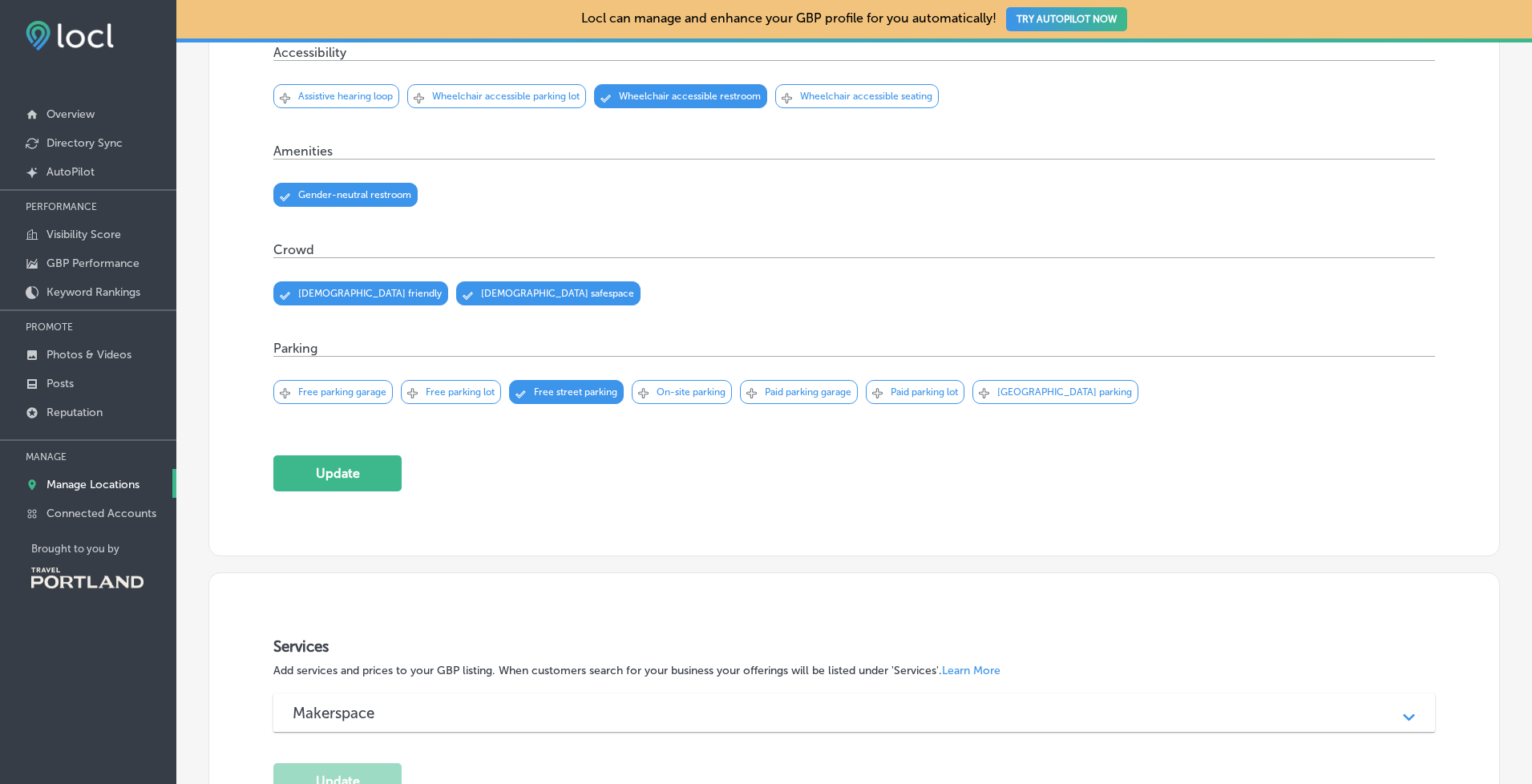
scroll to position [686, 0]
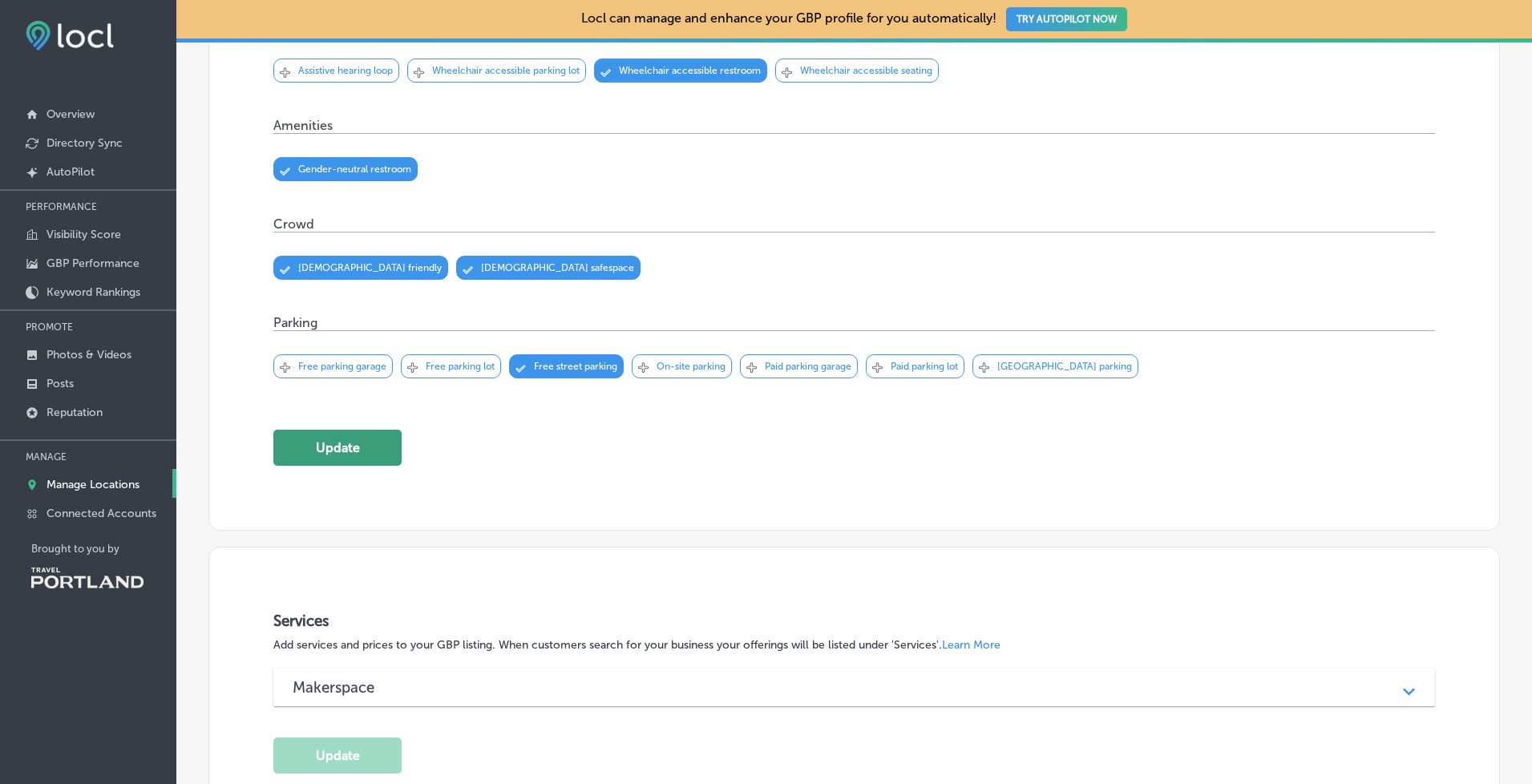
click at [360, 456] on button "Update" at bounding box center [337, 447] width 128 height 36
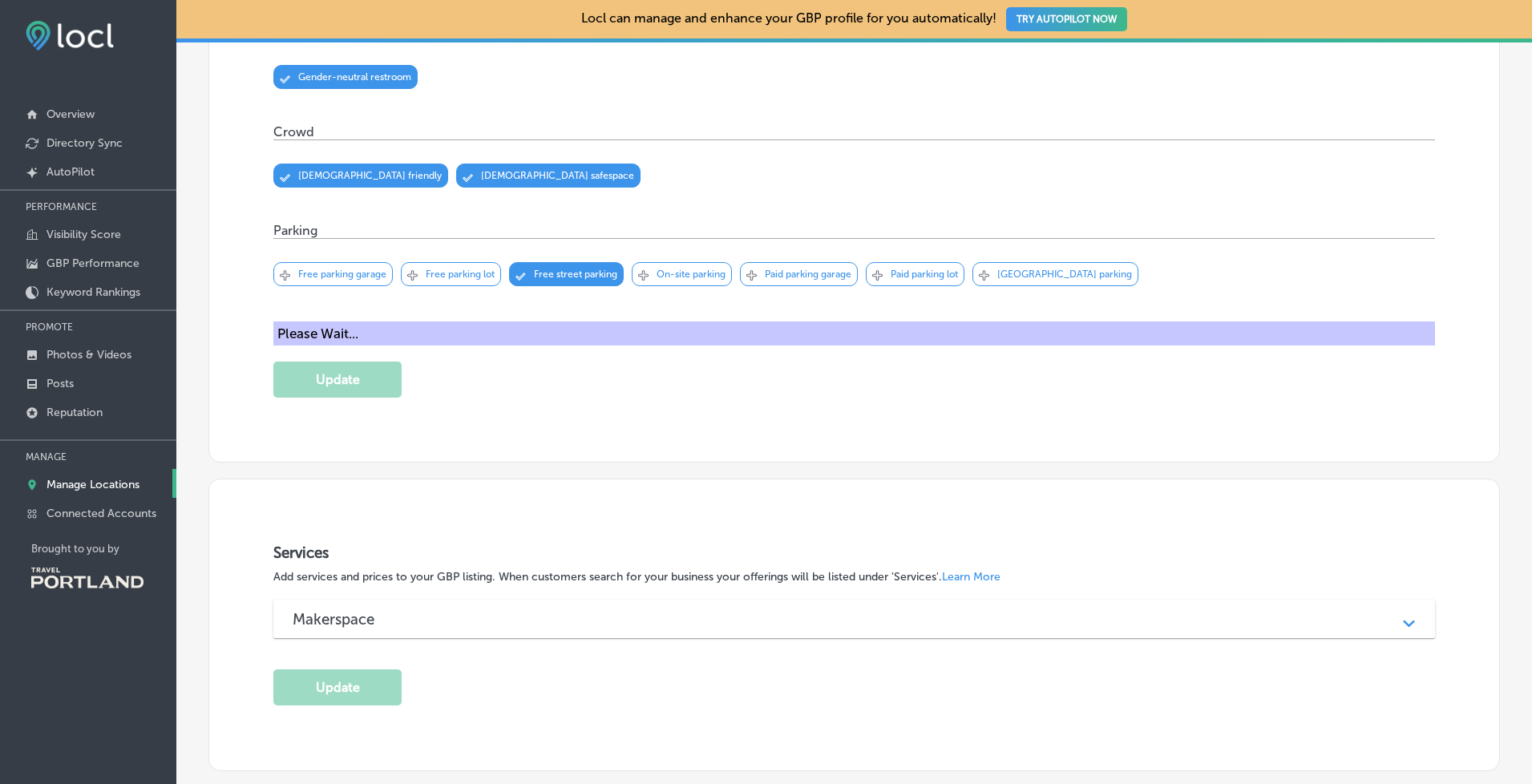
scroll to position [799, 0]
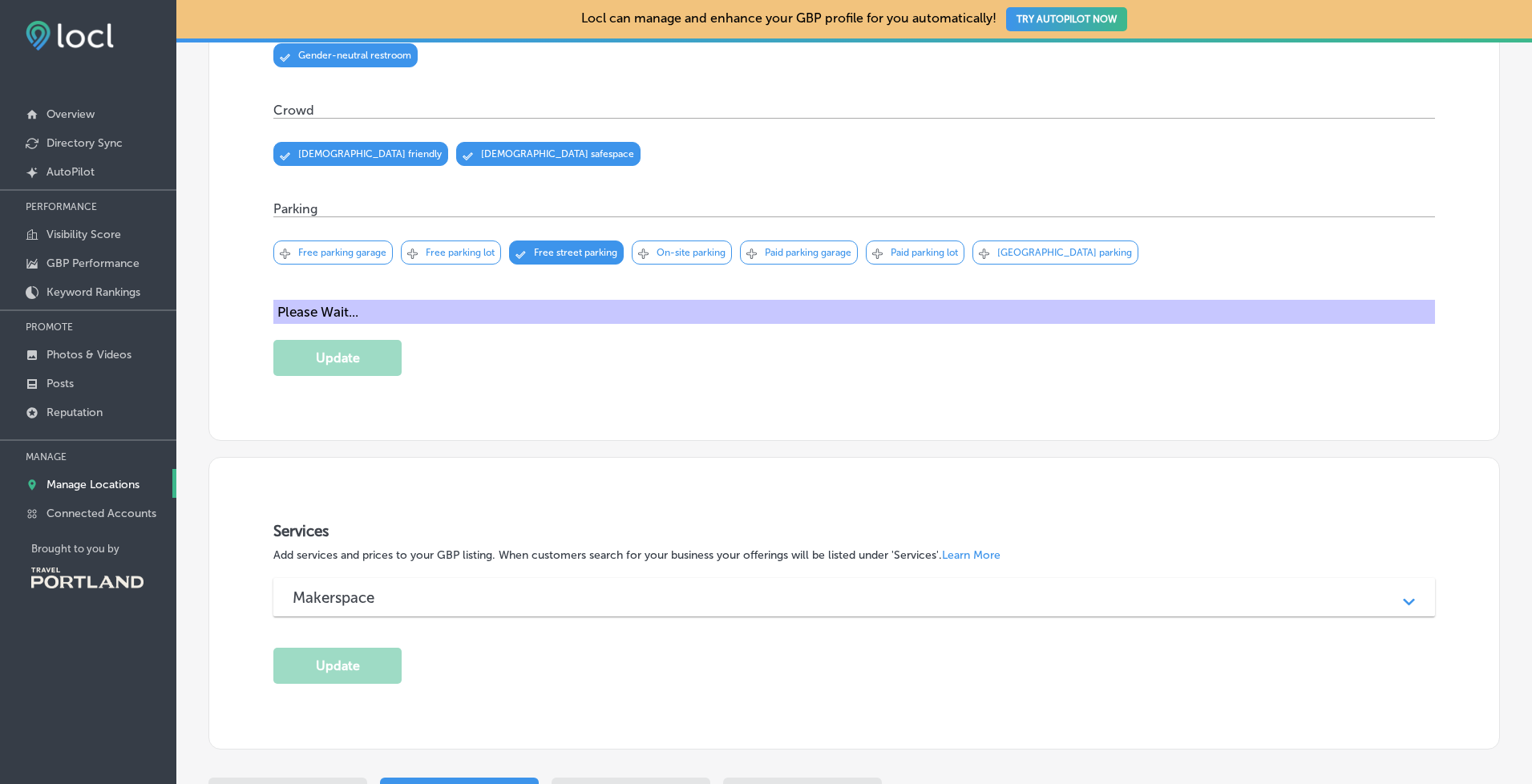
click at [493, 591] on div "Makerspace" at bounding box center [854, 597] width 1123 height 19
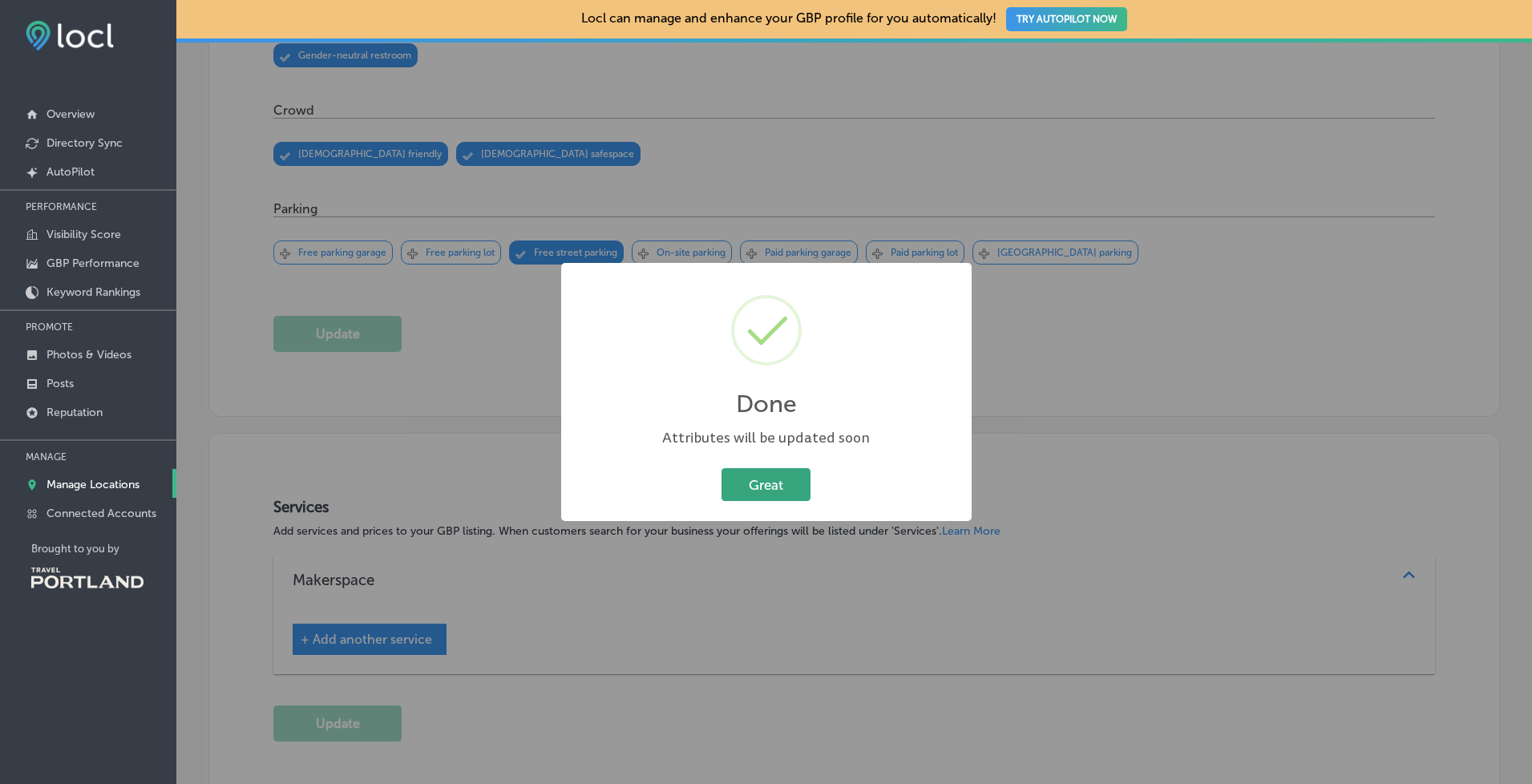
click at [779, 469] on button "Great" at bounding box center [766, 484] width 89 height 33
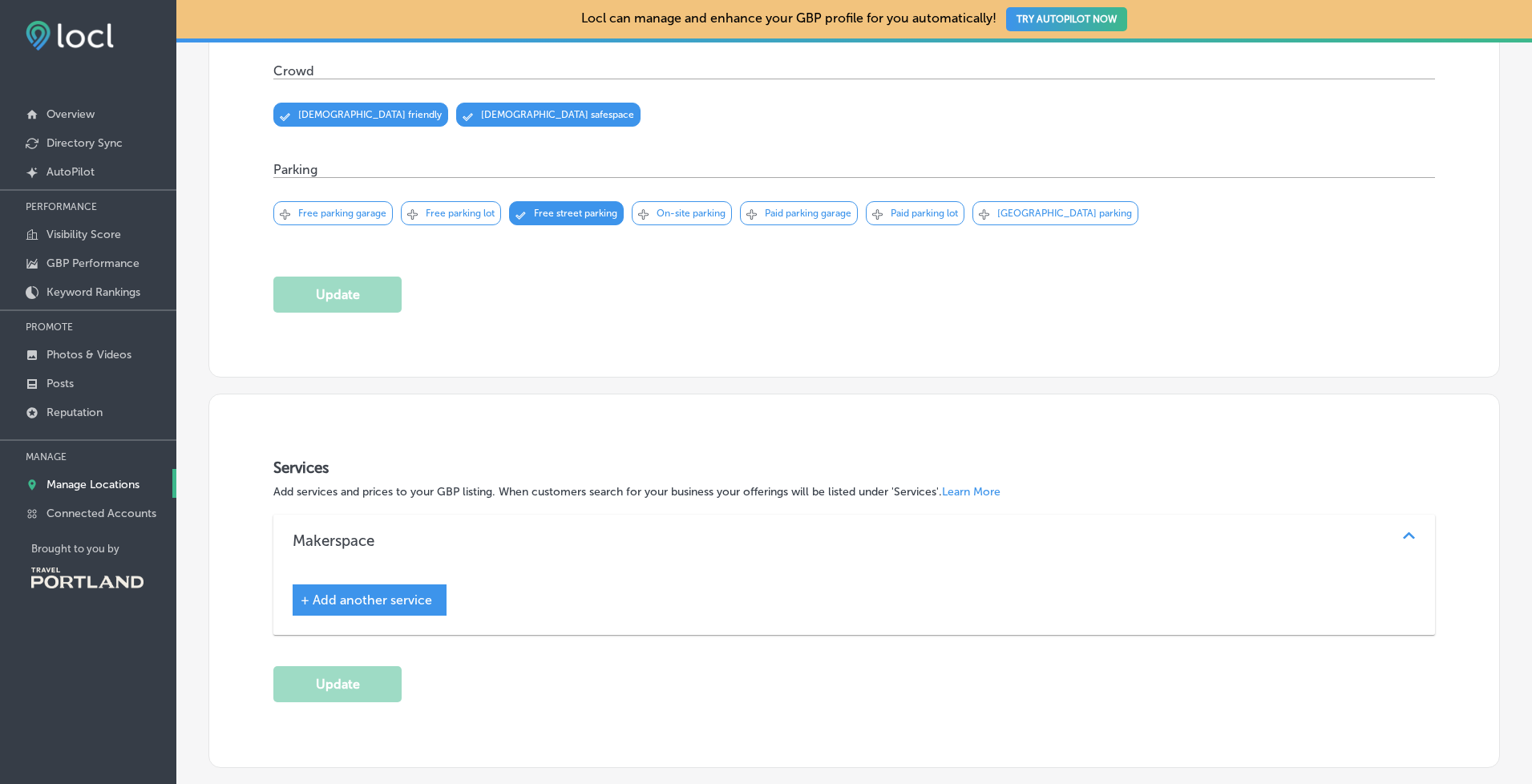
scroll to position [842, 0]
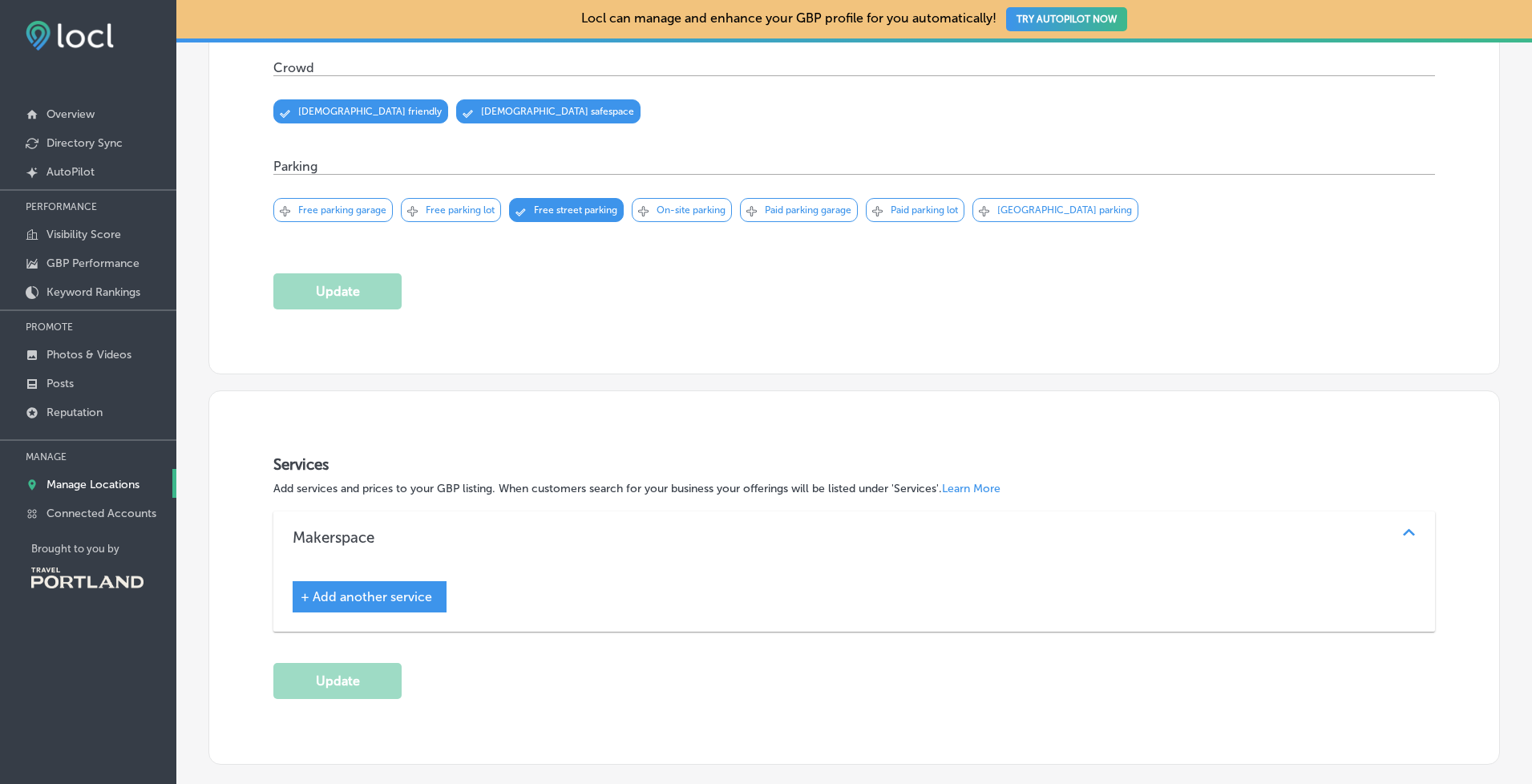
click at [374, 597] on span "+ Add another service" at bounding box center [366, 597] width 131 height 15
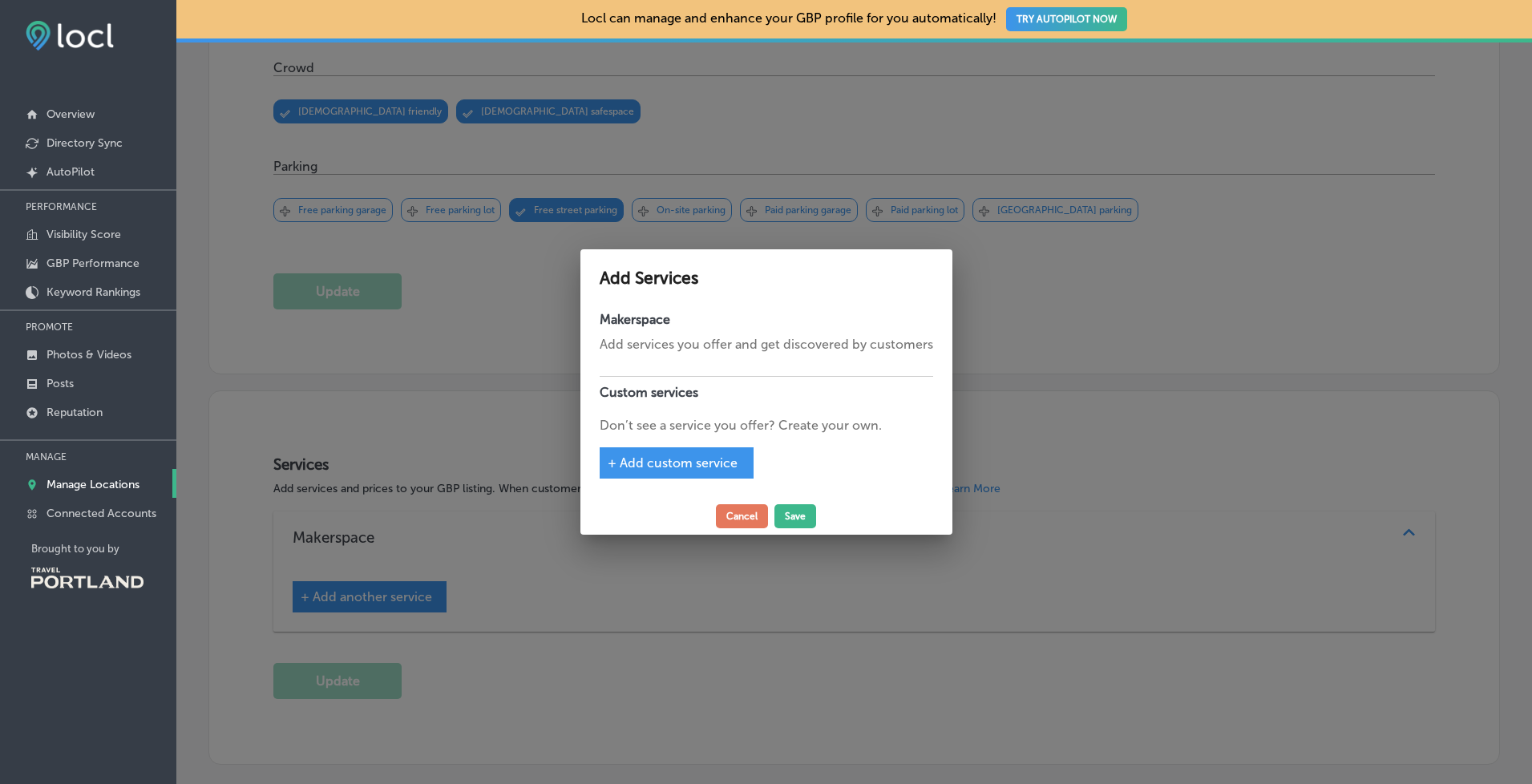
click at [657, 461] on span "+ Add custom service" at bounding box center [672, 463] width 130 height 15
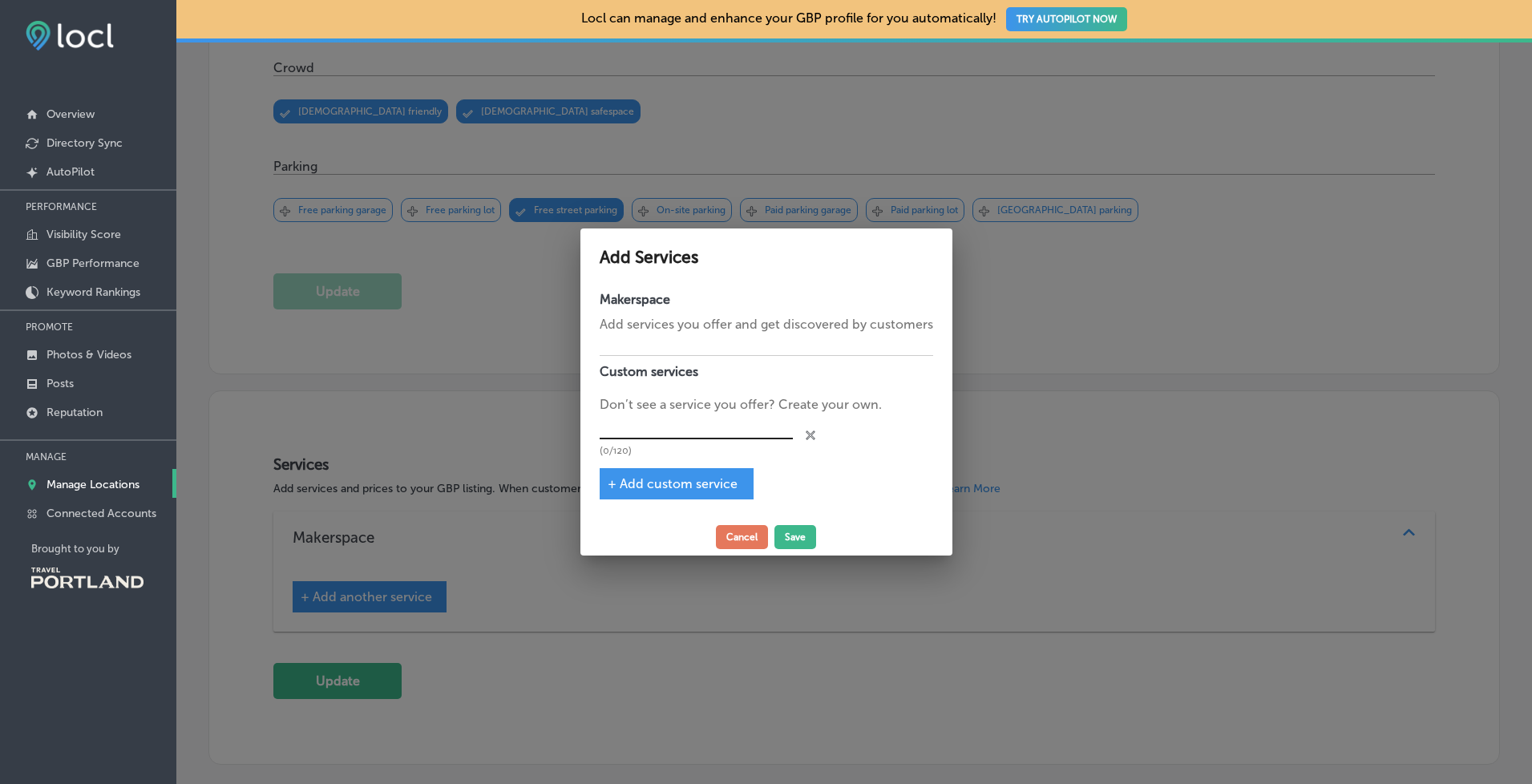
click at [664, 424] on input "text" at bounding box center [696, 426] width 193 height 24
type input "retail"
click at [800, 529] on button "Save" at bounding box center [795, 536] width 42 height 24
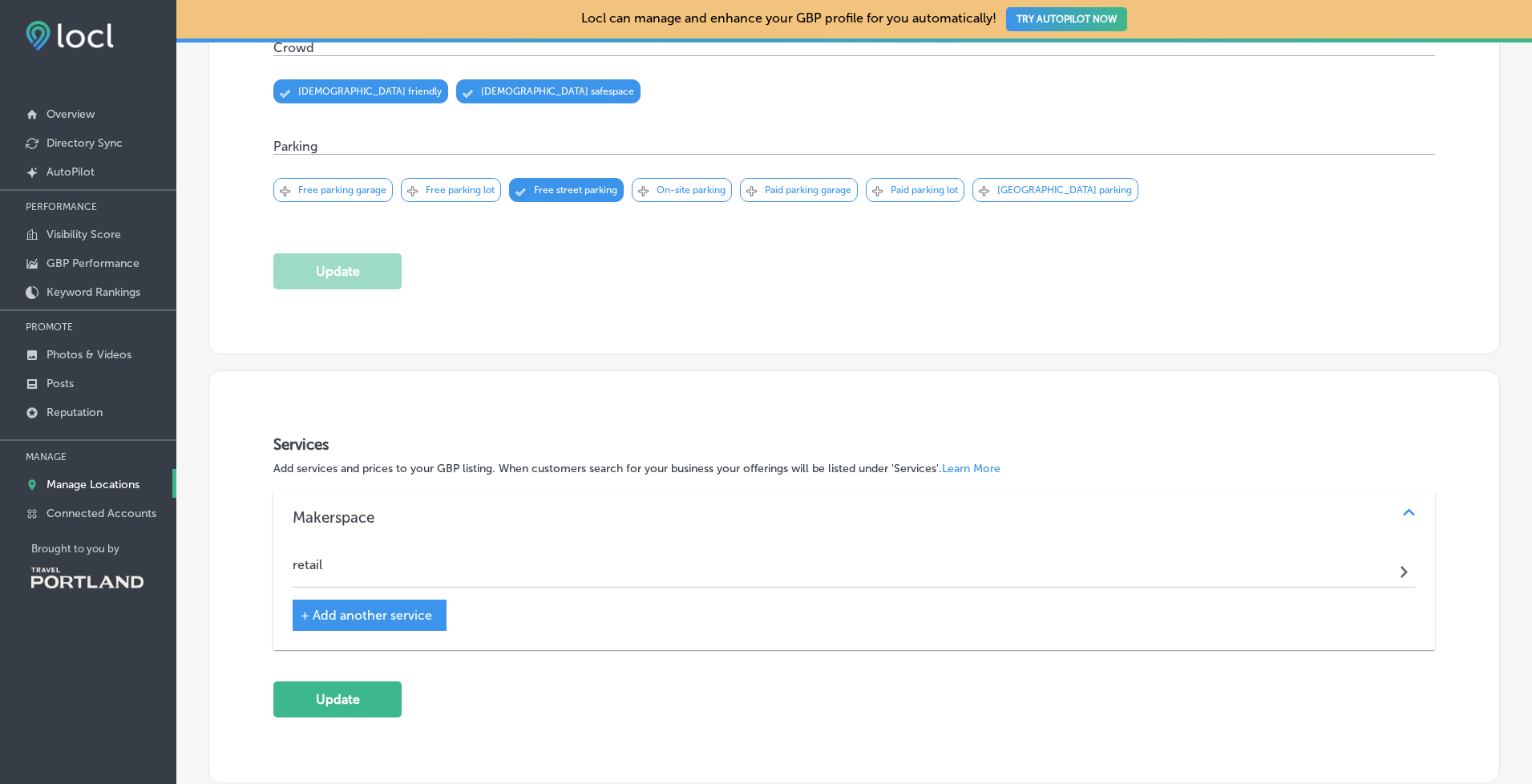
scroll to position [875, 0]
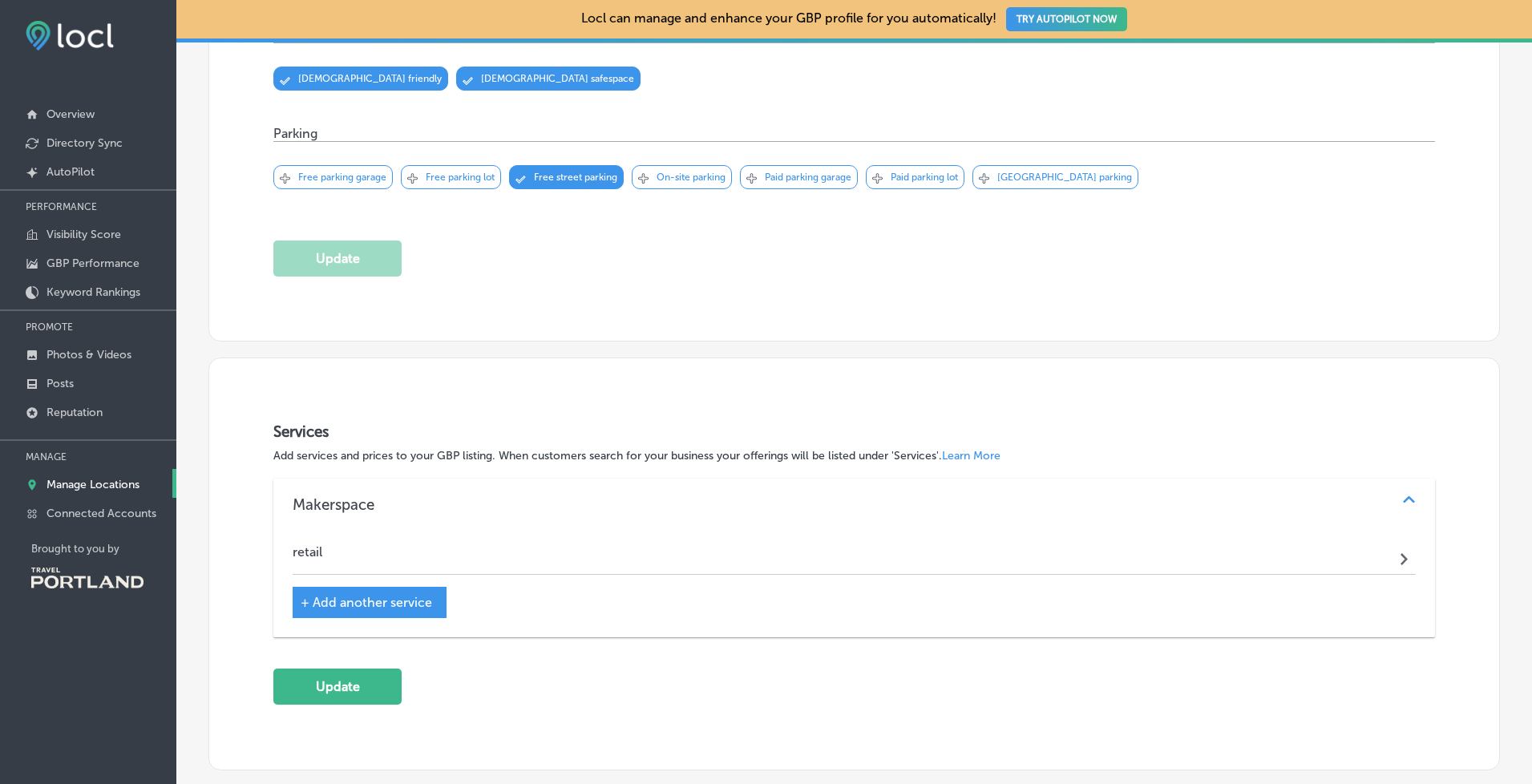
click at [360, 595] on span "+ Add another service" at bounding box center [366, 602] width 131 height 15
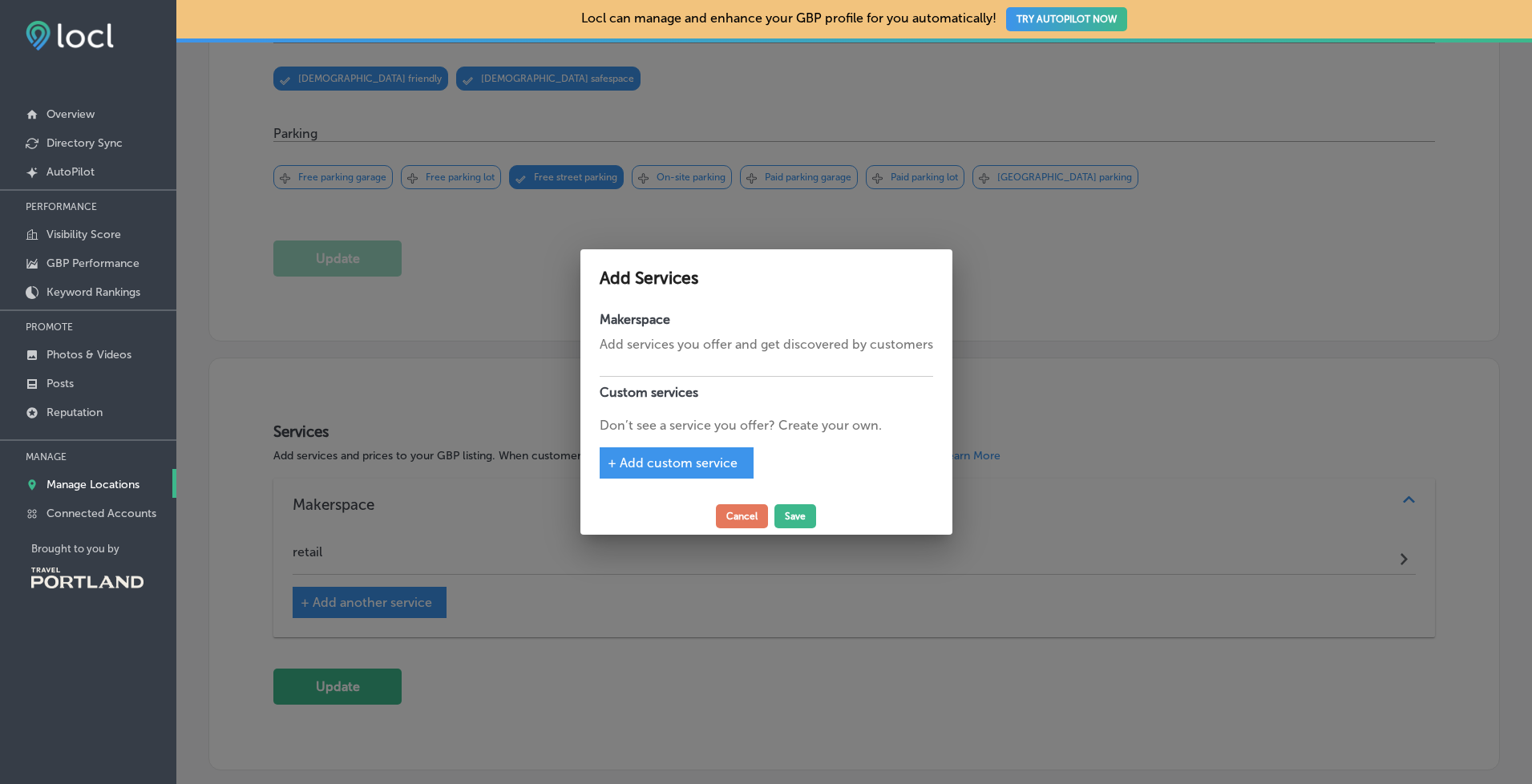
click at [664, 368] on div "Makerspace Add services you offer and get discovered by customers Custom servic…" at bounding box center [766, 401] width 372 height 194
click at [662, 463] on span "+ Add custom service" at bounding box center [672, 463] width 130 height 15
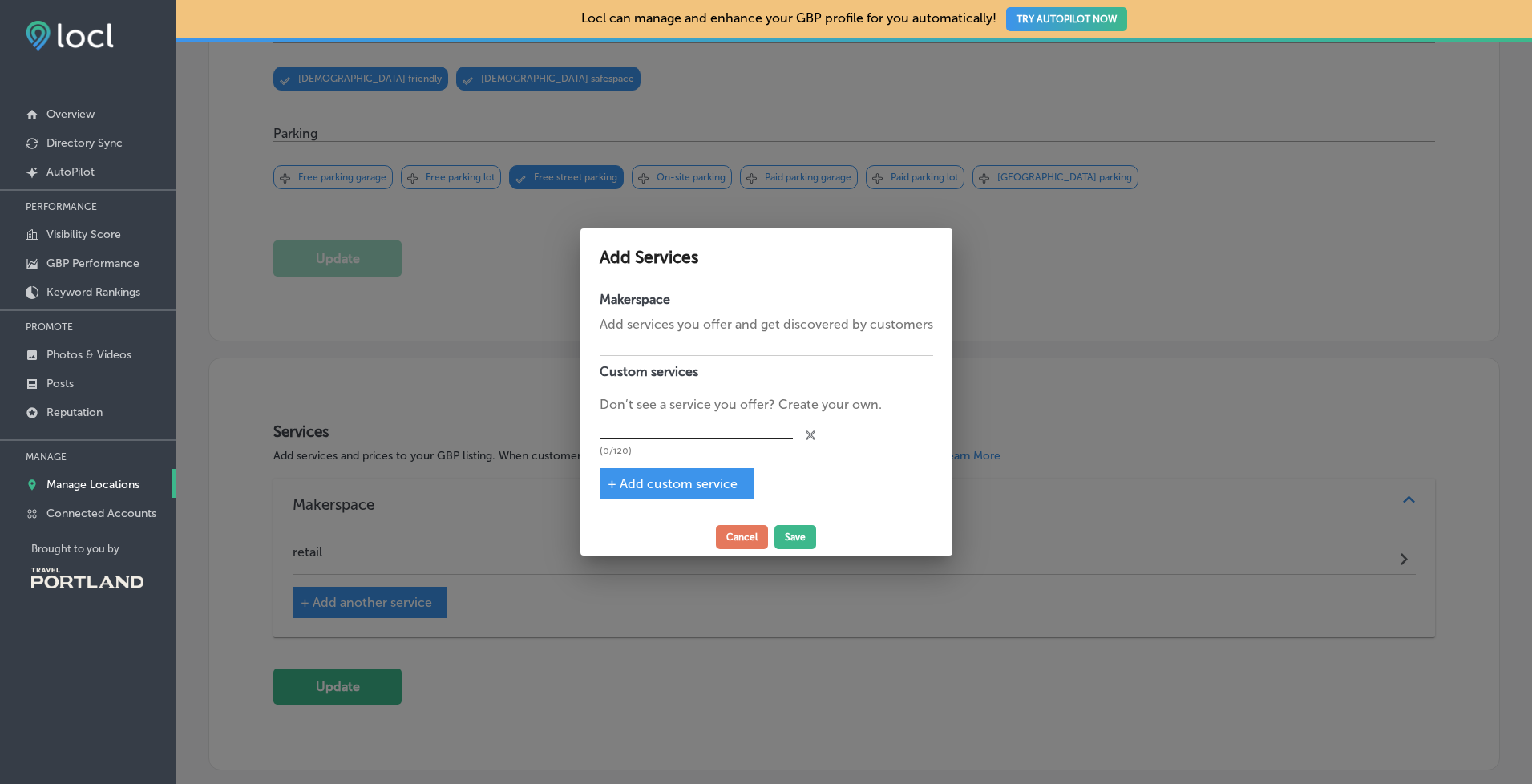
click at [638, 425] on input "text" at bounding box center [696, 426] width 193 height 24
type input "art workshops"
click at [819, 531] on div "Cancel Save" at bounding box center [766, 536] width 365 height 24
click at [802, 532] on button "Save" at bounding box center [795, 536] width 42 height 24
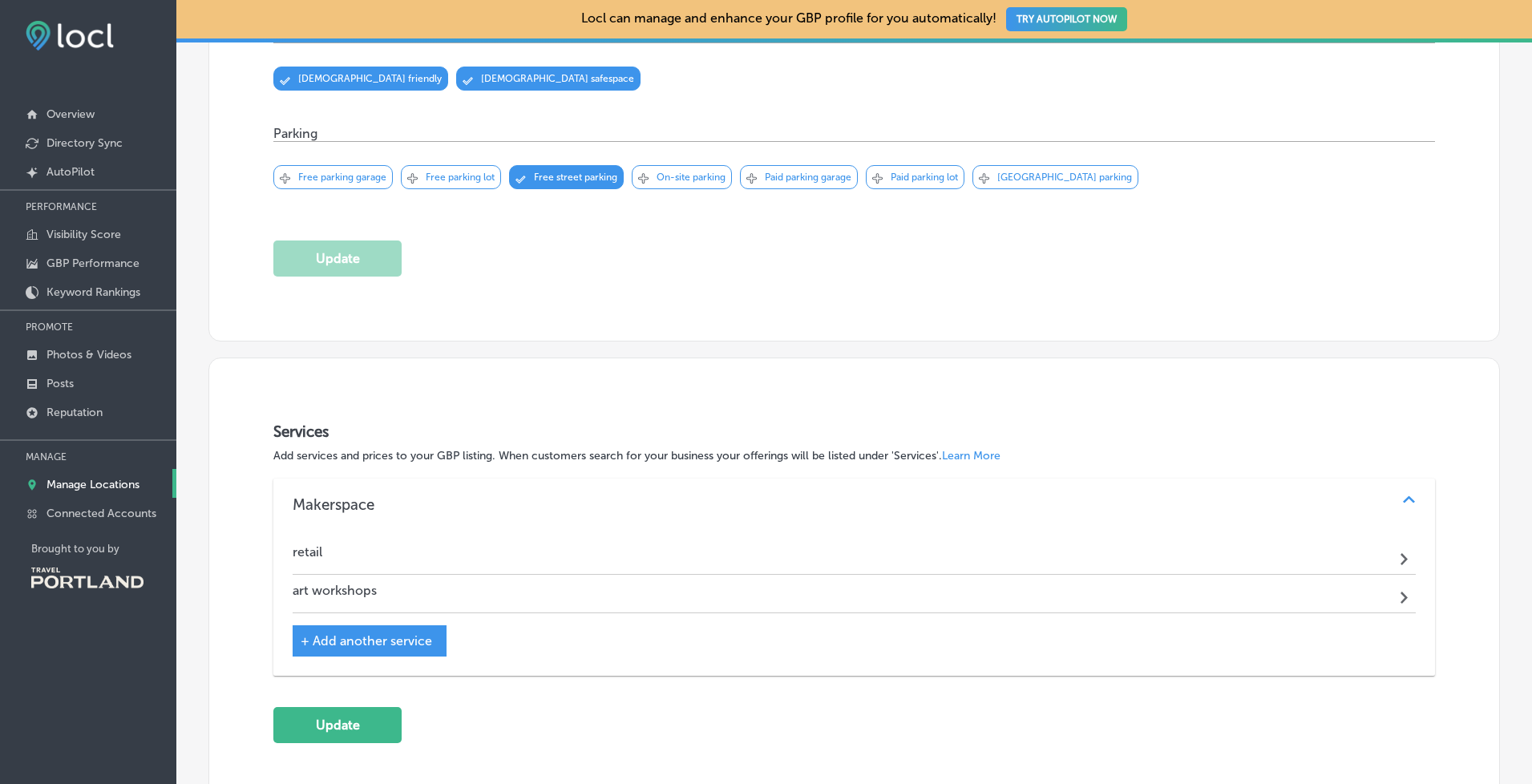
scroll to position [896, 0]
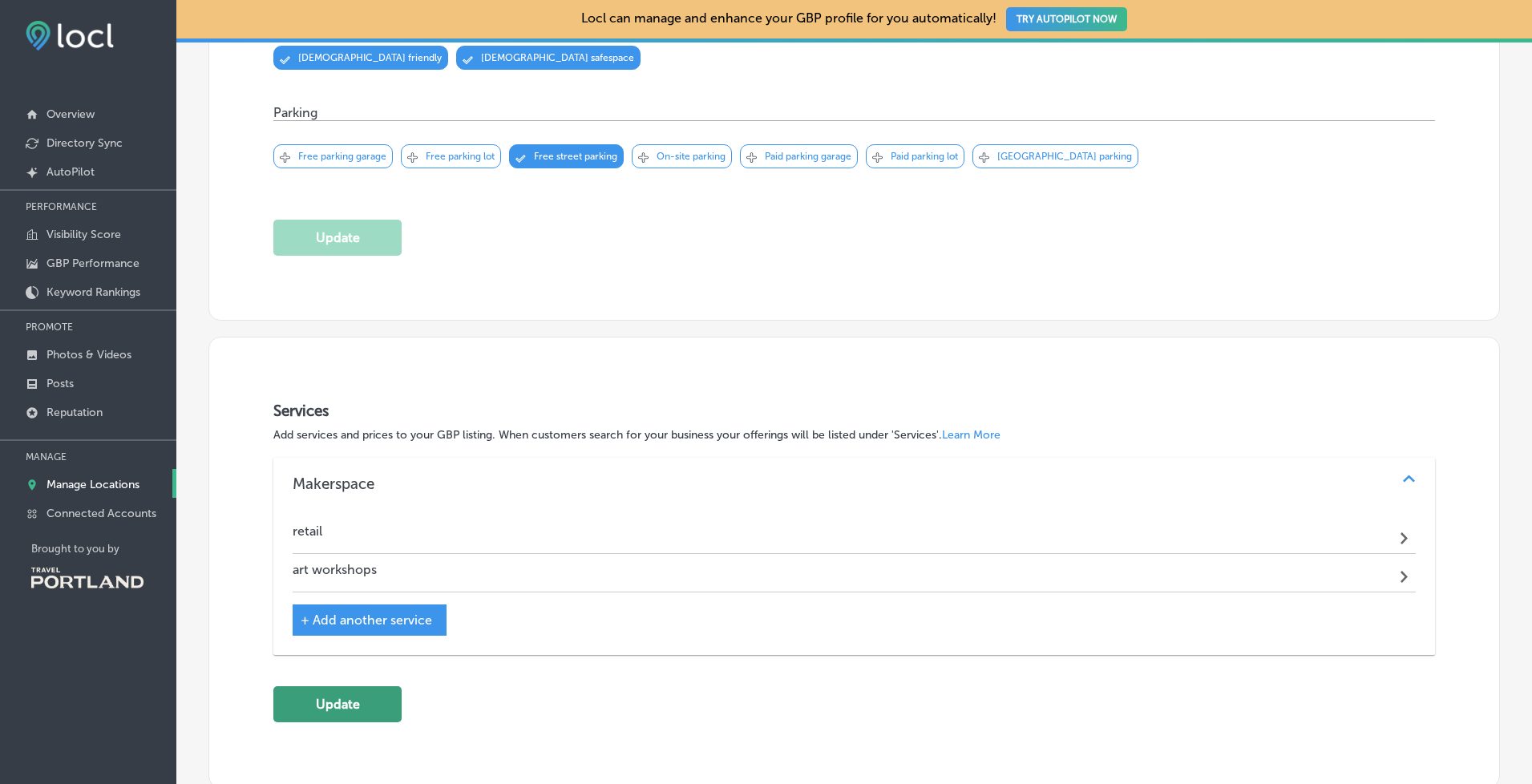
click at [358, 692] on button "Update" at bounding box center [337, 704] width 128 height 36
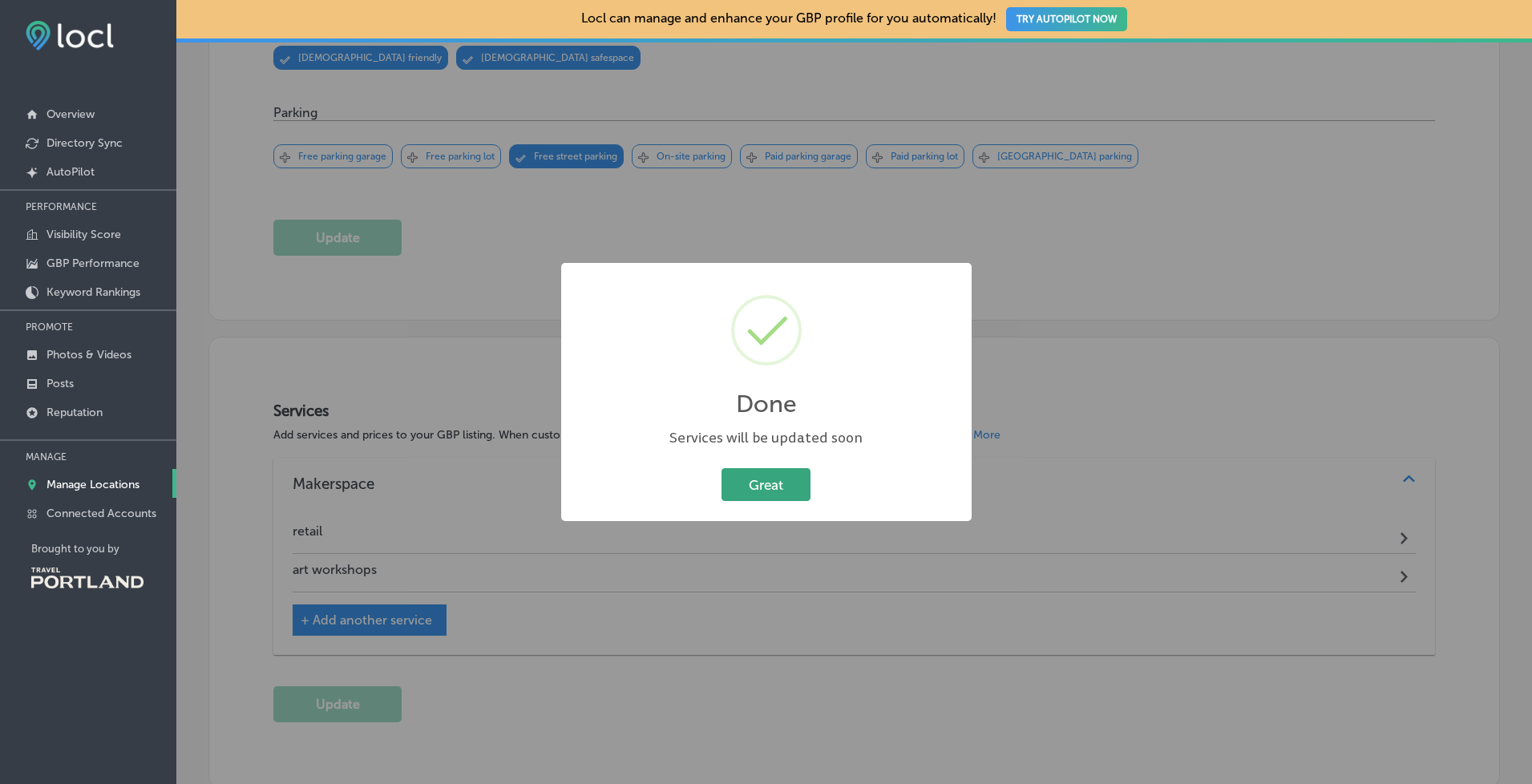
click at [777, 477] on button "Great" at bounding box center [766, 484] width 89 height 33
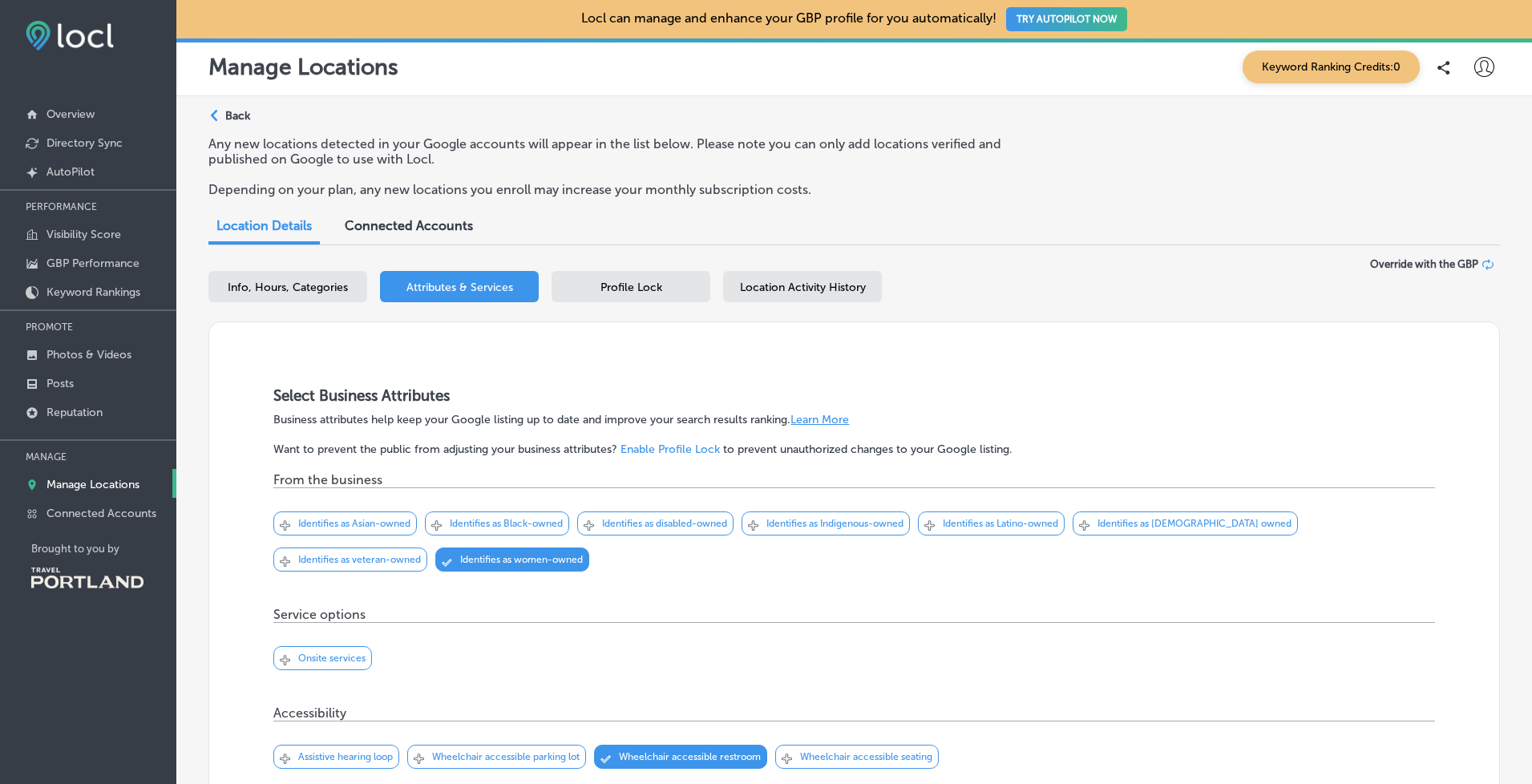
scroll to position [0, 0]
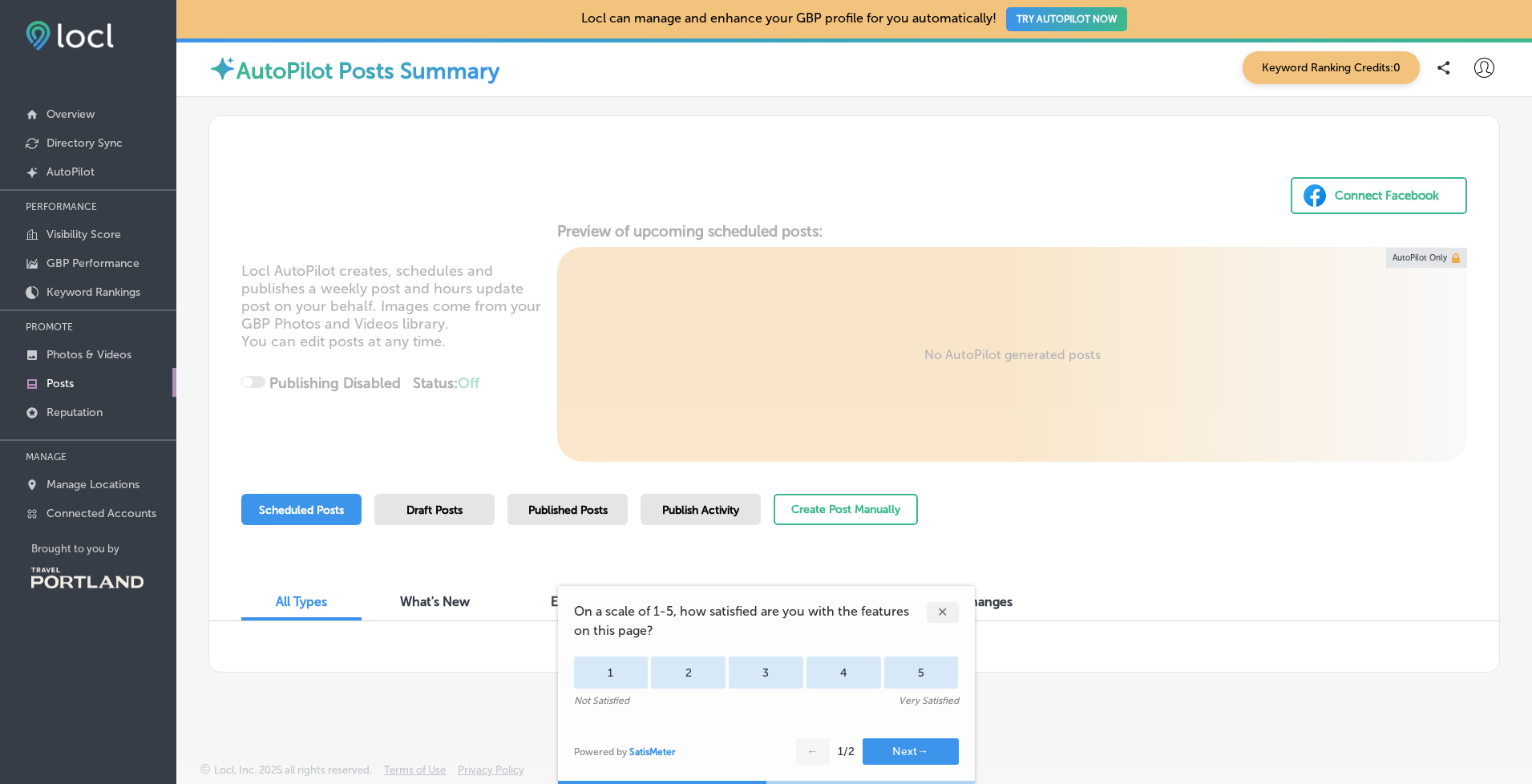
click at [944, 615] on div "✕" at bounding box center [943, 612] width 32 height 21
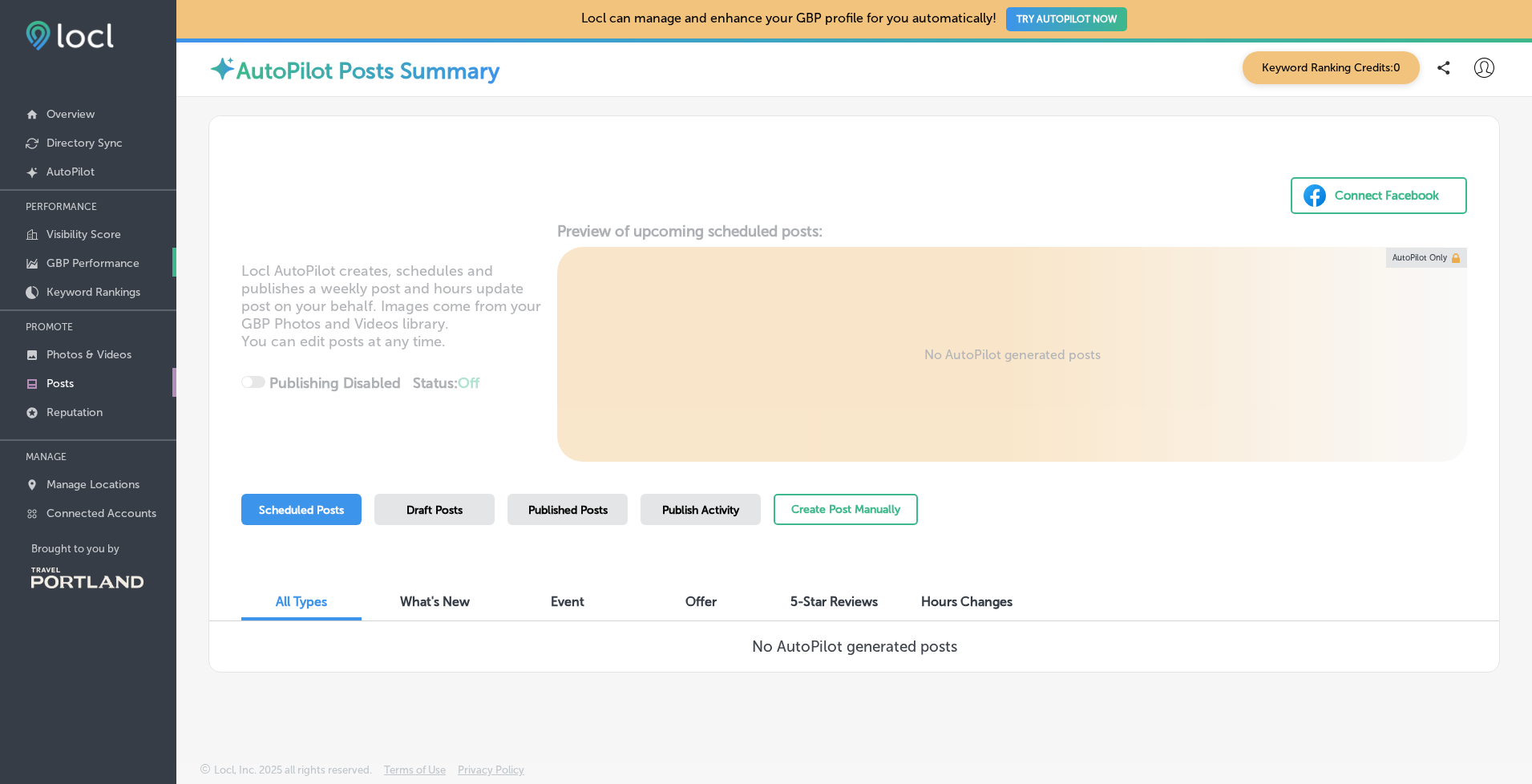
click at [99, 264] on p "GBP Performance" at bounding box center [93, 263] width 93 height 14
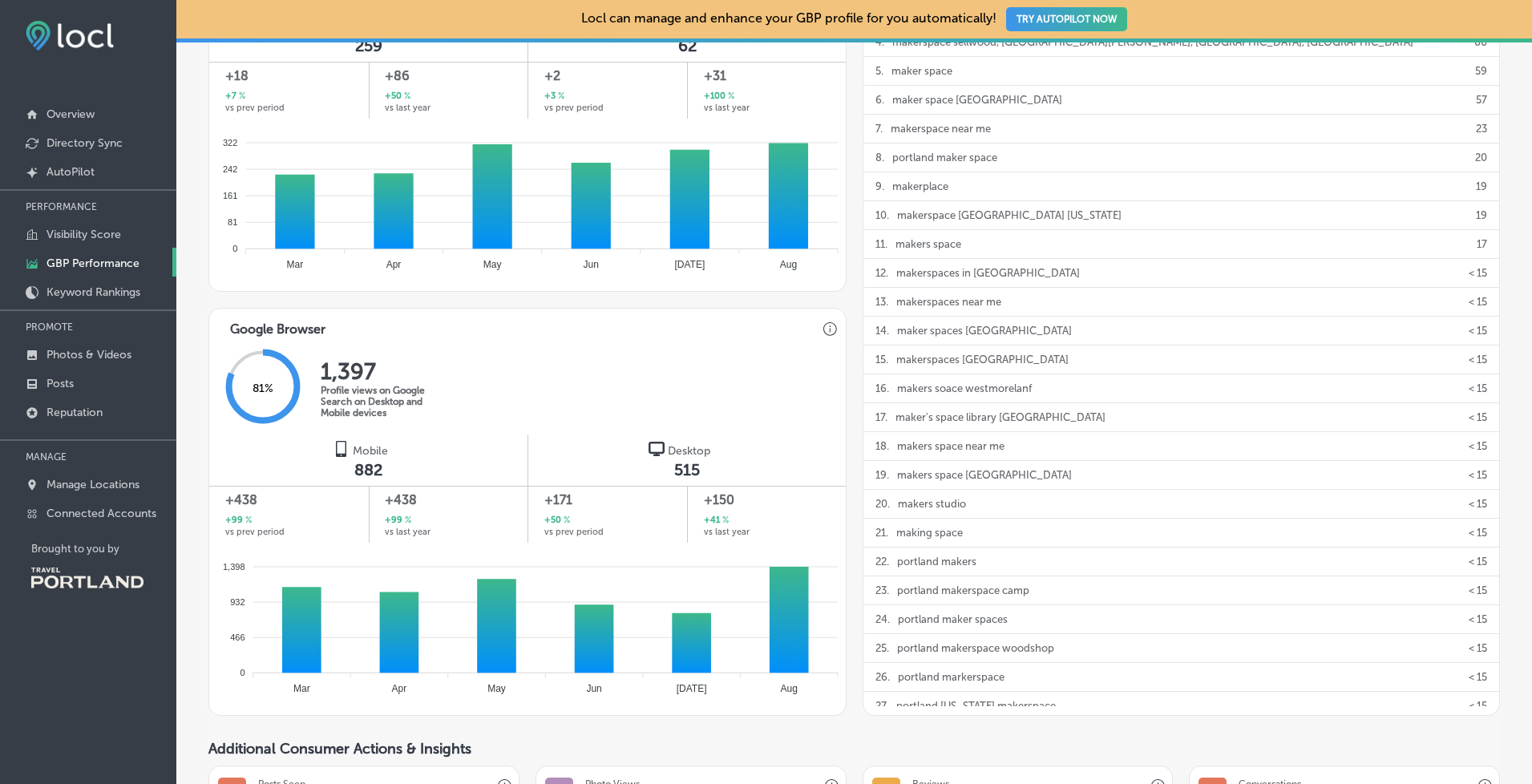
scroll to position [765, 0]
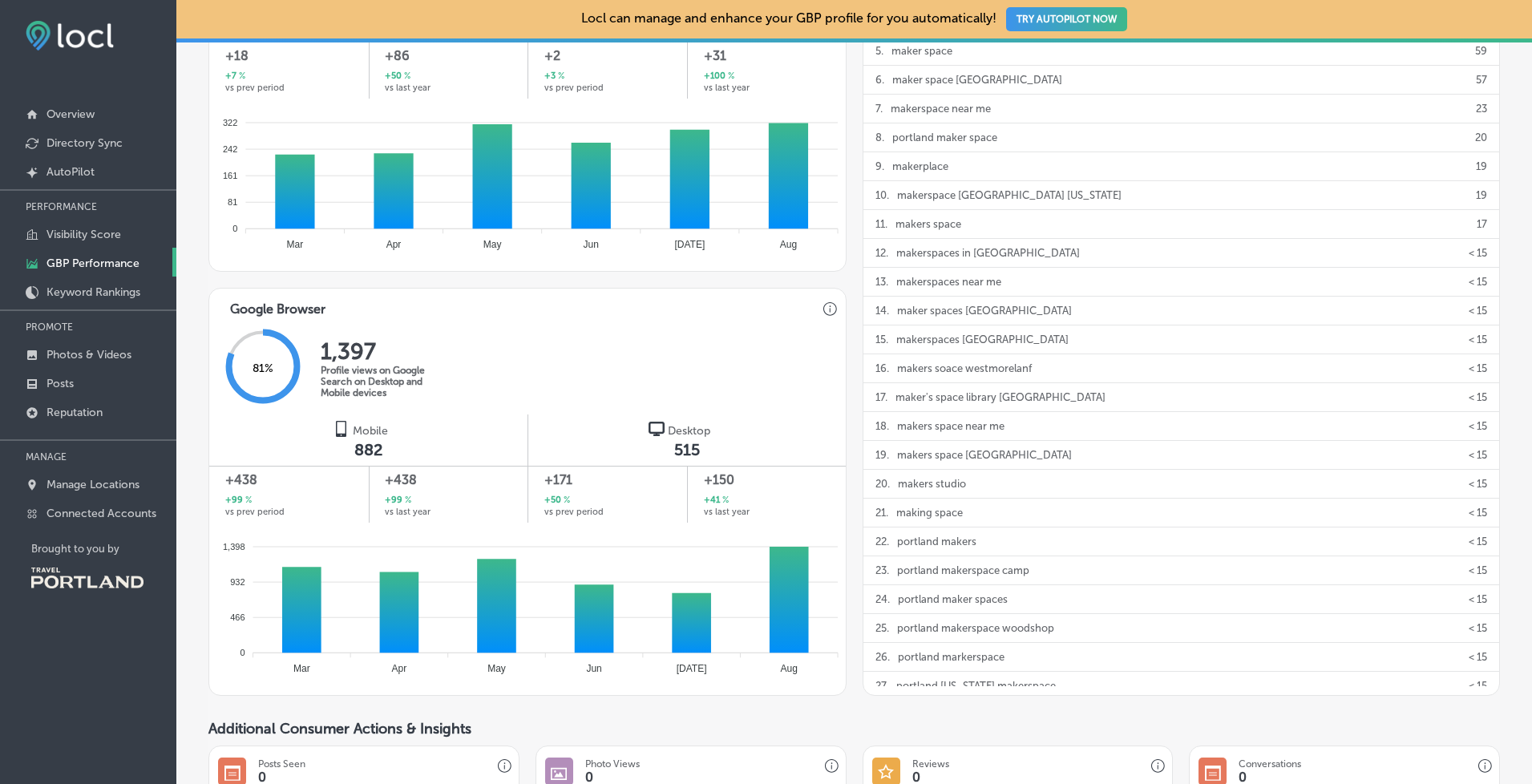
click at [362, 487] on div "+438 +99 % vs prev period" at bounding box center [289, 494] width 160 height 57
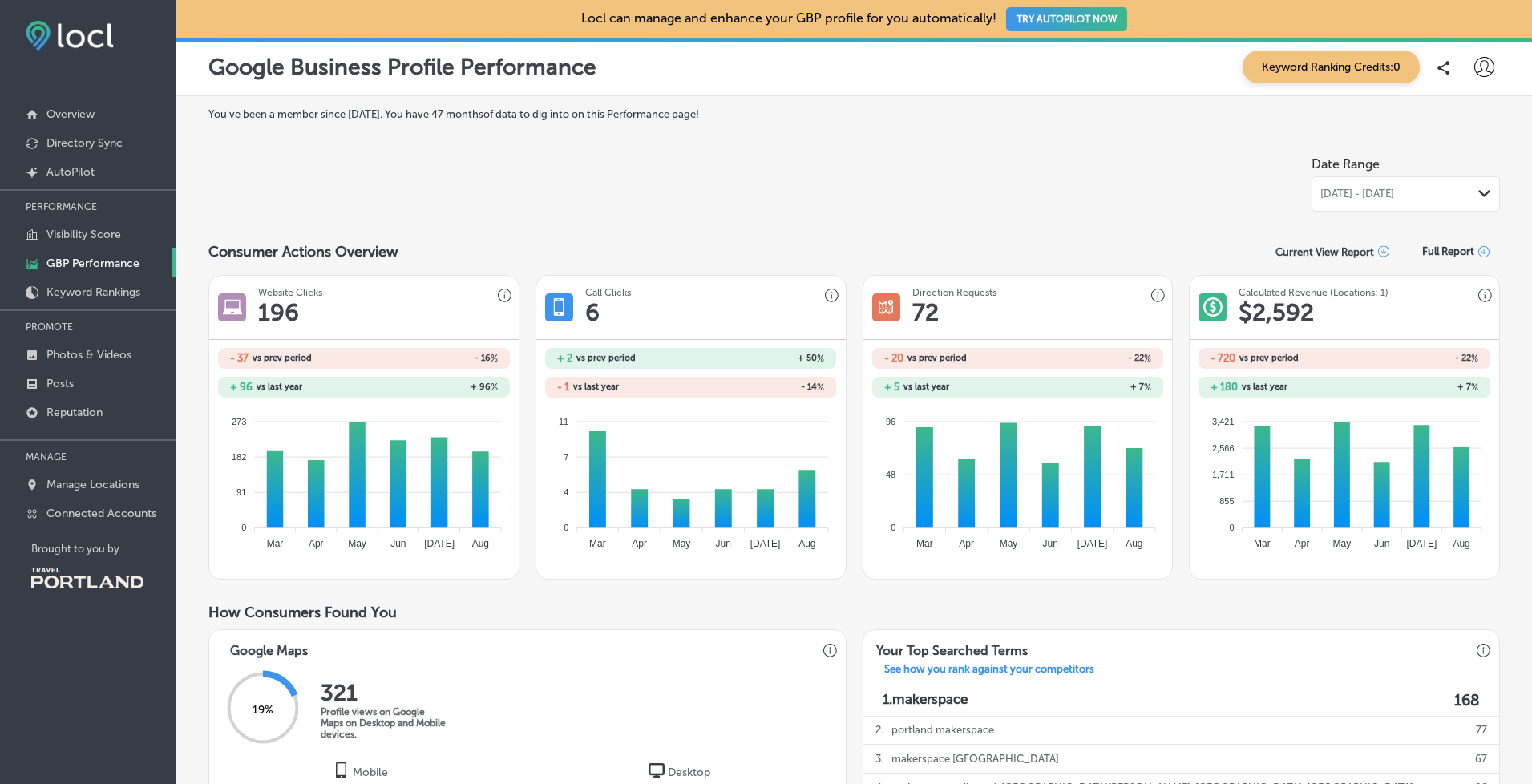
scroll to position [0, 0]
click at [76, 414] on p "Reputation" at bounding box center [74, 412] width 56 height 14
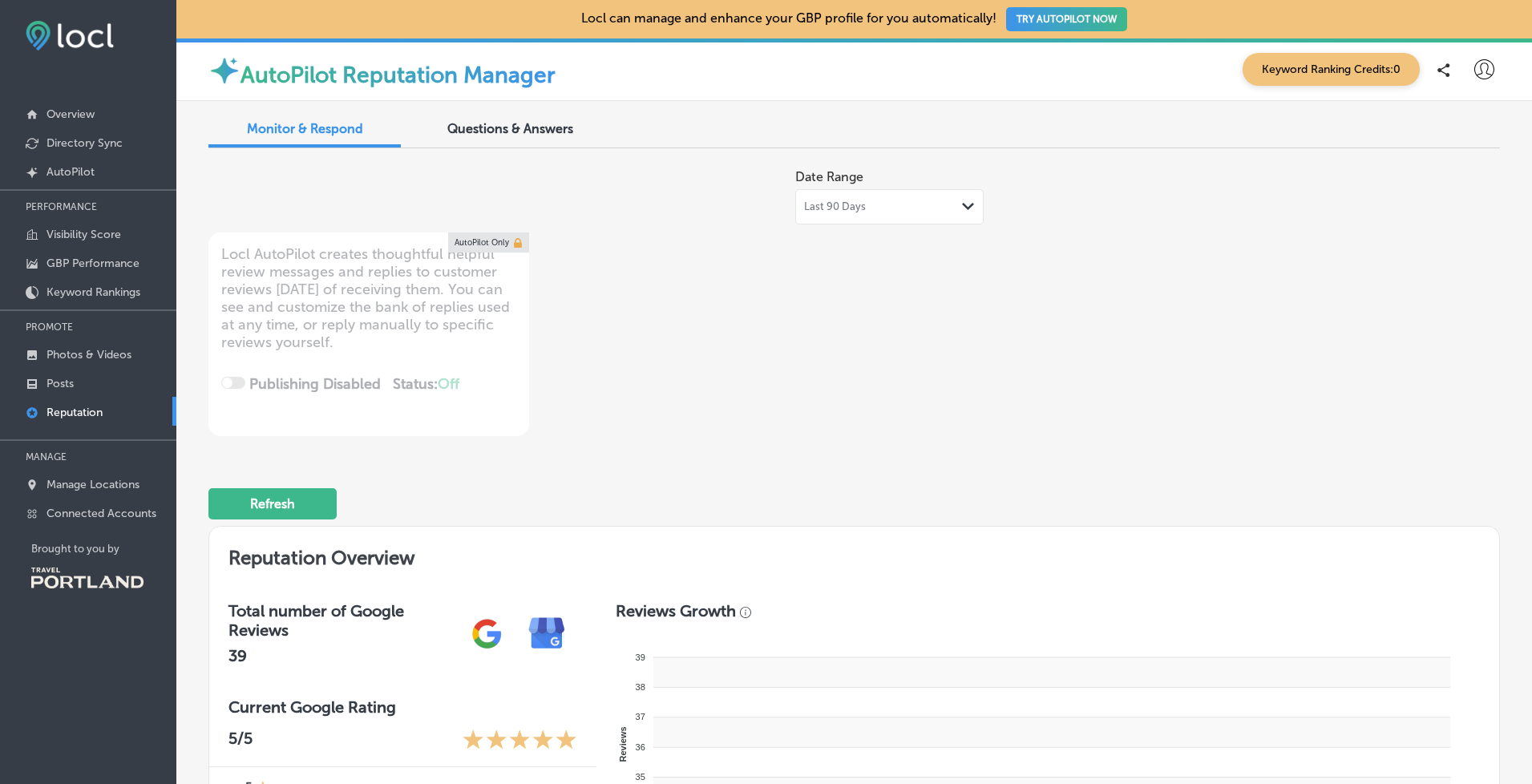
type textarea "x"
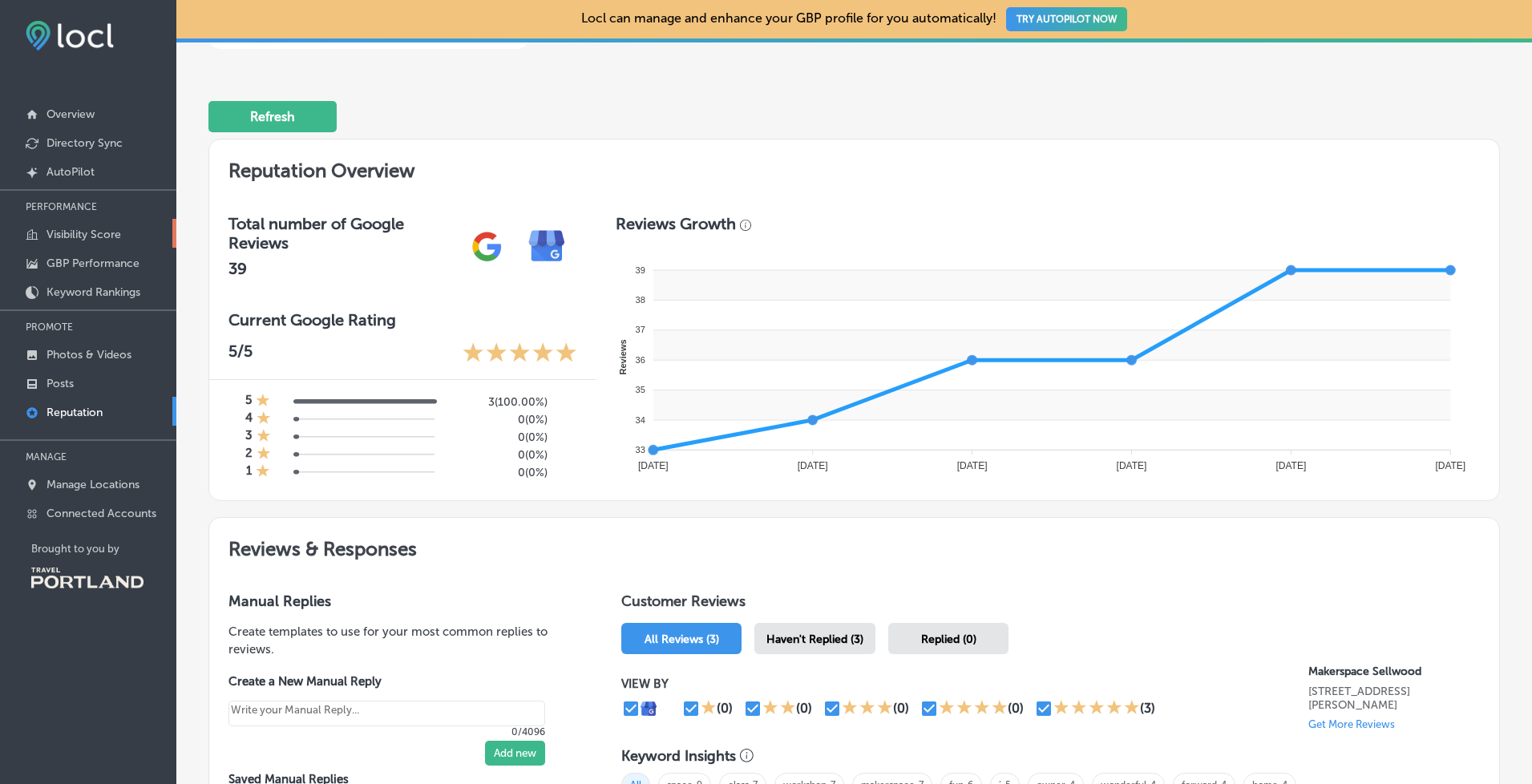
scroll to position [377, 0]
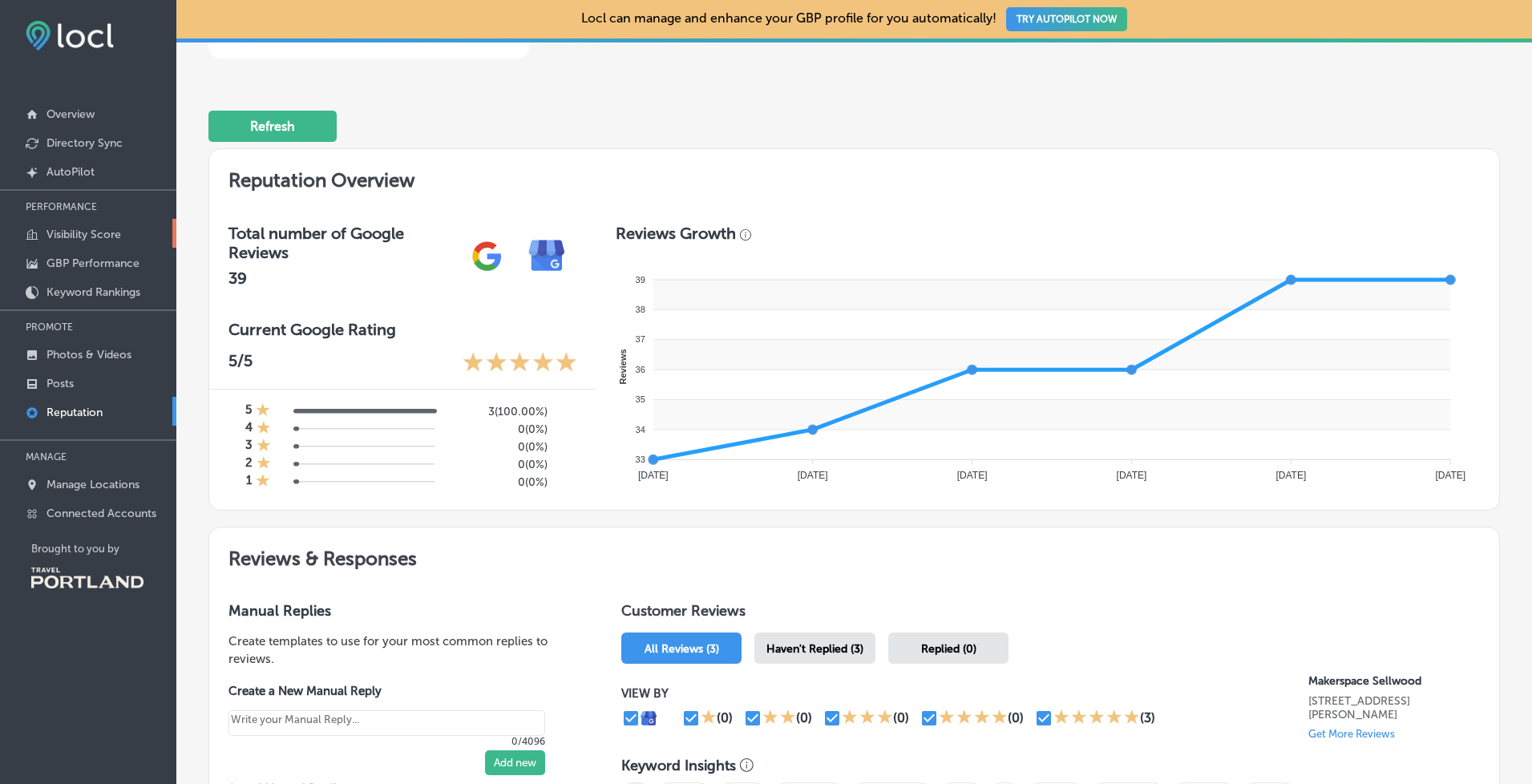
click at [88, 228] on p "Visibility Score" at bounding box center [83, 234] width 74 height 14
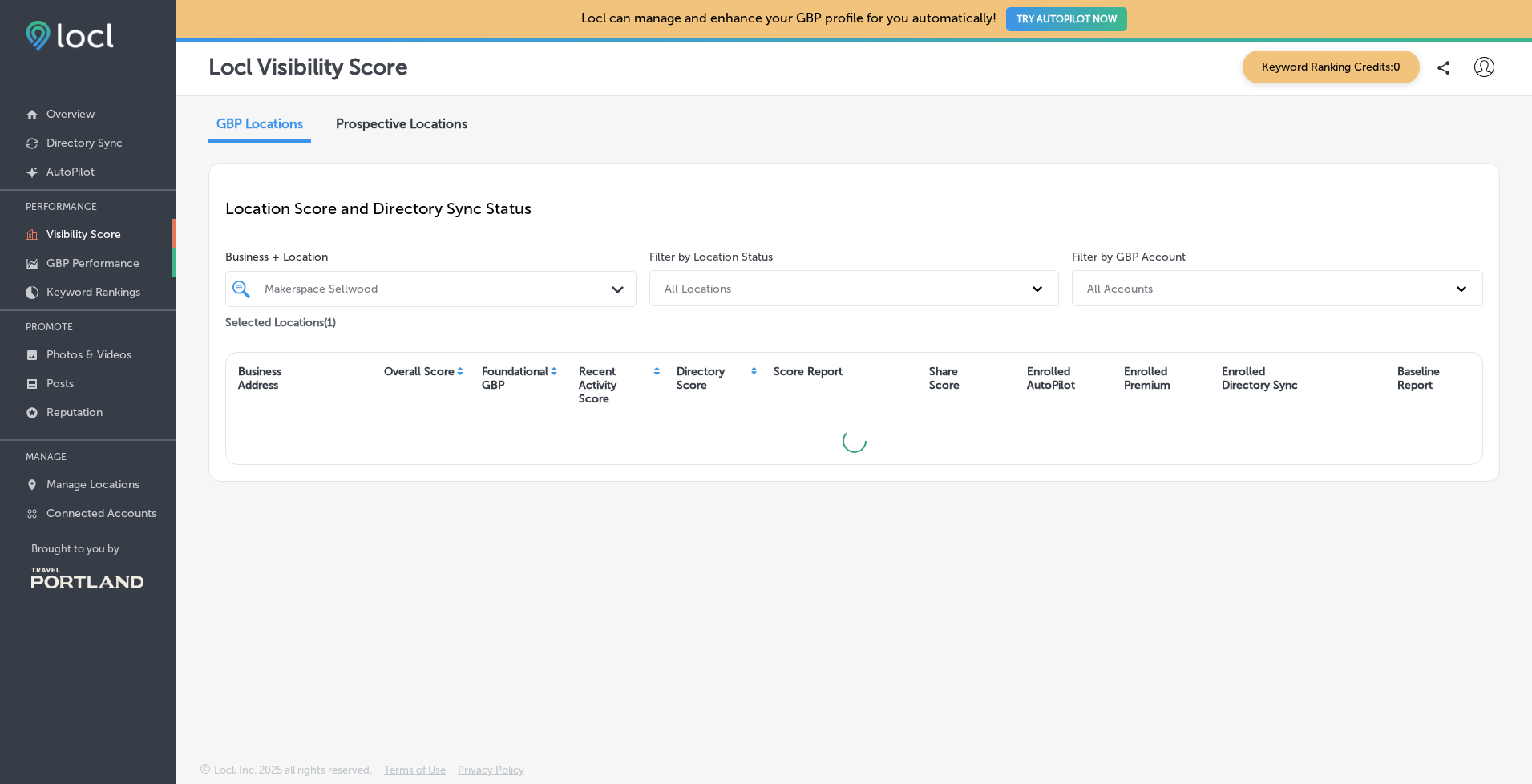
click at [94, 266] on p "GBP Performance" at bounding box center [93, 263] width 93 height 14
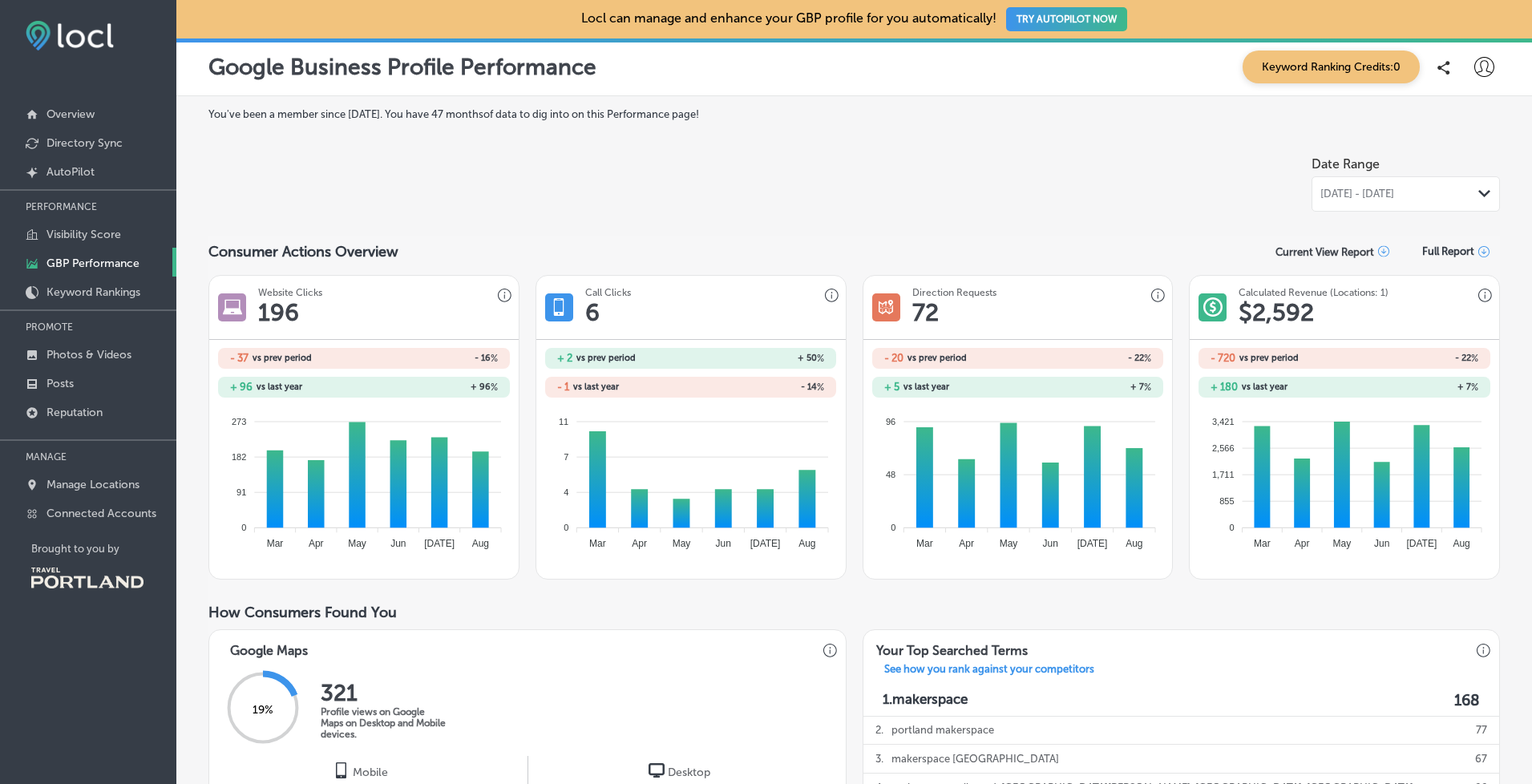
click at [259, 288] on h3 "Website Clicks" at bounding box center [290, 293] width 64 height 11
click at [79, 116] on p "Overview" at bounding box center [70, 114] width 48 height 14
